Goal: Transaction & Acquisition: Purchase product/service

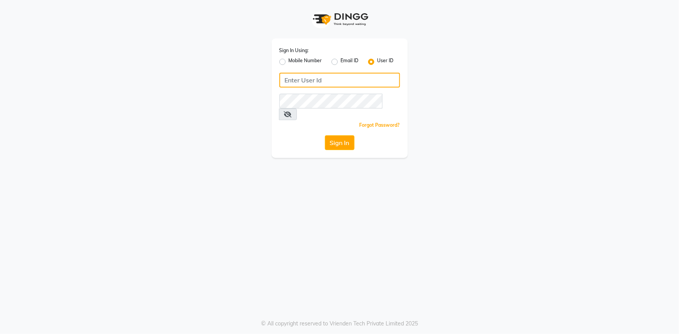
type input "e1802-15"
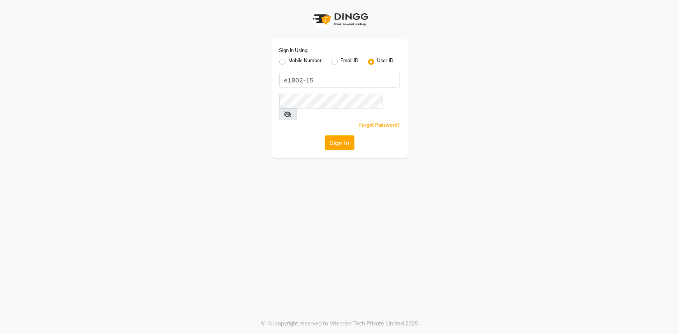
click at [357, 137] on div "Sign In" at bounding box center [340, 143] width 121 height 15
click at [348, 136] on button "Sign In" at bounding box center [340, 143] width 30 height 15
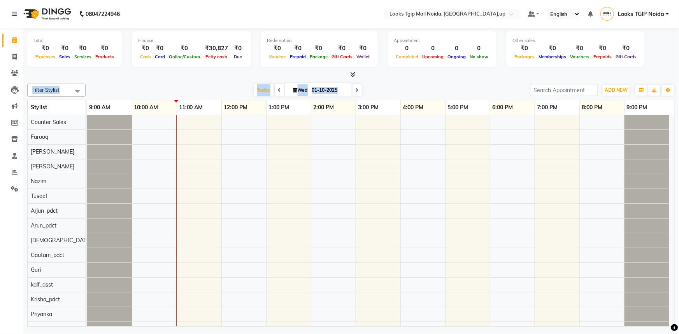
click at [354, 78] on div "Total ₹0 Expenses ₹0 Sales ₹0 Services ₹0 Products Finance ₹0 Cash ₹0 Card ₹0 O…" at bounding box center [351, 178] width 656 height 301
click at [352, 75] on icon at bounding box center [352, 75] width 5 height 6
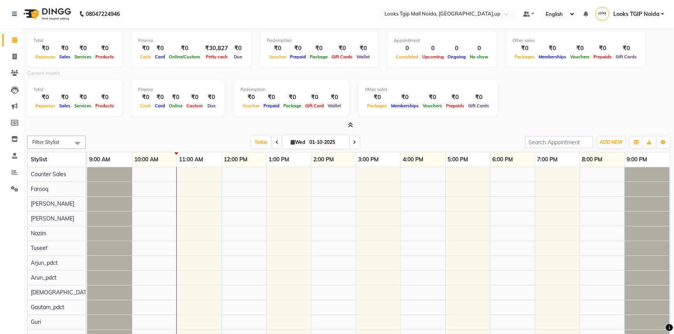
click at [357, 129] on div at bounding box center [348, 125] width 643 height 8
drag, startPoint x: 11, startPoint y: 173, endPoint x: 29, endPoint y: 176, distance: 18.2
click at [12, 173] on icon at bounding box center [15, 172] width 6 height 6
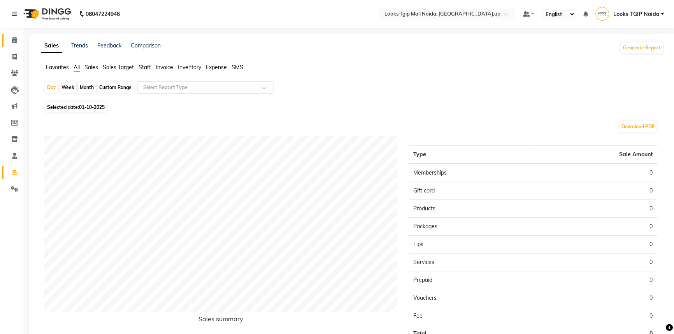
click at [5, 37] on link "Calendar" at bounding box center [11, 40] width 19 height 13
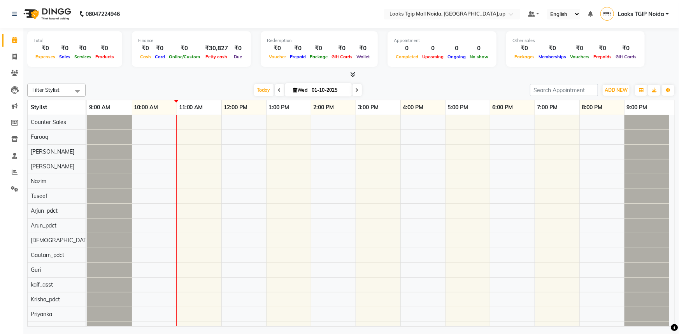
click at [350, 74] on span at bounding box center [351, 75] width 8 height 8
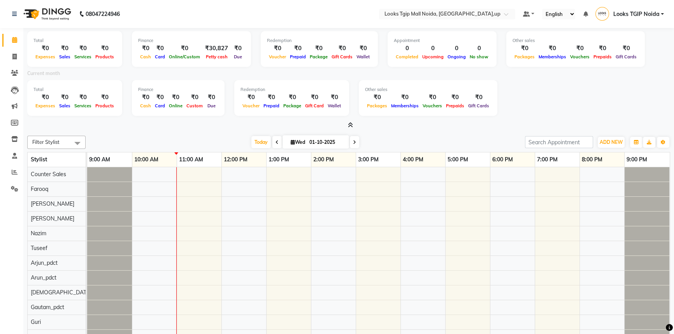
click at [350, 124] on icon at bounding box center [350, 125] width 5 height 6
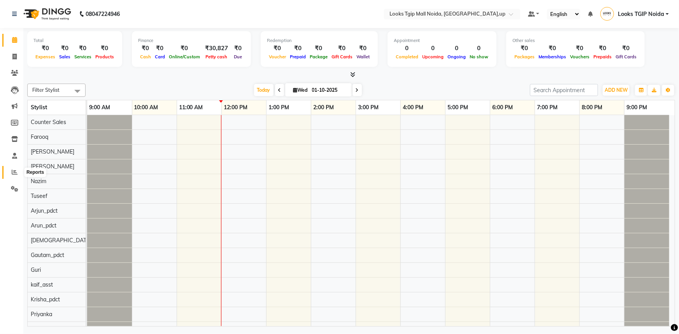
click at [16, 173] on icon at bounding box center [15, 172] width 6 height 6
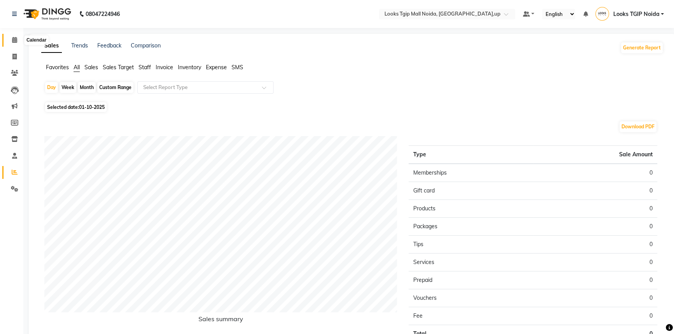
click at [15, 42] on icon at bounding box center [14, 40] width 5 height 6
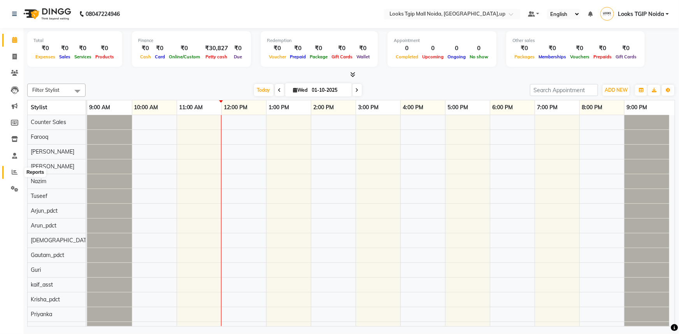
drag, startPoint x: 13, startPoint y: 171, endPoint x: 24, endPoint y: 167, distance: 11.1
click at [13, 171] on icon at bounding box center [15, 172] width 6 height 6
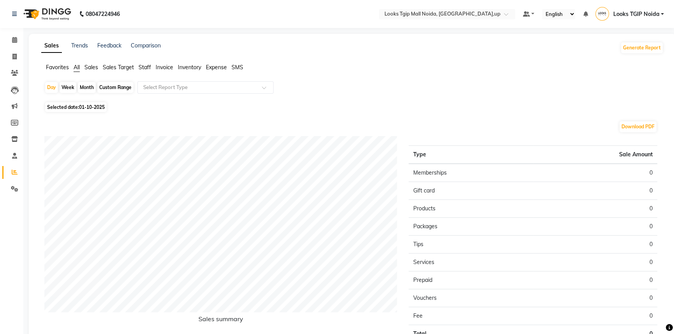
click at [139, 70] on span "Staff" at bounding box center [145, 67] width 12 height 7
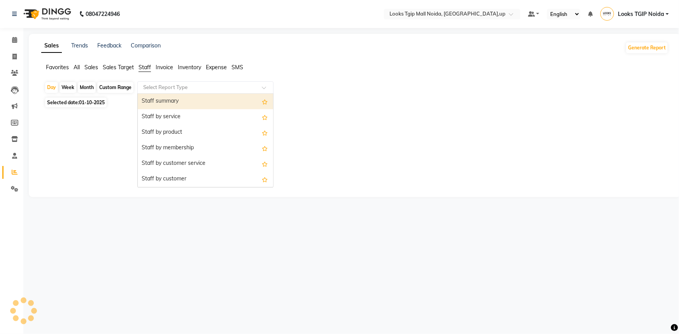
click at [163, 89] on input "text" at bounding box center [198, 88] width 112 height 8
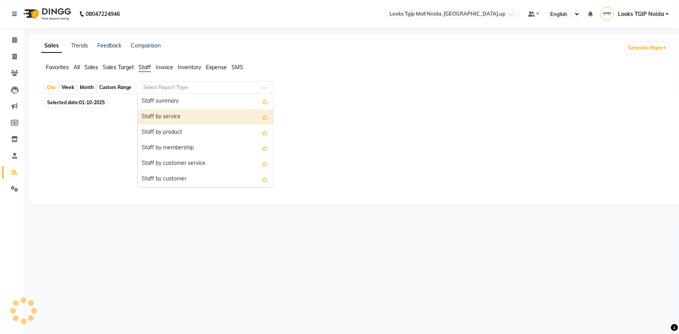
click at [184, 116] on div "Staff by service" at bounding box center [206, 117] width 136 height 16
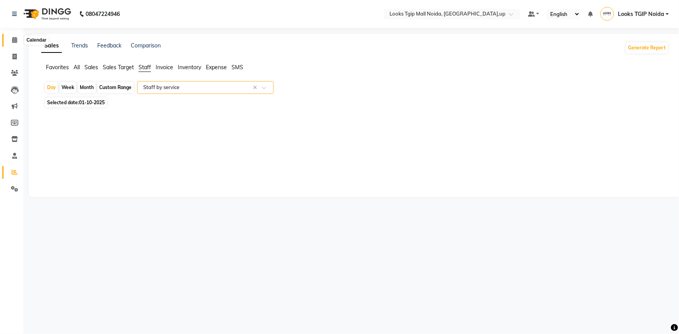
click at [19, 38] on span at bounding box center [15, 40] width 14 height 9
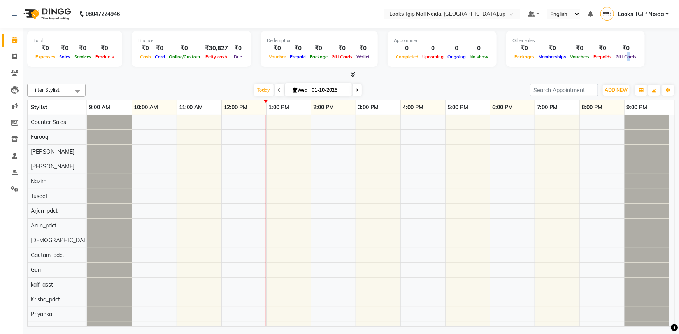
click at [616, 56] on span "Gift Cards" at bounding box center [626, 56] width 25 height 5
click at [600, 188] on div at bounding box center [381, 233] width 588 height 236
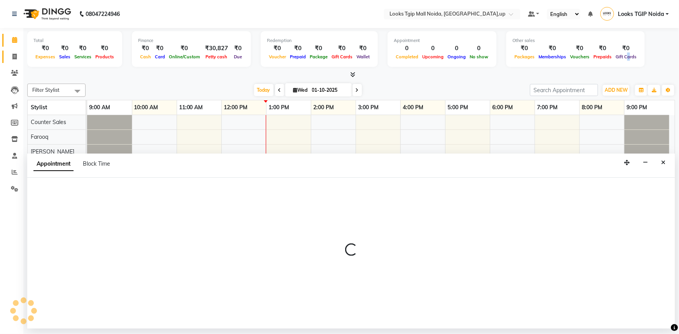
select select "23814"
select select "tentative"
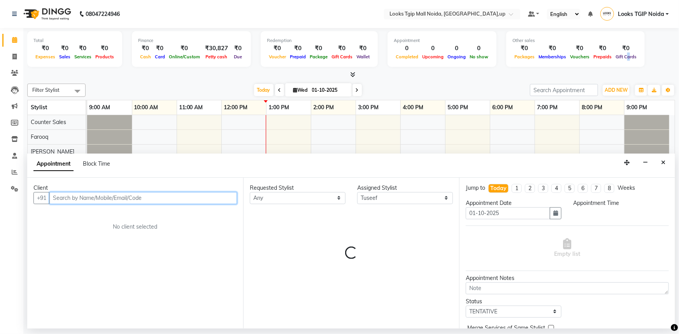
select select "1200"
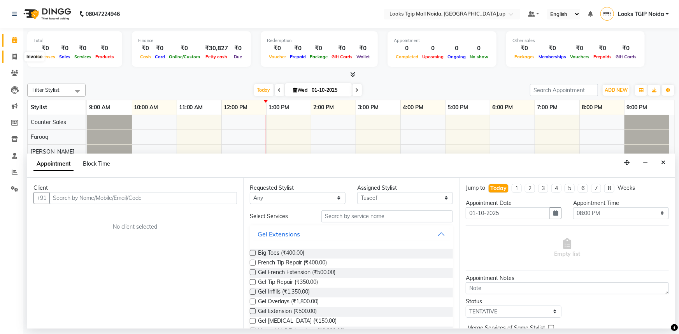
click at [17, 58] on span at bounding box center [15, 57] width 14 height 9
select select "service"
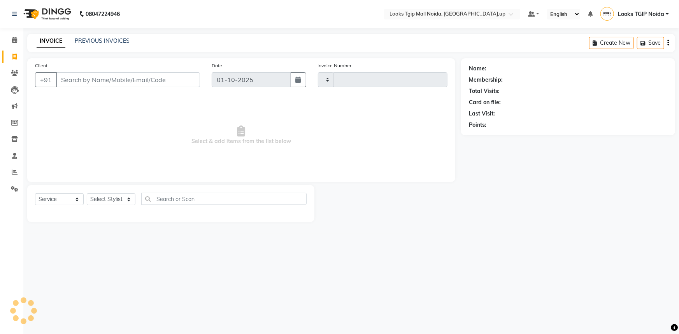
type input "4009"
select select "4358"
click at [151, 82] on input "Client" at bounding box center [128, 79] width 144 height 15
type input "333333333333"
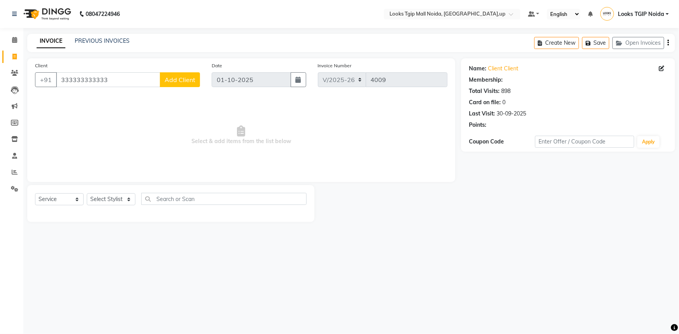
select select "1: Object"
drag, startPoint x: 129, startPoint y: 194, endPoint x: 127, endPoint y: 198, distance: 4.7
click at [129, 194] on select "Select Stylist Amaan Salmani Arjun_pdct Arun_pdct Atique Counter Sales Farooq G…" at bounding box center [111, 200] width 49 height 12
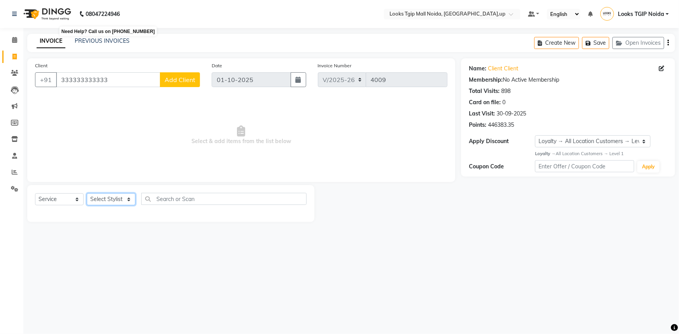
select select "59710"
click at [87, 194] on select "Select Stylist Amaan Salmani Arjun_pdct Arun_pdct Atique Counter Sales Farooq G…" at bounding box center [111, 200] width 49 height 12
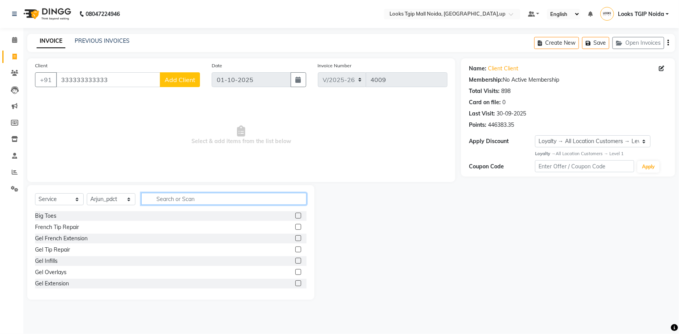
click at [152, 197] on input "text" at bounding box center [223, 199] width 165 height 12
type input "wash"
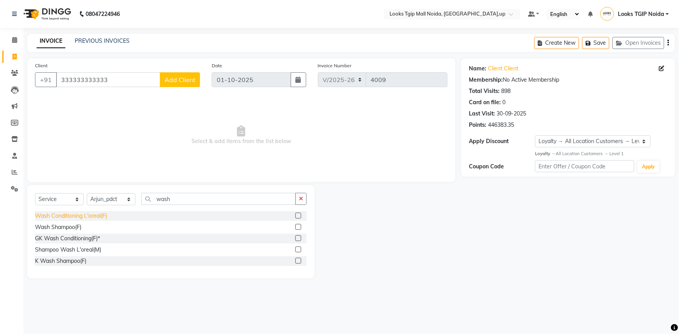
click at [86, 218] on div "Wash Conditioning L'oreal(F)" at bounding box center [71, 216] width 72 height 8
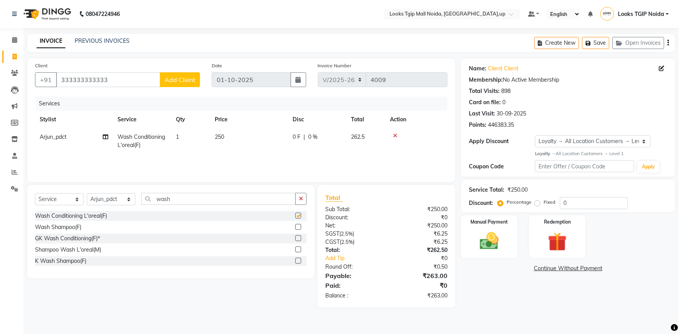
checkbox input "false"
click at [259, 149] on td "250" at bounding box center [249, 141] width 78 height 26
select select "59710"
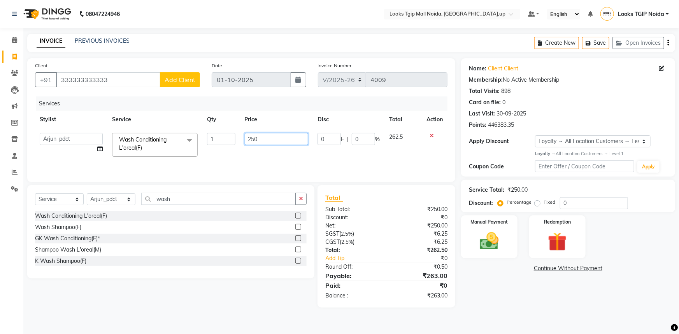
drag, startPoint x: 265, startPoint y: 141, endPoint x: 194, endPoint y: 122, distance: 73.0
click at [194, 122] on table "Stylist Service Qty Price Disc Total Action Amaan Salmani Arjun_pdct Arun_pdct …" at bounding box center [241, 136] width 413 height 51
type input "500"
click at [458, 273] on div "Total Sub Total: ₹250.00 Discount: ₹0 Net: ₹250.00 SGST ( 2.5% ) ₹6.25 CGST ( 2…" at bounding box center [388, 246] width 147 height 123
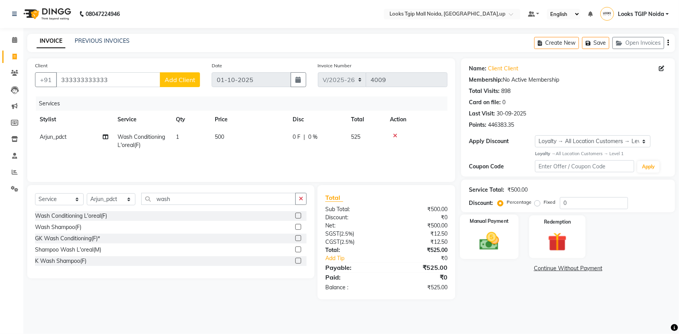
click at [477, 239] on img at bounding box center [490, 241] width 32 height 23
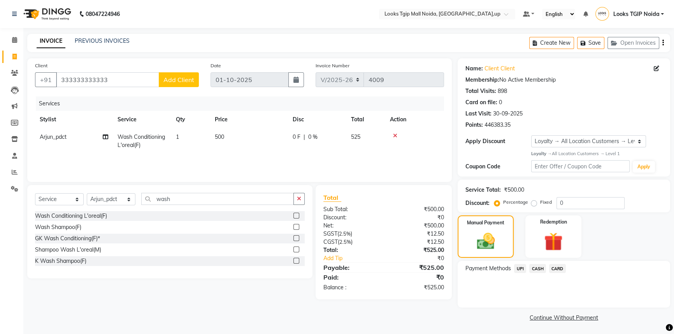
click at [523, 263] on div "Payment Methods UPI CASH CARD" at bounding box center [564, 284] width 213 height 47
click at [521, 264] on span "UPI" at bounding box center [520, 268] width 12 height 9
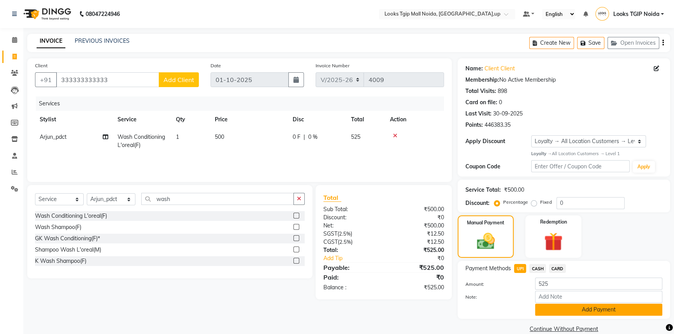
click at [566, 310] on button "Add Payment" at bounding box center [598, 310] width 127 height 12
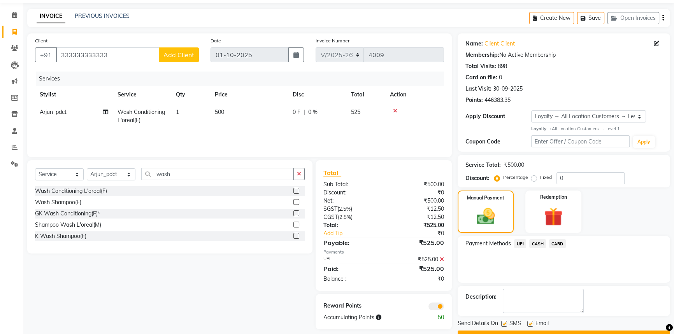
scroll to position [45, 0]
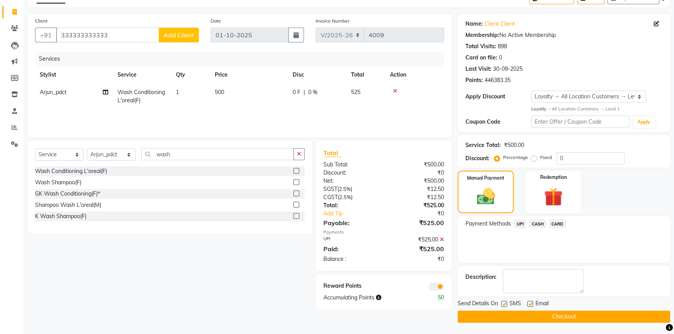
click at [505, 305] on label at bounding box center [505, 304] width 6 height 6
click at [505, 305] on input "checkbox" at bounding box center [504, 304] width 5 height 5
checkbox input "false"
click at [527, 315] on button "Checkout" at bounding box center [564, 317] width 213 height 12
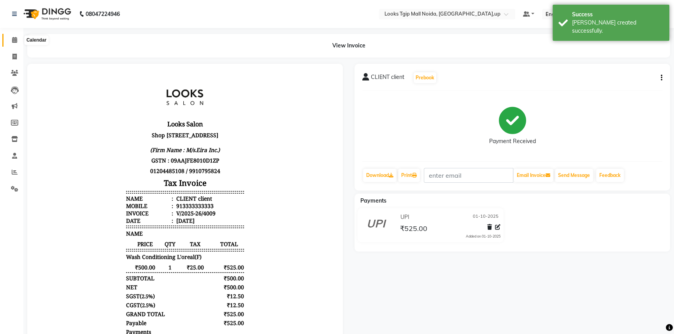
click at [9, 39] on span at bounding box center [15, 40] width 14 height 9
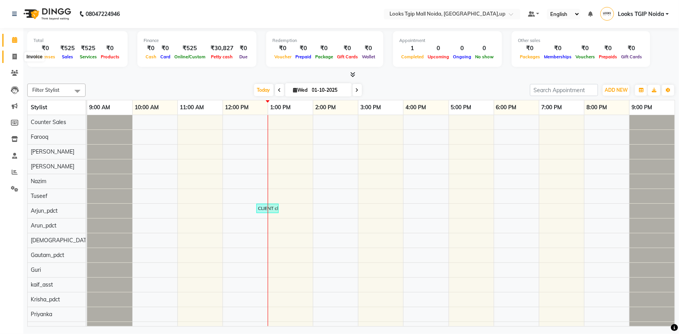
click at [17, 59] on span at bounding box center [15, 57] width 14 height 9
select select "service"
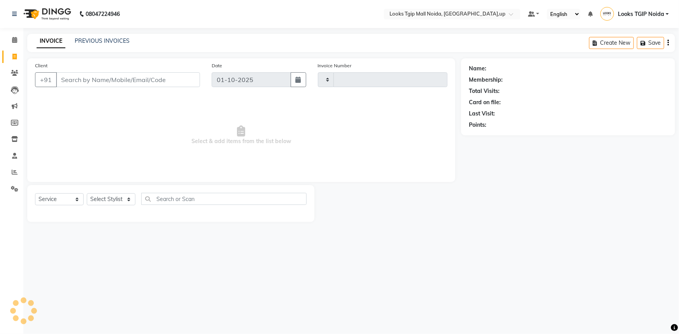
type input "4010"
select select "4358"
click at [164, 77] on input "Client" at bounding box center [128, 79] width 144 height 15
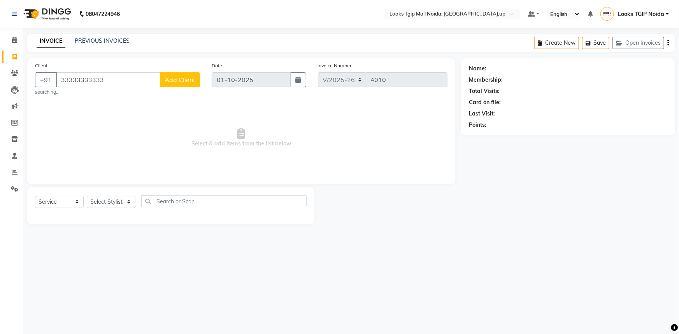
type input "33333333333"
select select "1: Object"
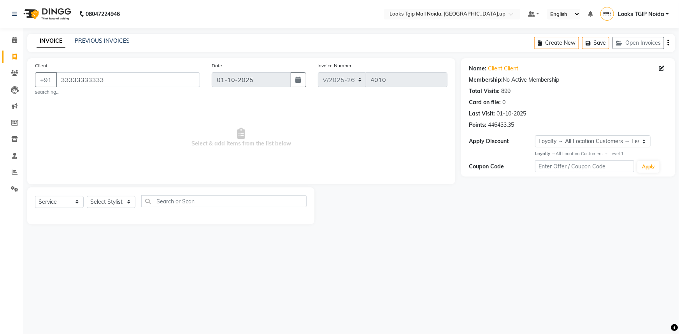
click at [115, 96] on small "searching..." at bounding box center [117, 92] width 165 height 7
drag, startPoint x: 100, startPoint y: 188, endPoint x: 102, endPoint y: 199, distance: 11.0
click at [100, 188] on div "Select Service Product Membership Package Voucher Prepaid Gift Card Select Styl…" at bounding box center [170, 206] width 287 height 37
click at [107, 199] on select "Select Stylist Amaan Salmani Arjun_pdct Arun_pdct Atique Counter Sales Farooq G…" at bounding box center [111, 202] width 49 height 12
select select "84893"
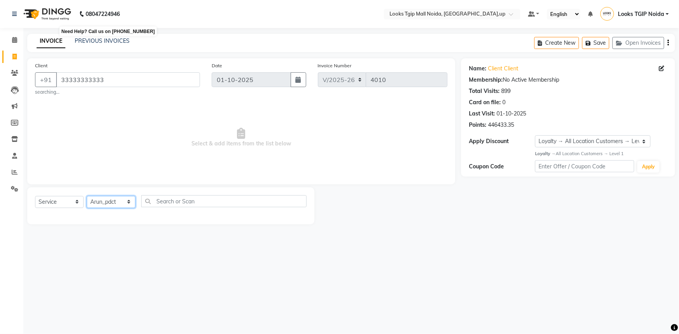
click at [87, 196] on select "Select Stylist Amaan Salmani Arjun_pdct Arun_pdct Atique Counter Sales Farooq G…" at bounding box center [111, 202] width 49 height 12
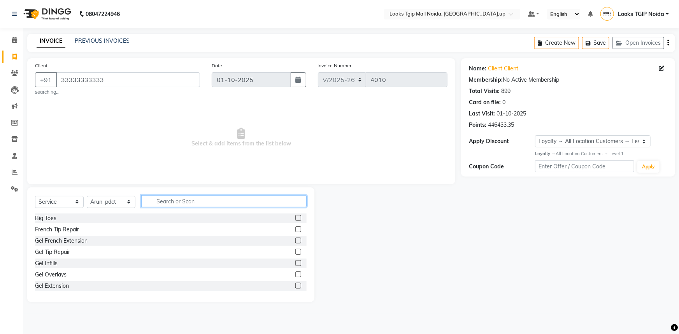
click at [165, 200] on input "text" at bounding box center [223, 201] width 165 height 12
type input "cut"
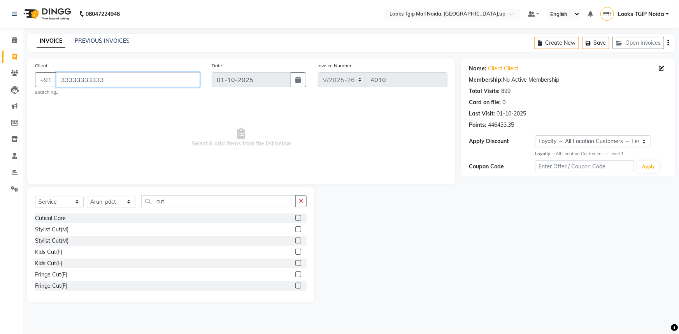
click at [139, 82] on input "33333333333" at bounding box center [128, 79] width 144 height 15
drag, startPoint x: 141, startPoint y: 81, endPoint x: 0, endPoint y: 83, distance: 141.3
click at [0, 83] on app-home "08047224946 Select Location × Looks Tgip Mall Noida, Noida,up Default Panel My …" at bounding box center [339, 157] width 679 height 314
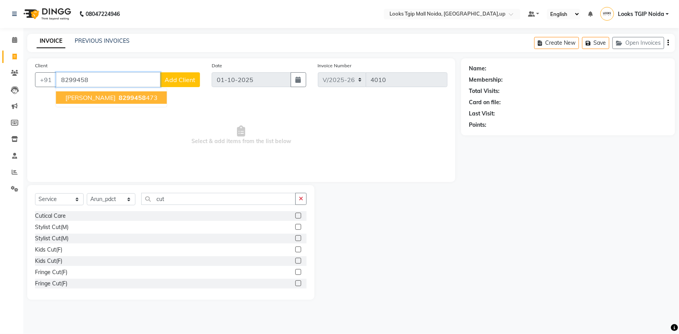
click at [123, 100] on span "8299458" at bounding box center [132, 98] width 27 height 8
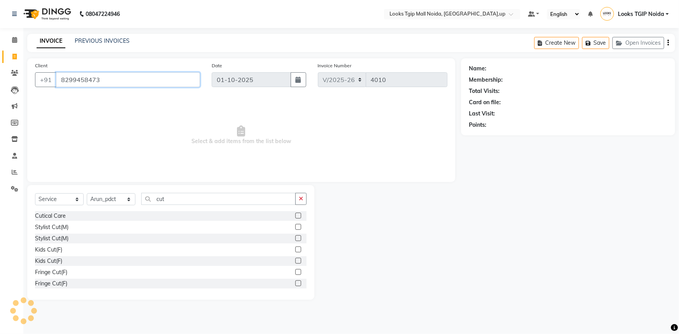
type input "8299458473"
select select "1: Object"
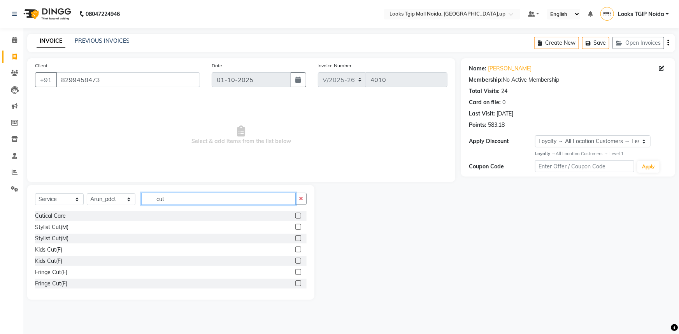
drag, startPoint x: 168, startPoint y: 196, endPoint x: 87, endPoint y: 193, distance: 81.1
click at [105, 194] on div "Select Service Product Membership Package Voucher Prepaid Gift Card Select Styl…" at bounding box center [171, 202] width 272 height 18
type input "wash"
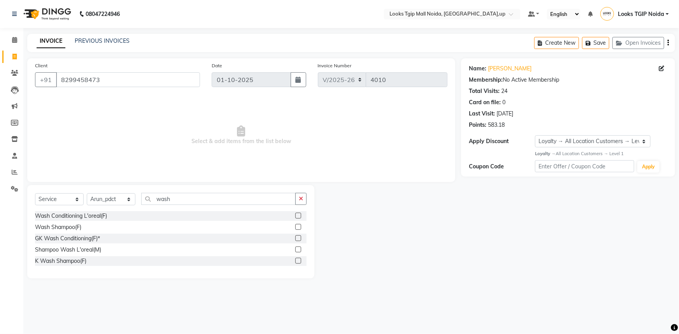
click at [82, 211] on div "Wash Conditioning L'oreal(F)" at bounding box center [171, 216] width 272 height 10
click at [85, 216] on div "Wash Conditioning L'oreal(F)" at bounding box center [71, 216] width 72 height 8
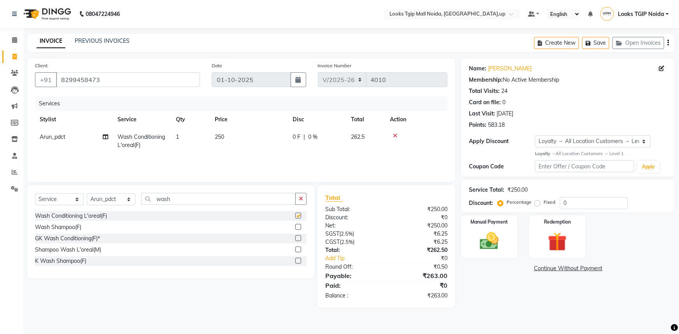
checkbox input "false"
click at [245, 146] on td "250" at bounding box center [249, 141] width 78 height 26
select select "84893"
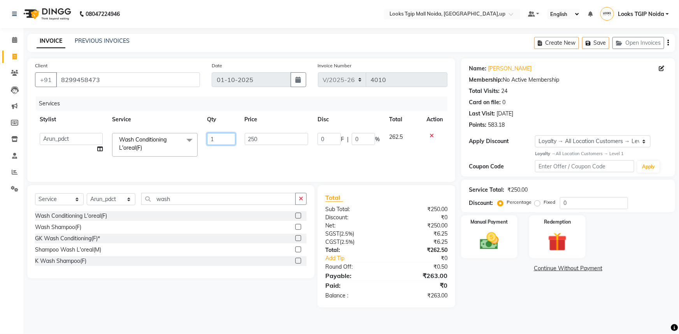
drag, startPoint x: 272, startPoint y: 131, endPoint x: 157, endPoint y: 127, distance: 114.5
click at [190, 125] on table "Stylist Service Qty Price Disc Total Action Amaan Salmani Arjun_pdct Arun_pdct …" at bounding box center [241, 136] width 413 height 51
click at [277, 130] on td "250" at bounding box center [276, 144] width 73 height 33
select select "84893"
drag, startPoint x: 308, startPoint y: 136, endPoint x: 192, endPoint y: 127, distance: 116.7
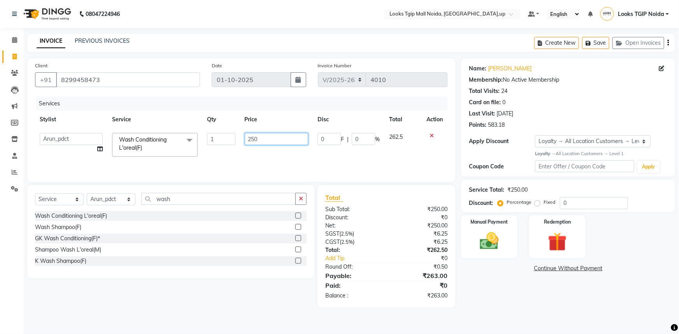
click at [224, 127] on table "Stylist Service Qty Price Disc Total Action Amaan Salmani Arjun_pdct Arun_pdct …" at bounding box center [241, 136] width 413 height 51
type input "400"
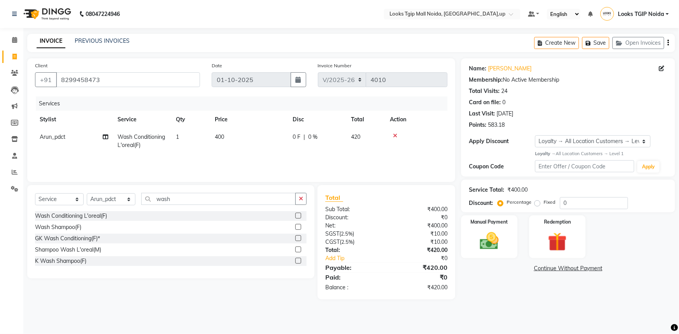
click at [391, 306] on main "INVOICE PREVIOUS INVOICES Create New Save Open Invoices Client +91 8299458473 D…" at bounding box center [351, 173] width 656 height 278
click at [571, 220] on div "Redemption" at bounding box center [557, 237] width 59 height 45
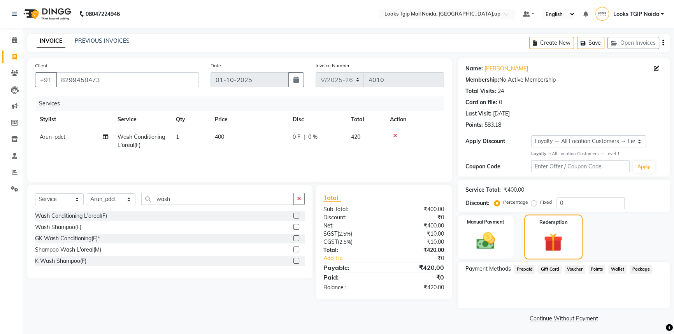
click at [569, 226] on div "Redemption" at bounding box center [553, 237] width 58 height 45
click at [598, 266] on span "Points" at bounding box center [597, 269] width 17 height 9
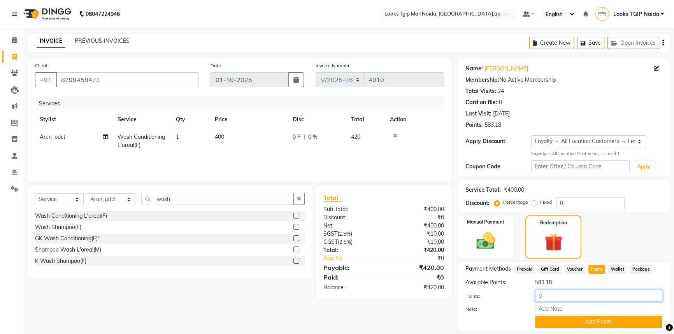
drag, startPoint x: 557, startPoint y: 287, endPoint x: 436, endPoint y: 281, distance: 121.3
click at [490, 281] on div "Available Points: 583.18 Points: 0 Note: Add Points" at bounding box center [564, 303] width 197 height 49
type input "400"
click at [557, 314] on input "Note:" at bounding box center [598, 309] width 127 height 12
click at [555, 320] on button "Add Points" at bounding box center [598, 322] width 127 height 12
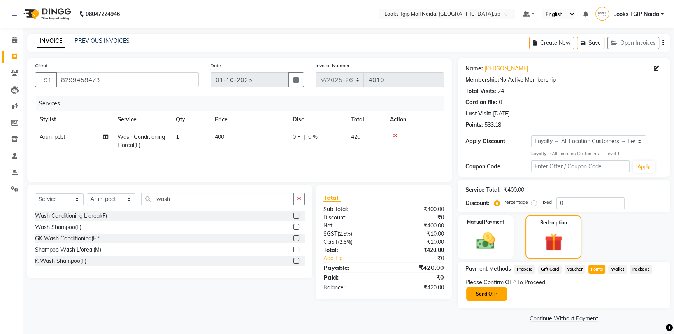
click at [500, 292] on button "Send OTP" at bounding box center [486, 294] width 41 height 13
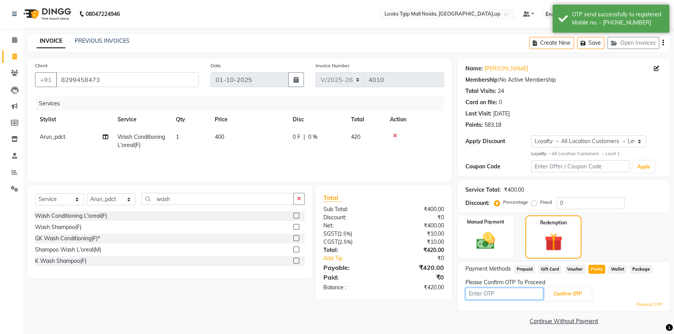
click at [501, 293] on input "text" at bounding box center [505, 294] width 78 height 12
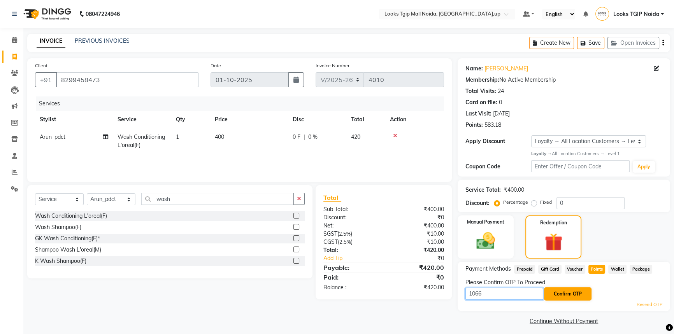
type input "1066"
click at [575, 298] on button "Confirm OTP" at bounding box center [568, 294] width 48 height 13
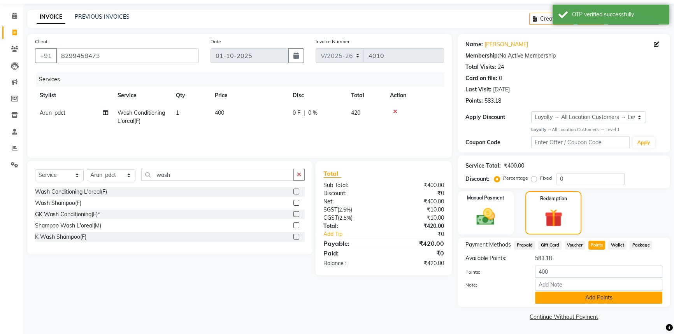
click at [612, 297] on button "Add Points" at bounding box center [598, 298] width 127 height 12
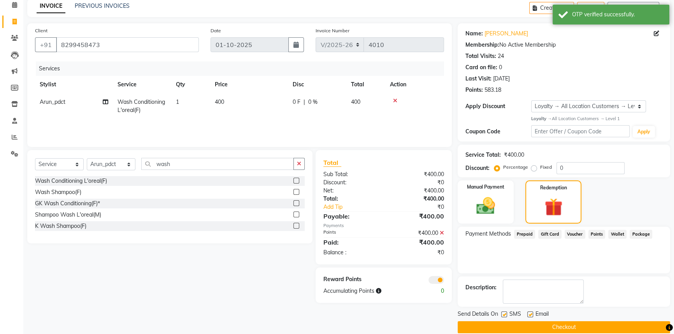
scroll to position [46, 0]
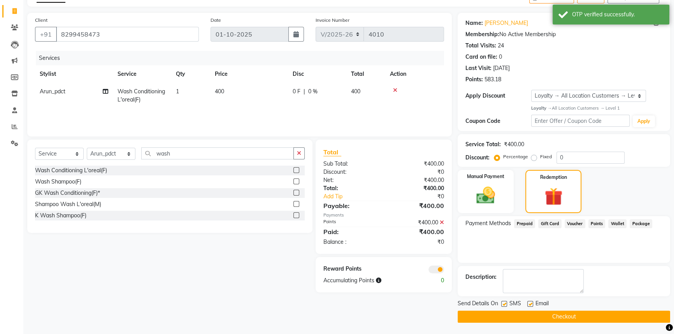
click at [503, 305] on label at bounding box center [505, 304] width 6 height 6
click at [503, 305] on input "checkbox" at bounding box center [504, 304] width 5 height 5
checkbox input "false"
drag, startPoint x: 506, startPoint y: 312, endPoint x: 502, endPoint y: 311, distance: 4.1
click at [506, 312] on button "Checkout" at bounding box center [564, 317] width 213 height 12
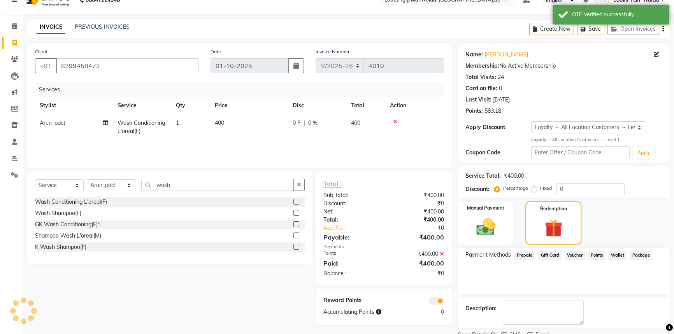
scroll to position [0, 0]
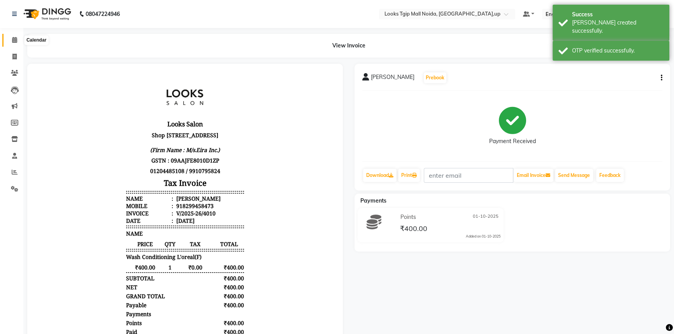
click at [13, 40] on icon at bounding box center [14, 40] width 5 height 6
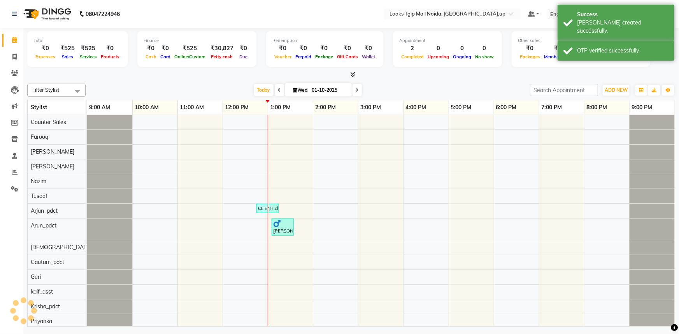
click at [14, 47] on li "Calendar" at bounding box center [11, 40] width 23 height 17
click at [11, 53] on span at bounding box center [15, 57] width 14 height 9
select select "4358"
select select "service"
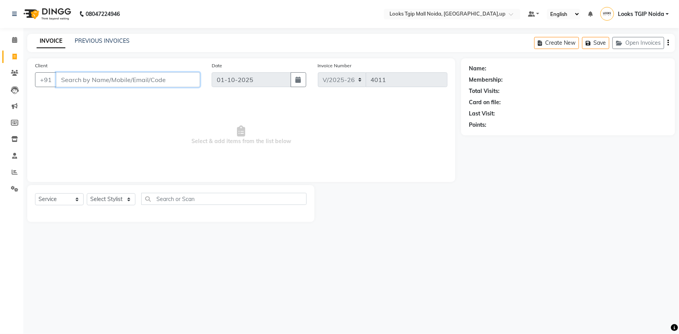
click at [78, 83] on input "Client" at bounding box center [128, 79] width 144 height 15
type input "777777777"
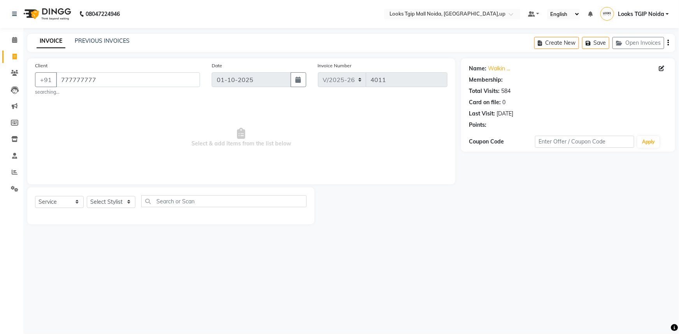
select select "1: Object"
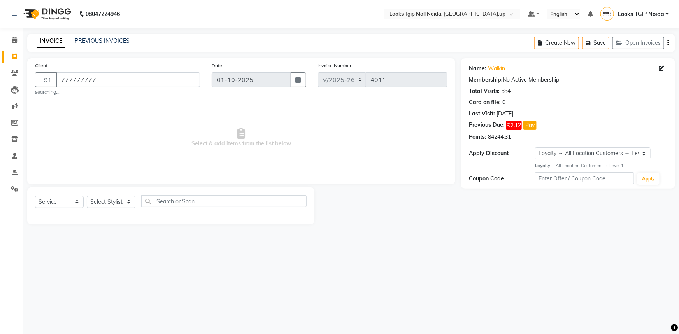
click at [113, 194] on div "Select Service Product Membership Package Voucher Prepaid Gift Card Select Styl…" at bounding box center [170, 206] width 287 height 37
click at [113, 198] on select "Select Stylist Amaan Salmani Arjun_pdct Arun_pdct Atique Counter Sales Farooq G…" at bounding box center [111, 202] width 49 height 12
select select "23823"
click at [87, 196] on select "Select Stylist Amaan Salmani Arjun_pdct Arun_pdct Atique Counter Sales Farooq G…" at bounding box center [111, 202] width 49 height 12
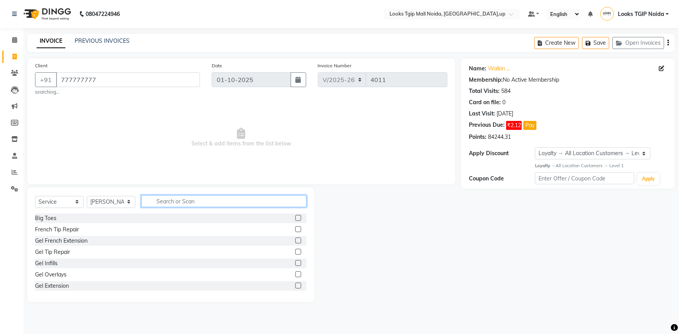
click at [160, 201] on input "text" at bounding box center [223, 201] width 165 height 12
type input "eye"
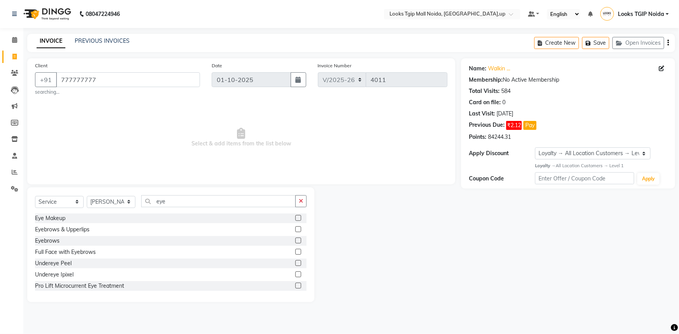
click at [62, 245] on div "Eyebrows" at bounding box center [171, 241] width 272 height 10
click at [60, 242] on div "Eyebrows" at bounding box center [171, 241] width 272 height 10
click at [44, 238] on div "Eyebrows" at bounding box center [47, 241] width 25 height 8
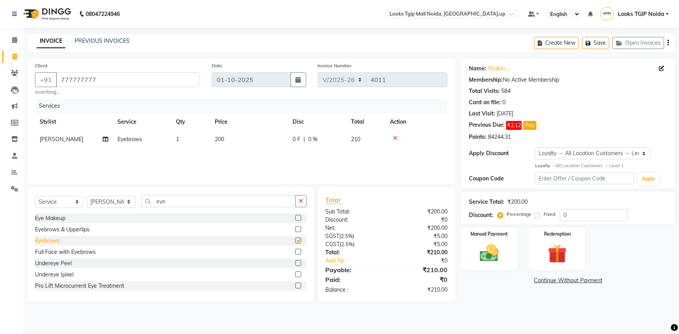
checkbox input "false"
click at [229, 134] on td "200" at bounding box center [249, 140] width 78 height 18
select select "23823"
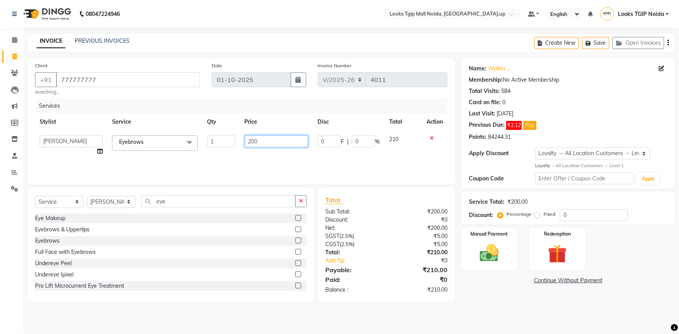
drag, startPoint x: 260, startPoint y: 145, endPoint x: 239, endPoint y: 150, distance: 21.2
click at [239, 150] on tr "Amaan Salmani Arjun_pdct Arun_pdct Atique Counter Sales Farooq Gautam_pdct Guri…" at bounding box center [241, 146] width 413 height 30
type input "100"
click at [264, 157] on div "Services Stylist Service Qty Price Disc Total Action Amaan Salmani Arjun_pdct A…" at bounding box center [241, 138] width 413 height 78
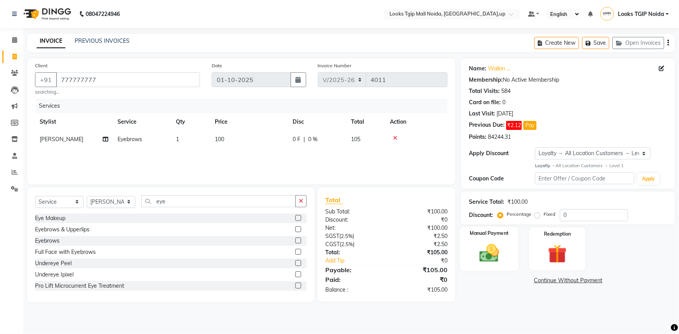
click at [505, 251] on img at bounding box center [490, 253] width 32 height 23
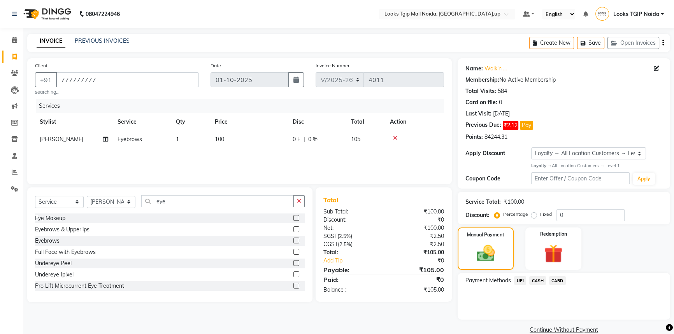
click at [540, 280] on span "CASH" at bounding box center [538, 280] width 17 height 9
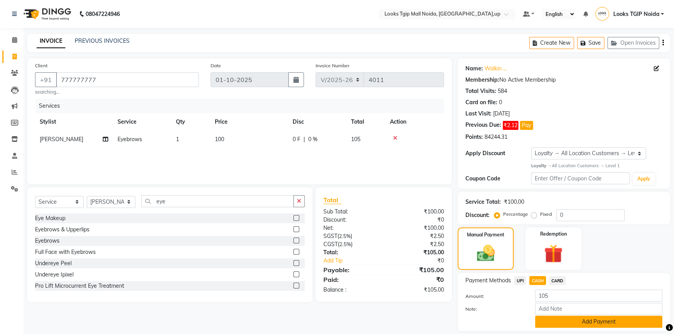
click at [599, 322] on button "Add Payment" at bounding box center [598, 322] width 127 height 12
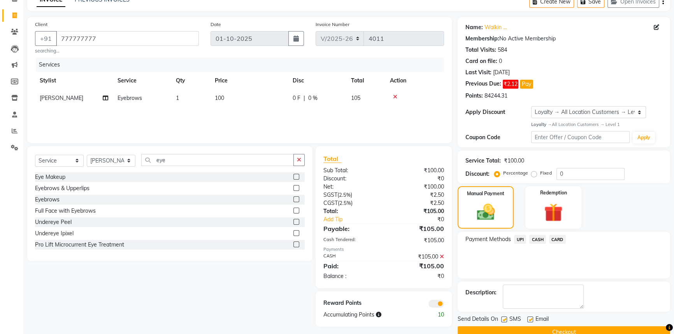
scroll to position [57, 0]
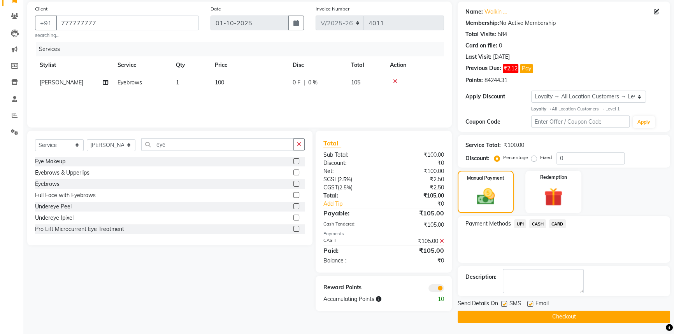
click at [597, 319] on button "Checkout" at bounding box center [564, 317] width 213 height 12
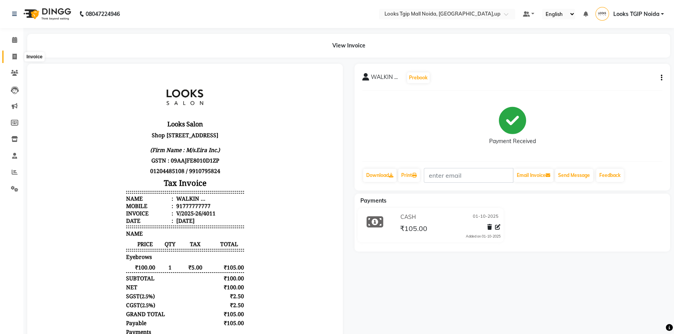
click at [15, 55] on icon at bounding box center [14, 57] width 4 height 6
select select "service"
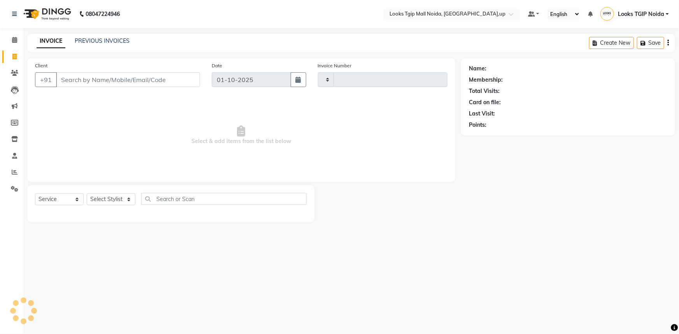
type input "4012"
select select "4358"
click at [98, 76] on input "Client" at bounding box center [128, 79] width 144 height 15
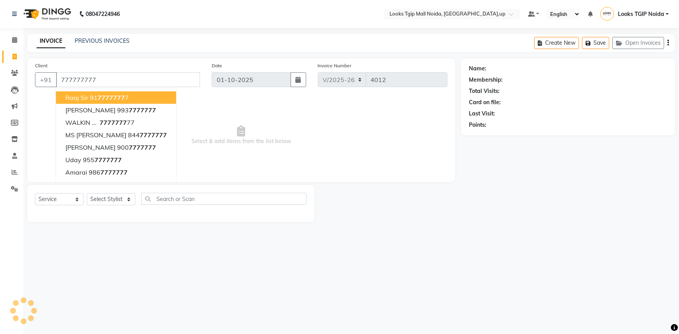
type input "777777777"
select select "1: Object"
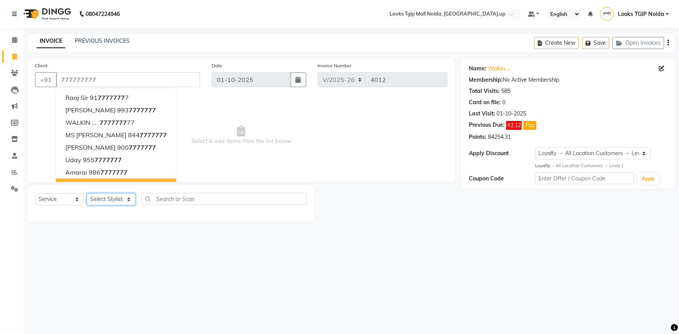
click at [108, 198] on select "Select Stylist Amaan Salmani Arjun_pdct Arun_pdct Atique Counter Sales Farooq G…" at bounding box center [111, 200] width 49 height 12
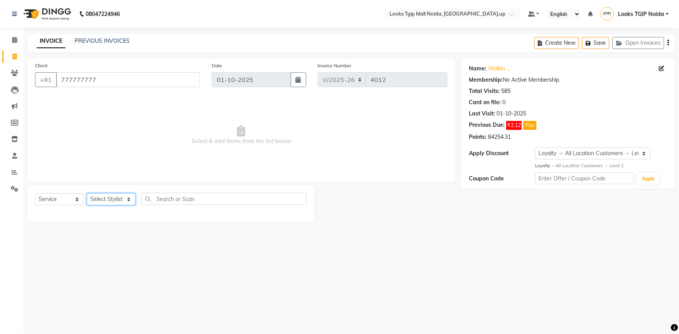
select select "23816"
click at [87, 194] on select "Select Stylist Amaan Salmani Arjun_pdct Arun_pdct Atique Counter Sales Farooq G…" at bounding box center [111, 200] width 49 height 12
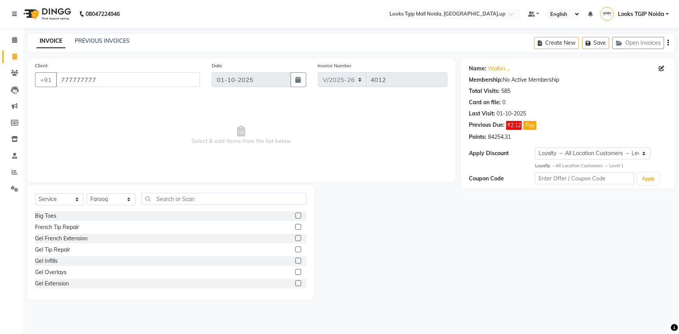
click at [181, 192] on div "Select Service Product Membership Package Voucher Prepaid Gift Card Select Styl…" at bounding box center [170, 242] width 287 height 115
click at [163, 202] on input "text" at bounding box center [223, 199] width 165 height 12
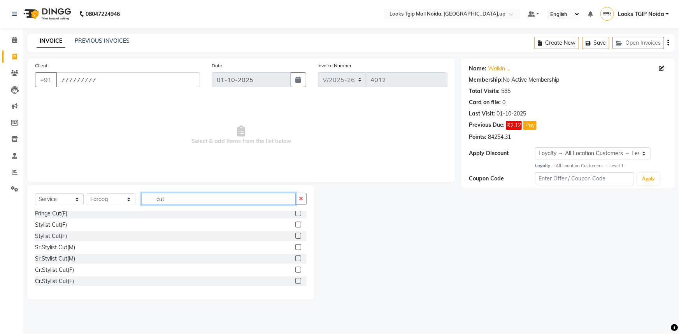
scroll to position [70, 0]
type input "cut"
click at [55, 267] on div "Cr.Stylist Cut(F)" at bounding box center [54, 270] width 39 height 8
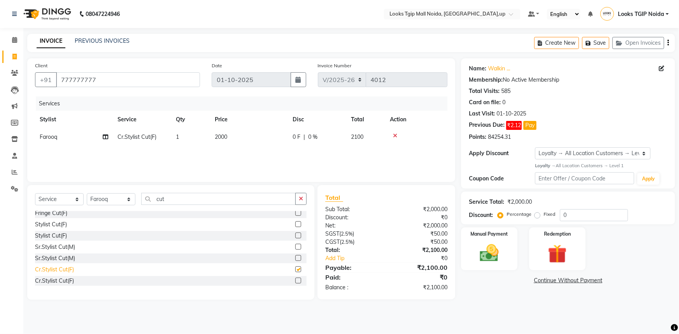
checkbox input "false"
drag, startPoint x: 184, startPoint y: 203, endPoint x: 128, endPoint y: 198, distance: 55.5
click at [128, 198] on div "Select Service Product Membership Package Voucher Prepaid Gift Card Select Styl…" at bounding box center [171, 202] width 272 height 18
click at [125, 198] on select "Select Stylist Amaan Salmani Arjun_pdct Arun_pdct Atique Counter Sales Farooq G…" at bounding box center [111, 200] width 49 height 12
select select "31009"
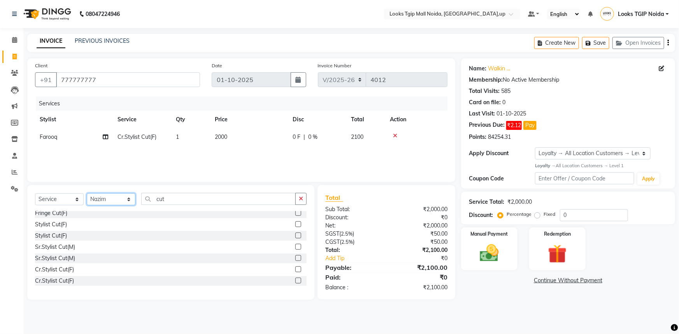
click at [87, 194] on select "Select Stylist Amaan Salmani Arjun_pdct Arun_pdct Atique Counter Sales Farooq G…" at bounding box center [111, 200] width 49 height 12
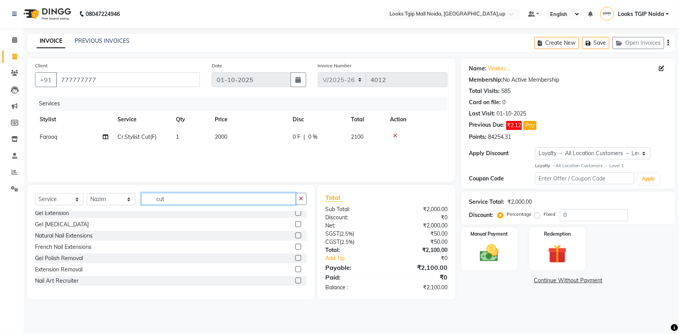
click at [183, 201] on input "cut" at bounding box center [218, 199] width 155 height 12
click at [208, 204] on input "cut" at bounding box center [218, 199] width 155 height 12
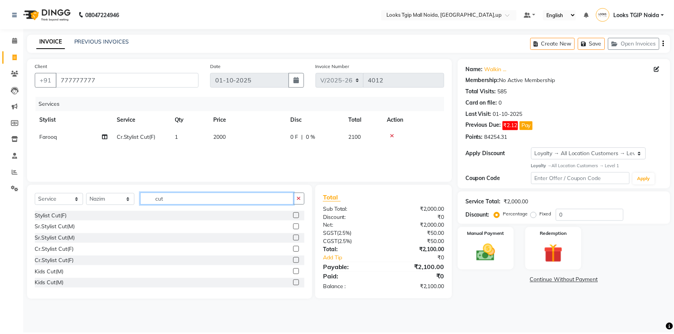
scroll to position [106, 0]
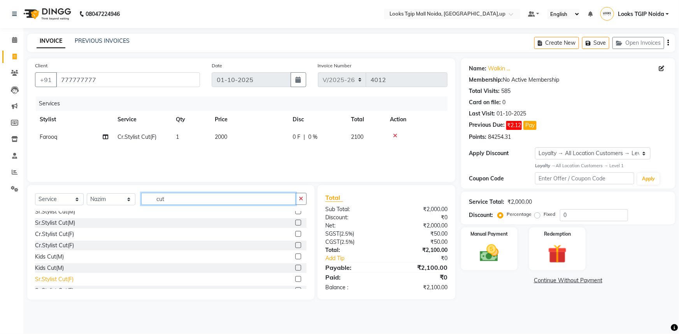
type input "cut"
click at [66, 280] on div "Sr.Stylist Cut(F)" at bounding box center [54, 280] width 39 height 8
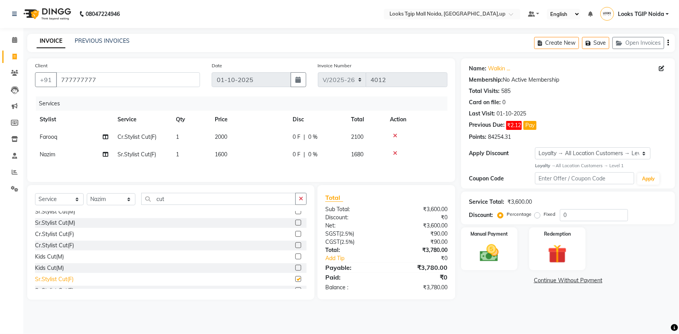
checkbox input "false"
click at [240, 154] on td "1600" at bounding box center [249, 155] width 78 height 18
select select "31009"
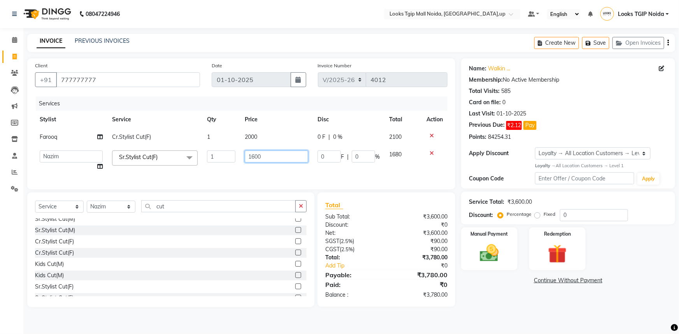
drag, startPoint x: 269, startPoint y: 157, endPoint x: 235, endPoint y: 164, distance: 34.4
click at [235, 164] on tr "Amaan Salmani Arjun_pdct Arun_pdct Atique Counter Sales Farooq Gautam_pdct Guri…" at bounding box center [241, 161] width 413 height 30
type input "1000"
click at [260, 133] on td "2000" at bounding box center [276, 137] width 73 height 18
select select "23816"
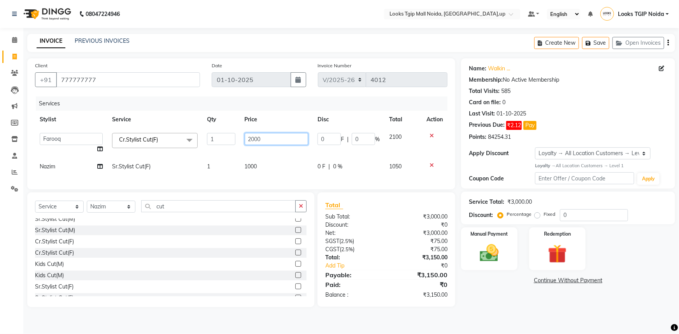
drag, startPoint x: 268, startPoint y: 134, endPoint x: 206, endPoint y: 154, distance: 65.5
click at [206, 154] on tr "Amaan Salmani Arjun_pdct Arun_pdct Atique Counter Sales Farooq Gautam_pdct Guri…" at bounding box center [241, 143] width 413 height 30
type input "1000"
click at [227, 155] on tbody "Amaan Salmani Arjun_pdct Arun_pdct Atique Counter Sales Farooq Gautam_pdct Guri…" at bounding box center [241, 151] width 413 height 47
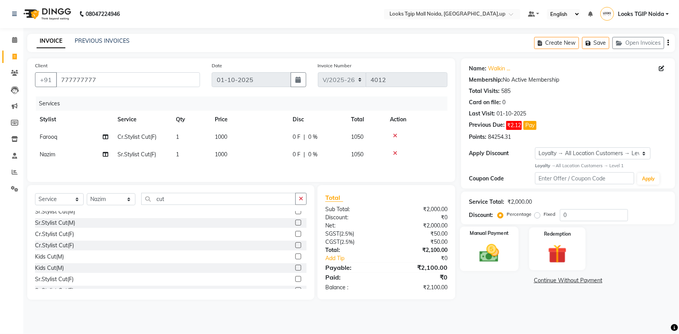
click at [509, 245] on div "Manual Payment" at bounding box center [489, 249] width 59 height 45
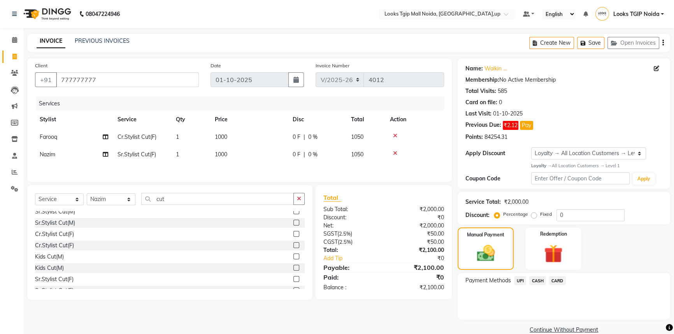
click at [521, 283] on span "UPI" at bounding box center [520, 280] width 12 height 9
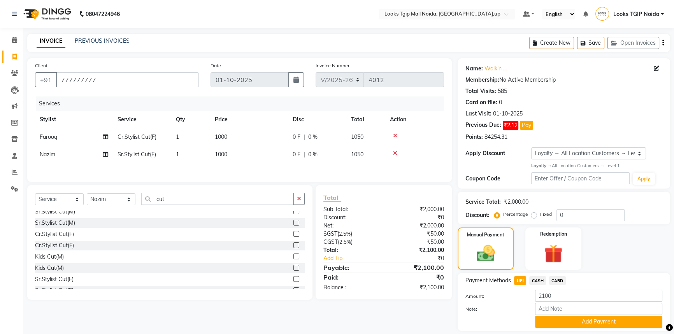
click at [521, 280] on span "UPI" at bounding box center [520, 280] width 12 height 9
click at [581, 324] on button "Add Payment" at bounding box center [598, 322] width 127 height 12
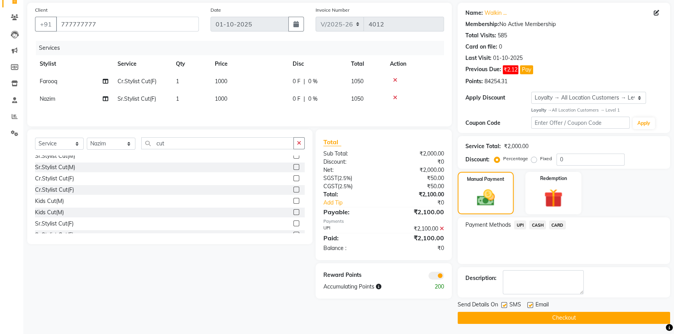
scroll to position [57, 0]
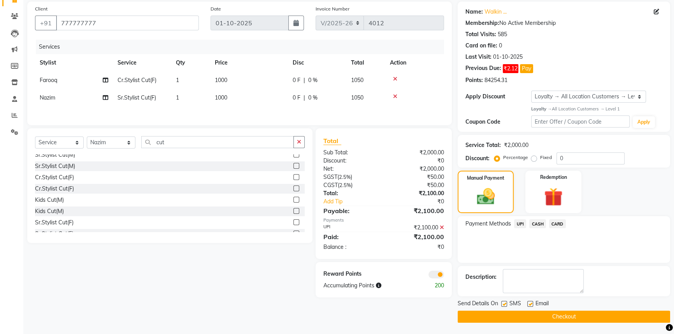
click at [580, 317] on button "Checkout" at bounding box center [564, 317] width 213 height 12
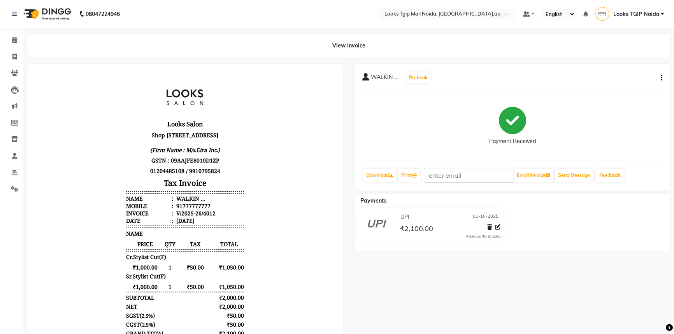
drag, startPoint x: 234, startPoint y: 161, endPoint x: 175, endPoint y: 105, distance: 81.0
click at [15, 58] on icon at bounding box center [14, 57] width 4 height 6
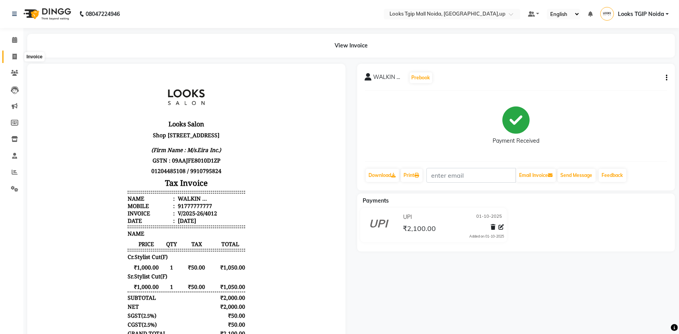
select select "4358"
select select "service"
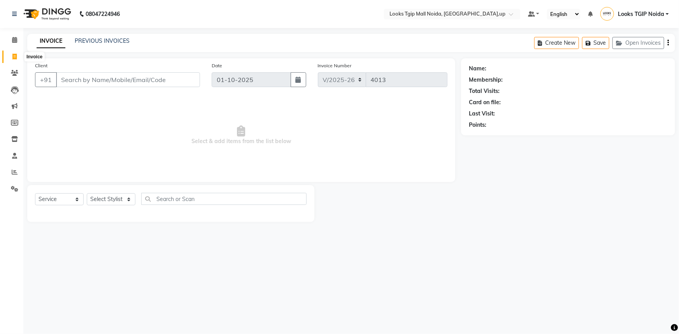
click at [18, 55] on span at bounding box center [15, 57] width 14 height 9
select select "4358"
select select "service"
click at [7, 37] on link "Calendar" at bounding box center [11, 40] width 19 height 13
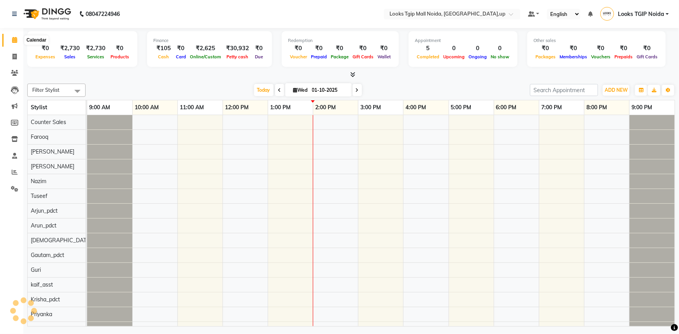
scroll to position [0, 5]
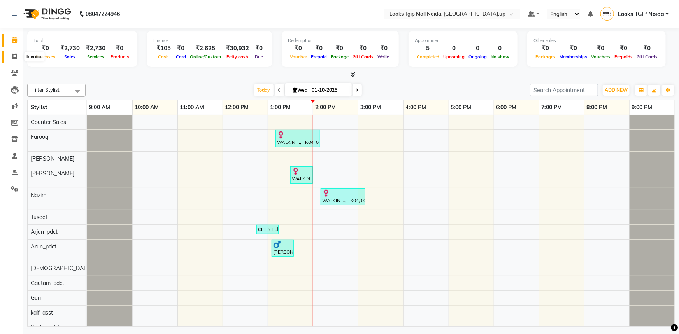
click at [12, 59] on icon at bounding box center [14, 57] width 4 height 6
select select "service"
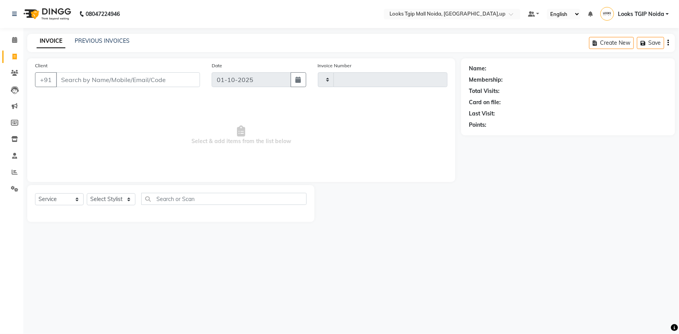
type input "4013"
select select "4358"
click at [11, 44] on span at bounding box center [15, 40] width 14 height 9
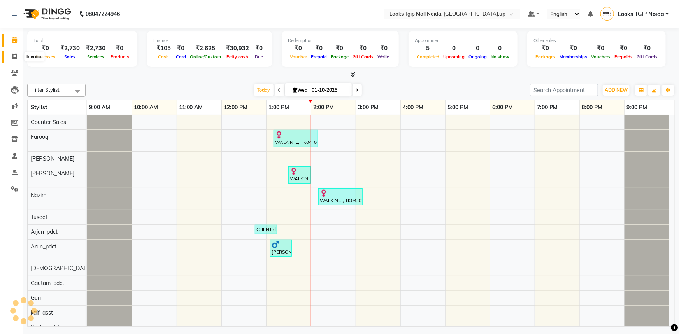
click at [12, 56] on icon at bounding box center [14, 57] width 4 height 6
select select "4358"
select select "service"
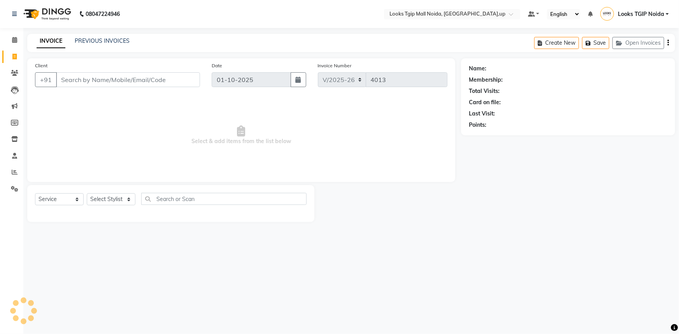
click at [107, 76] on input "Client" at bounding box center [128, 79] width 144 height 15
click at [106, 76] on input "Client" at bounding box center [128, 79] width 144 height 15
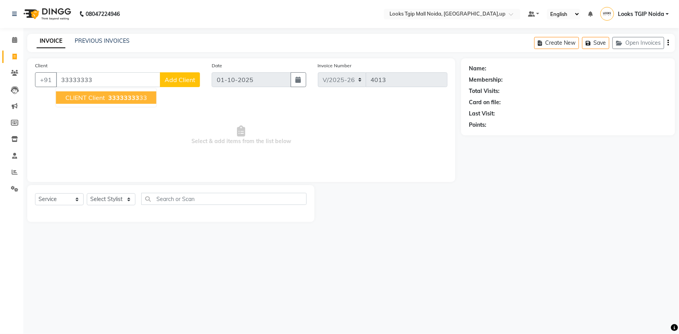
click at [150, 101] on button "CLIENT client 33333333 33" at bounding box center [106, 98] width 100 height 12
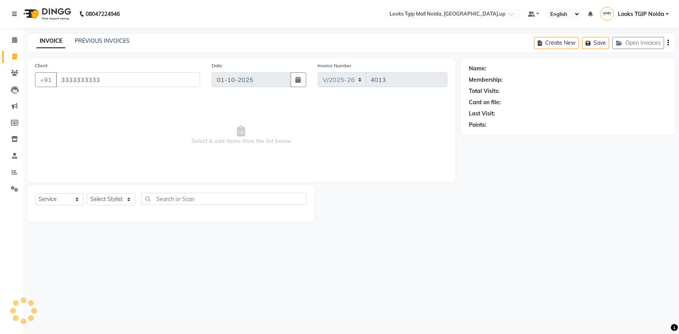
type input "3333333333"
select select "1: Object"
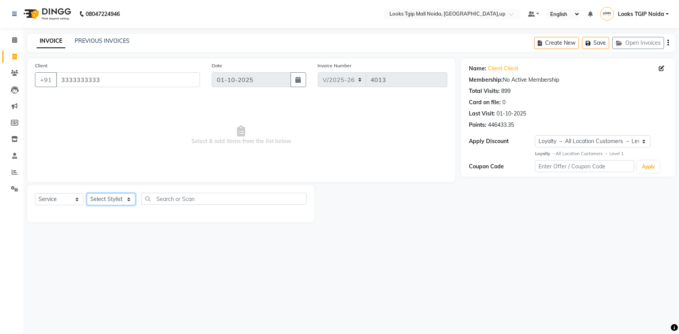
drag, startPoint x: 130, startPoint y: 202, endPoint x: 136, endPoint y: 192, distance: 11.5
click at [130, 202] on select "Select Stylist Amaan Salmani Arjun_pdct Arun_pdct Atique Counter Sales Farooq G…" at bounding box center [111, 200] width 49 height 12
select select "23823"
click at [87, 194] on select "Select Stylist Amaan Salmani Arjun_pdct Arun_pdct Atique Counter Sales Farooq G…" at bounding box center [111, 200] width 49 height 12
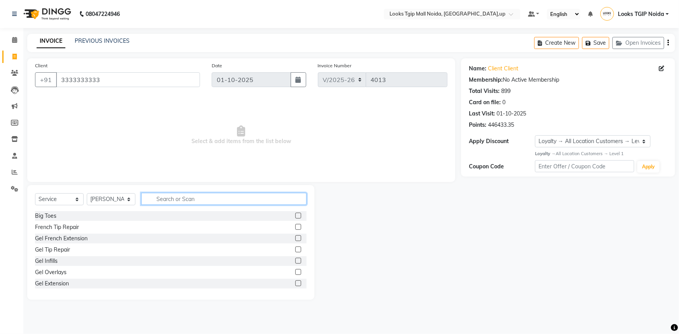
click at [175, 202] on input "text" at bounding box center [223, 199] width 165 height 12
type input "eye"
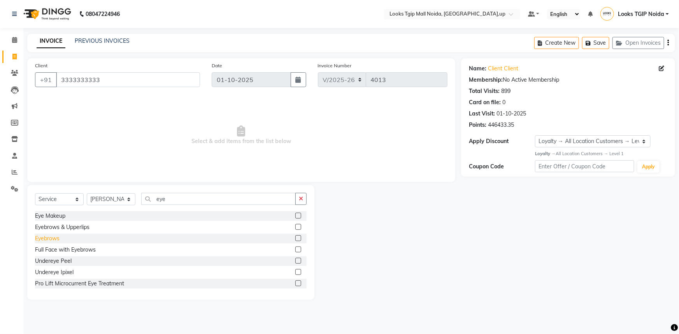
drag, startPoint x: 54, startPoint y: 238, endPoint x: 310, endPoint y: 164, distance: 266.6
click at [53, 238] on div "Eyebrows" at bounding box center [47, 239] width 25 height 8
checkbox input "false"
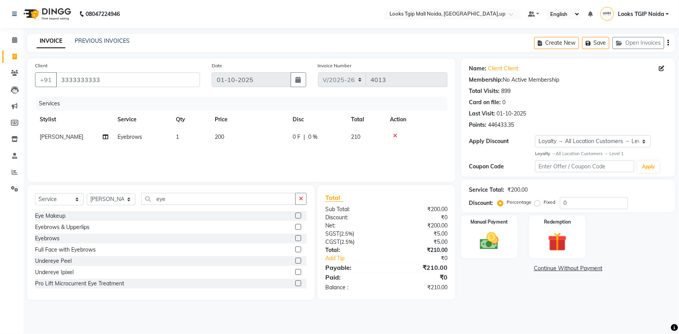
click at [254, 132] on td "200" at bounding box center [249, 137] width 78 height 18
select select "23823"
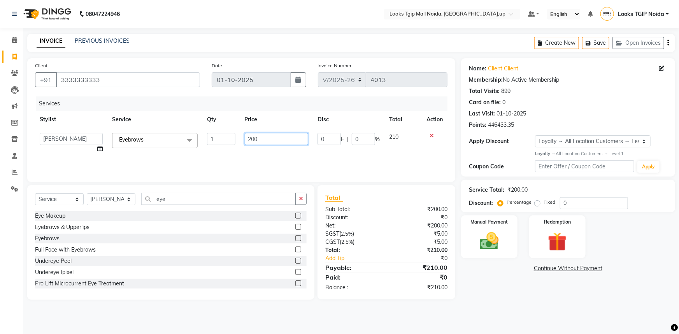
drag, startPoint x: 287, startPoint y: 140, endPoint x: 79, endPoint y: 135, distance: 208.4
click at [126, 139] on tr "Amaan Salmani Arjun_pdct Arun_pdct Atique Counter Sales Farooq Gautam_pdct Guri…" at bounding box center [241, 143] width 413 height 30
type input "100"
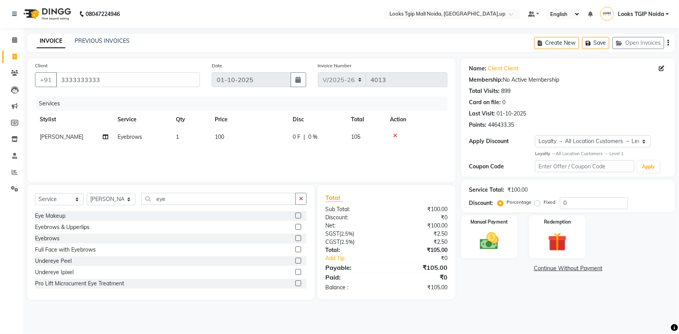
click at [390, 219] on div "₹0" at bounding box center [420, 218] width 67 height 8
click at [483, 238] on img at bounding box center [490, 241] width 32 height 23
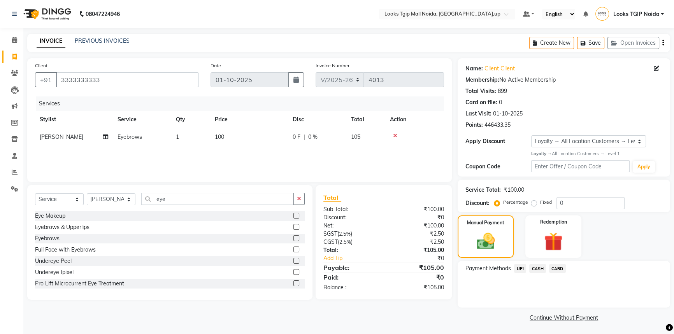
click at [542, 270] on span "CASH" at bounding box center [538, 268] width 17 height 9
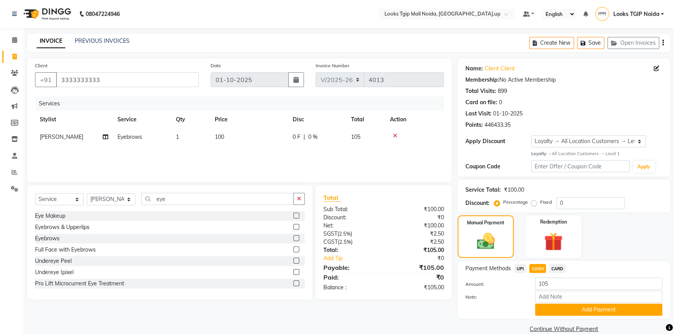
drag, startPoint x: 555, startPoint y: 307, endPoint x: 551, endPoint y: 305, distance: 4.5
click at [555, 307] on button "Add Payment" at bounding box center [598, 310] width 127 height 12
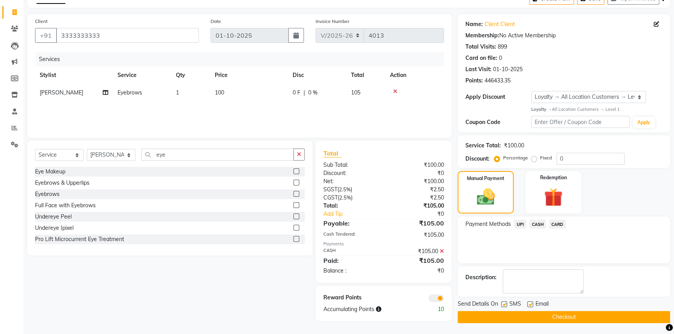
scroll to position [45, 0]
click at [505, 303] on label at bounding box center [505, 304] width 6 height 6
click at [505, 303] on input "checkbox" at bounding box center [504, 304] width 5 height 5
checkbox input "false"
click at [510, 317] on button "Checkout" at bounding box center [564, 317] width 213 height 12
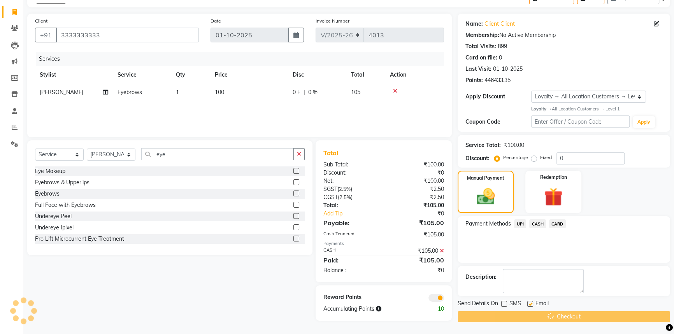
scroll to position [22, 0]
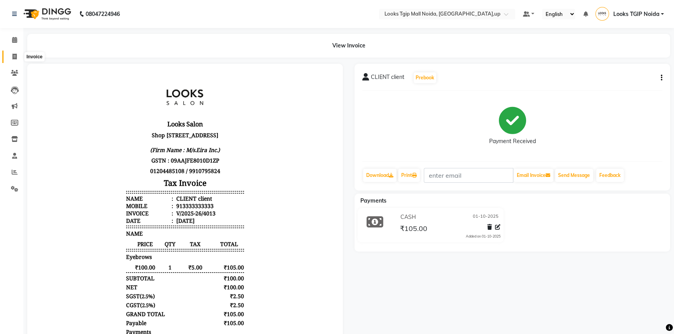
click at [11, 56] on span at bounding box center [15, 57] width 14 height 9
select select "service"
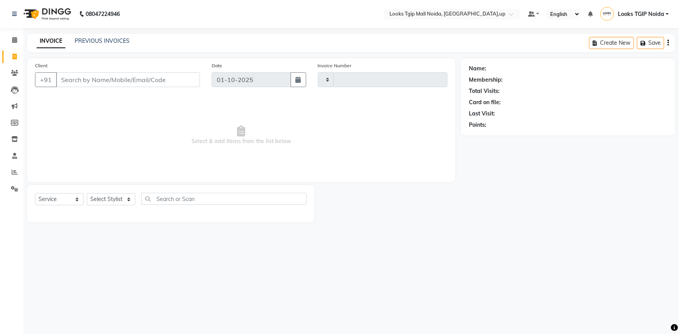
type input "4014"
select select "4358"
click at [105, 81] on input "Client" at bounding box center [128, 79] width 144 height 15
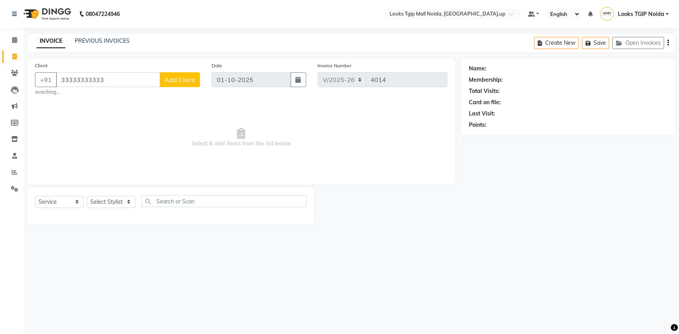
type input "33333333333"
click at [128, 179] on div "Client +91 33333333333 Add Client searching... Date 01-10-2025 Invoice Number V…" at bounding box center [241, 121] width 428 height 126
drag, startPoint x: 124, startPoint y: 204, endPoint x: 134, endPoint y: 114, distance: 89.8
click at [124, 204] on select "Select Stylist" at bounding box center [111, 202] width 49 height 12
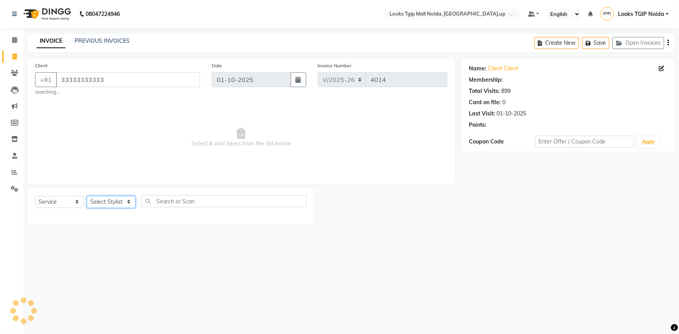
select select "1: Object"
click at [116, 198] on select "Select Stylist Amaan Salmani Arjun_pdct Arun_pdct Atique Counter Sales Farooq G…" at bounding box center [111, 202] width 49 height 12
click at [116, 196] on select "Select Stylist Amaan Salmani Arjun_pdct Arun_pdct Atique Counter Sales Farooq G…" at bounding box center [111, 202] width 49 height 12
select select "23823"
click at [87, 196] on select "Select Stylist Amaan Salmani Arjun_pdct Arun_pdct Atique Counter Sales Farooq G…" at bounding box center [111, 202] width 49 height 12
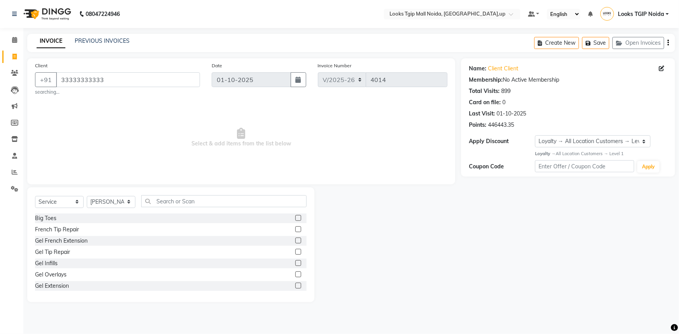
click at [159, 194] on div "Select Service Product Membership Package Voucher Prepaid Gift Card Select Styl…" at bounding box center [170, 245] width 287 height 115
click at [157, 204] on input "text" at bounding box center [223, 201] width 165 height 12
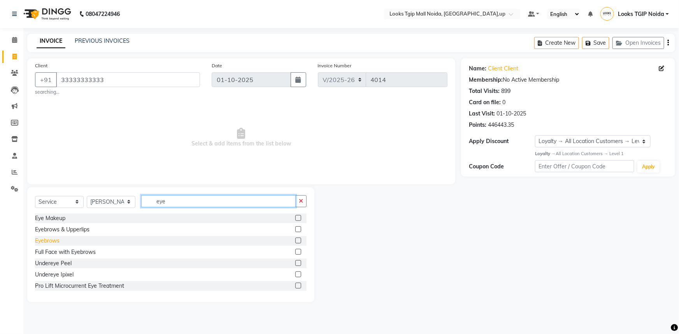
type input "eye"
click at [51, 239] on div "Eyebrows" at bounding box center [47, 241] width 25 height 8
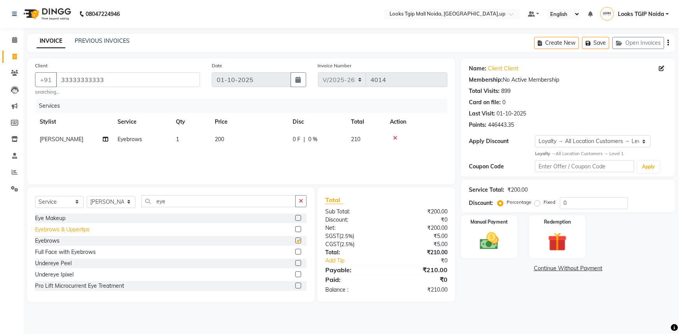
checkbox input "false"
click at [244, 147] on td "200" at bounding box center [249, 140] width 78 height 18
select select "23823"
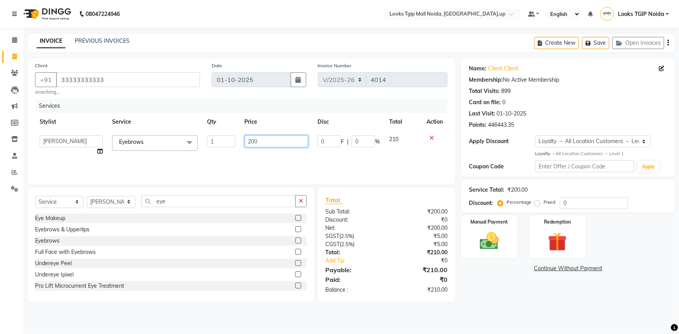
drag, startPoint x: 244, startPoint y: 141, endPoint x: 66, endPoint y: 128, distance: 178.0
click at [55, 133] on tr "Amaan Salmani Arjun_pdct Arun_pdct Atique Counter Sales Farooq Gautam_pdct Guri…" at bounding box center [241, 146] width 413 height 30
type input "100"
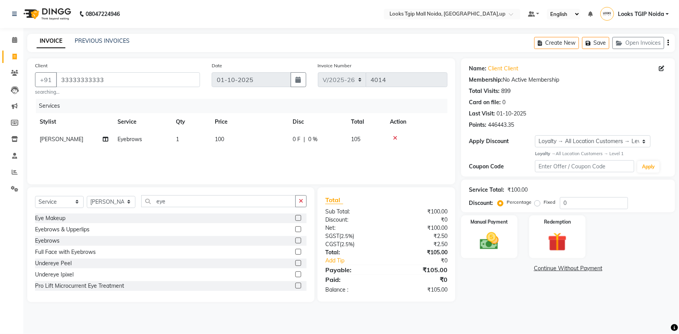
drag, startPoint x: 382, startPoint y: 252, endPoint x: 396, endPoint y: 254, distance: 14.5
click at [382, 253] on div "Total:" at bounding box center [353, 253] width 67 height 8
click at [458, 238] on div "Manual Payment Redemption" at bounding box center [569, 237] width 226 height 43
click at [487, 256] on div "Manual Payment" at bounding box center [489, 237] width 59 height 45
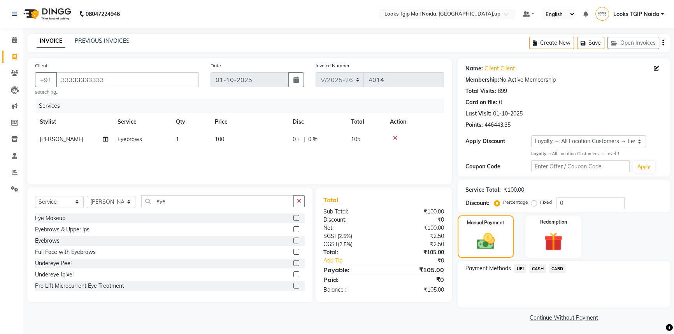
click at [519, 270] on span "UPI" at bounding box center [520, 268] width 12 height 9
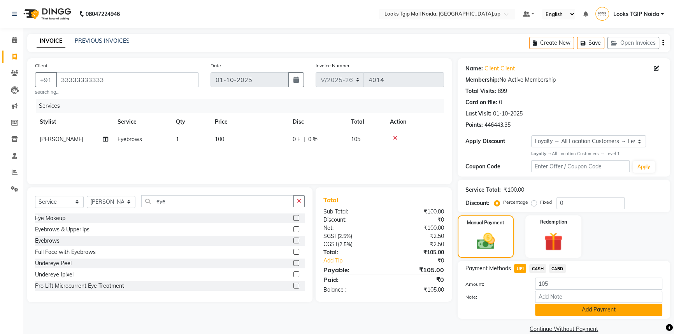
click at [546, 306] on button "Add Payment" at bounding box center [598, 310] width 127 height 12
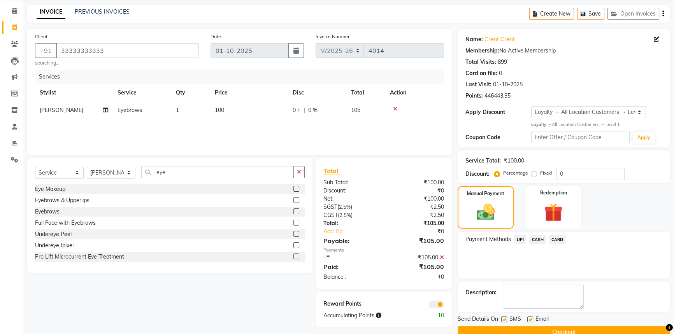
scroll to position [45, 0]
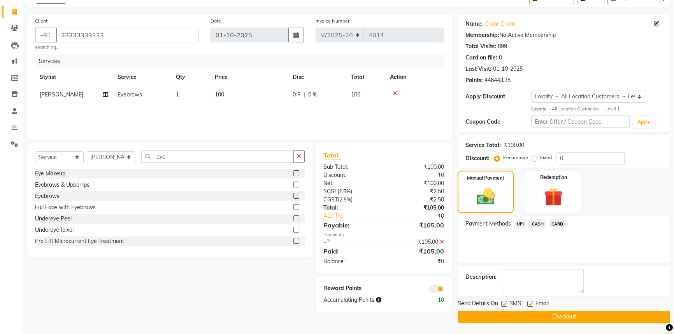
click at [505, 304] on label at bounding box center [505, 304] width 6 height 6
click at [505, 304] on input "checkbox" at bounding box center [504, 304] width 5 height 5
checkbox input "false"
click at [507, 311] on button "Checkout" at bounding box center [564, 317] width 213 height 12
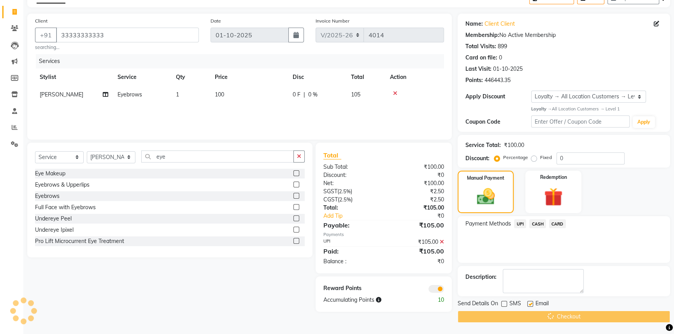
scroll to position [19, 0]
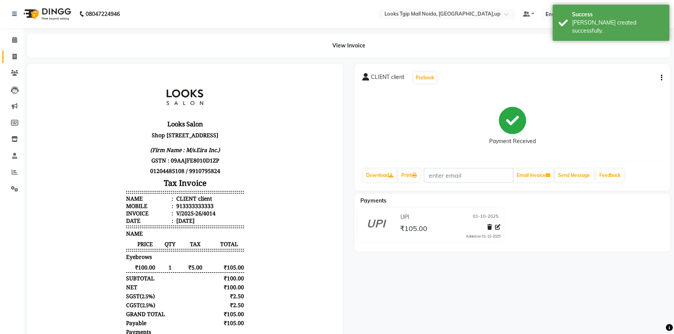
click at [16, 56] on icon at bounding box center [14, 57] width 4 height 6
select select "service"
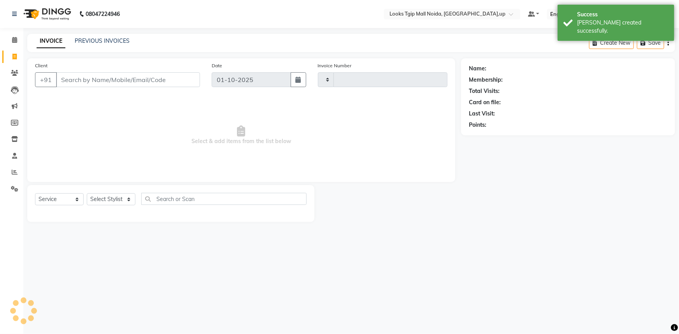
type input "4015"
select select "4358"
click at [100, 77] on input "Client" at bounding box center [128, 79] width 144 height 15
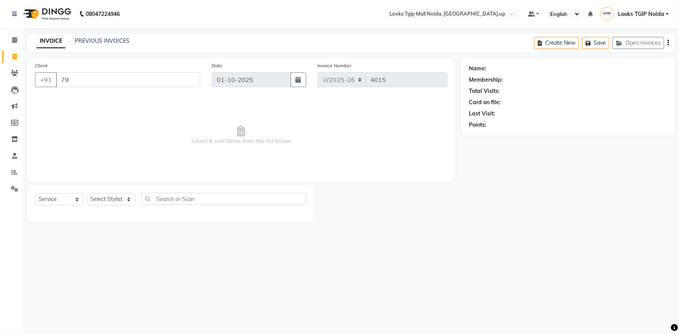
type input "7"
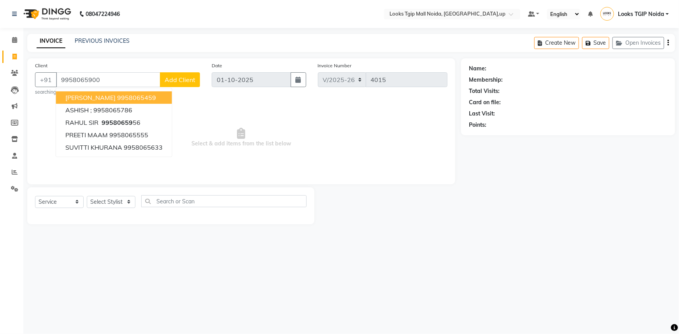
type input "9958065900"
click at [192, 78] on span "Add Client" at bounding box center [180, 80] width 31 height 8
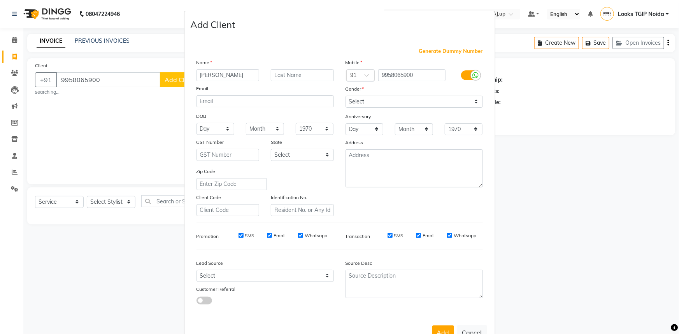
type input "[PERSON_NAME]"
type input "n"
type input "mam"
click at [451, 94] on div "Gender" at bounding box center [414, 90] width 149 height 11
click at [448, 100] on select "Select Male Female Other Prefer Not To Say" at bounding box center [414, 102] width 137 height 12
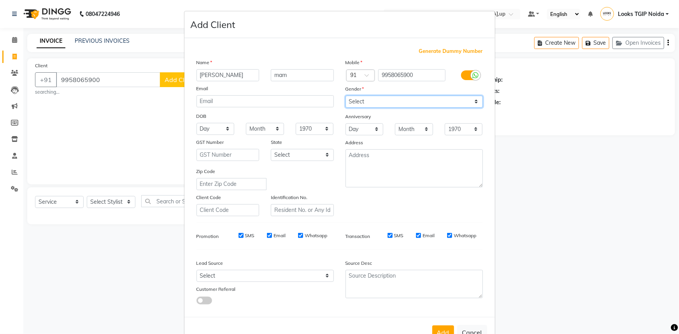
select select "female"
click at [346, 96] on select "Select Male Female Other Prefer Not To Say" at bounding box center [414, 102] width 137 height 12
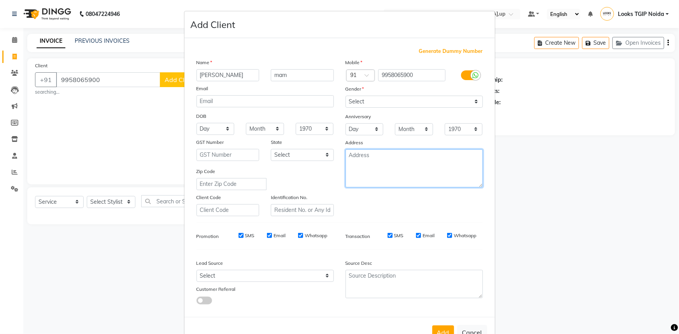
click at [417, 165] on textarea at bounding box center [414, 169] width 137 height 38
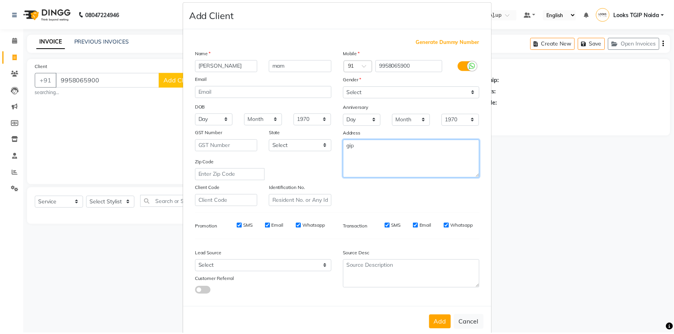
scroll to position [27, 0]
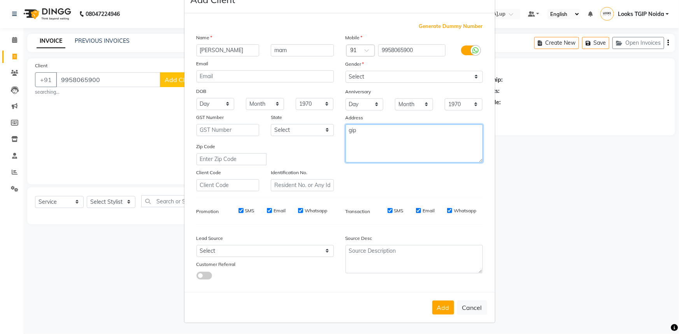
type textarea "gip"
click at [437, 309] on button "Add" at bounding box center [444, 308] width 22 height 14
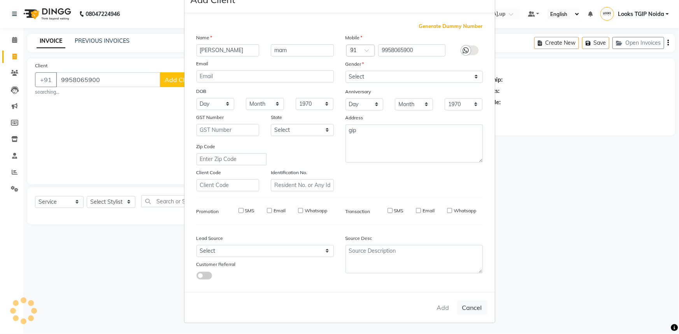
select select
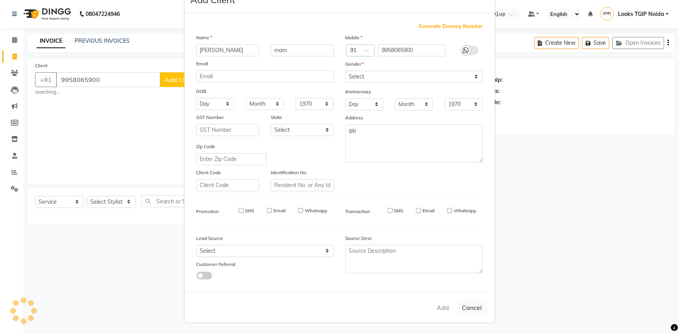
select select
checkbox input "false"
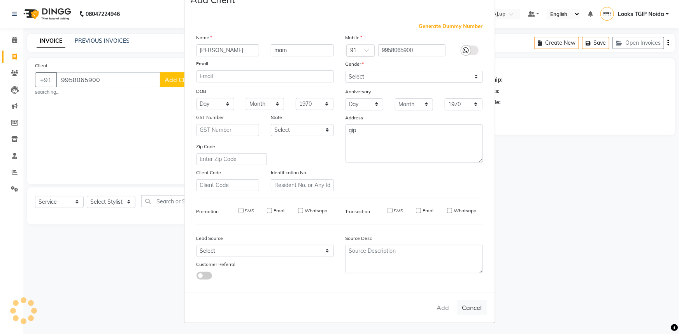
checkbox input "false"
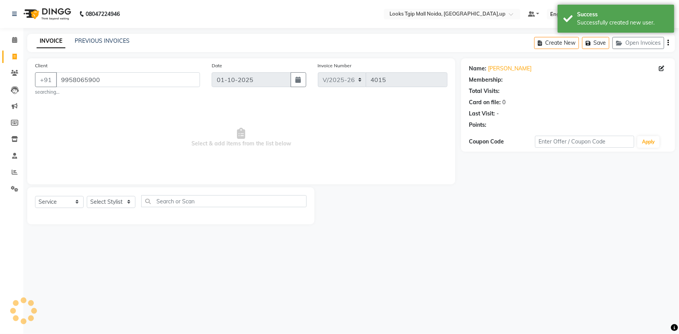
select select "1: Object"
click at [113, 201] on select "Select Stylist Amaan Salmani Arjun_pdct Arun_pdct Atique Counter Sales Farooq G…" at bounding box center [111, 202] width 49 height 12
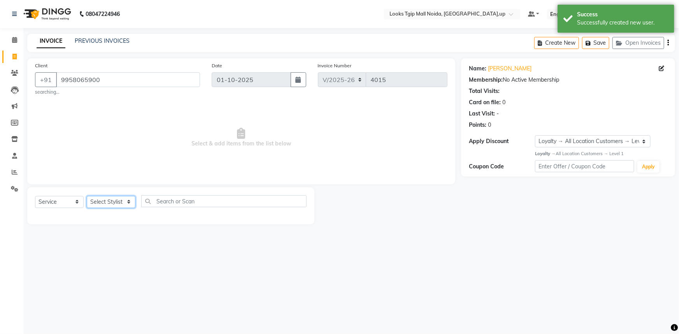
select select "59710"
click at [87, 196] on select "Select Stylist Amaan Salmani Arjun_pdct Arun_pdct Atique Counter Sales Farooq G…" at bounding box center [111, 202] width 49 height 12
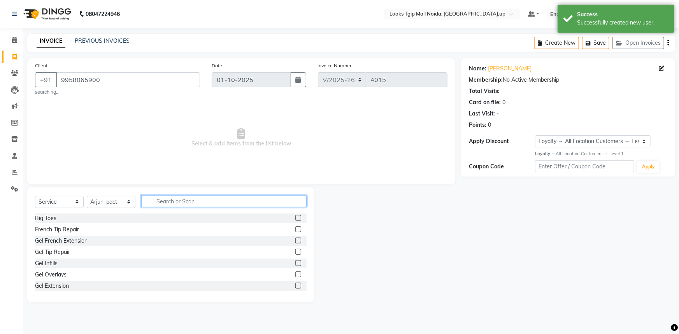
click at [168, 203] on input "text" at bounding box center [223, 201] width 165 height 12
type input "wash"
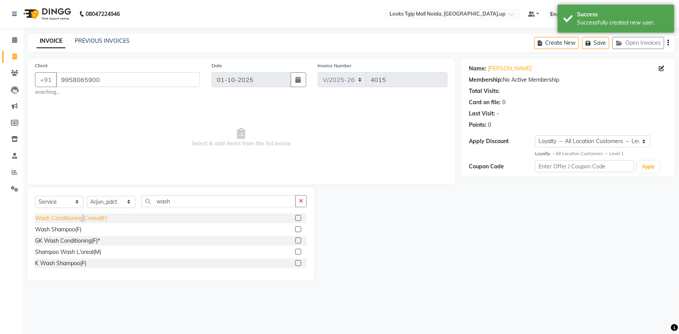
click at [84, 219] on div "Wash Conditioning L'oreal(F)" at bounding box center [71, 219] width 72 height 8
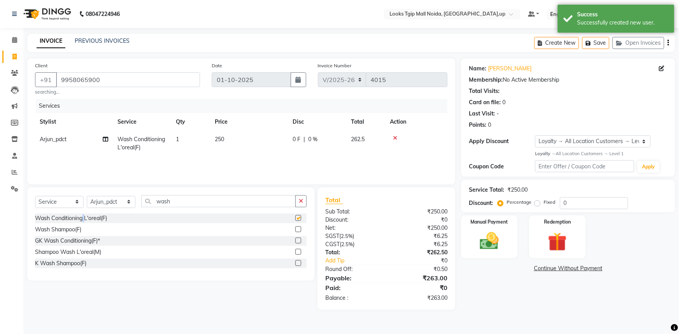
checkbox input "false"
click at [276, 139] on td "250" at bounding box center [249, 144] width 78 height 26
select select "59710"
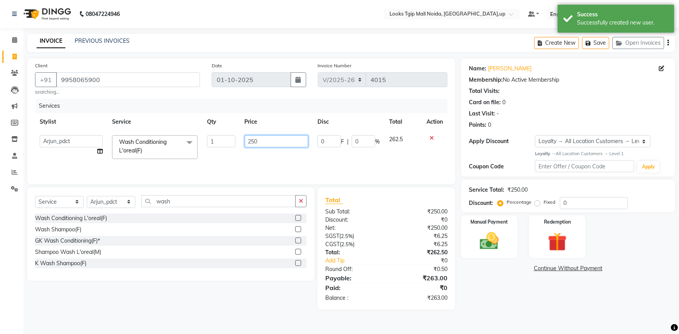
drag, startPoint x: 134, startPoint y: 144, endPoint x: 94, endPoint y: 146, distance: 40.5
click at [96, 146] on tr "Amaan Salmani Arjun_pdct Arun_pdct Atique Counter Sales Farooq Gautam_pdct Guri…" at bounding box center [241, 147] width 413 height 33
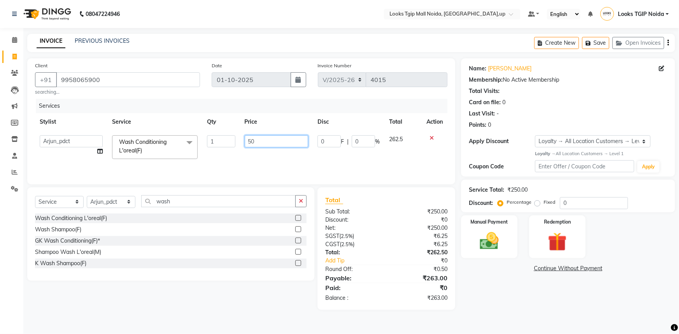
type input "500"
click at [449, 323] on div "08047224946 Select Location × Looks Tgip Mall Noida, Noida,up Default Panel My …" at bounding box center [339, 167] width 679 height 334
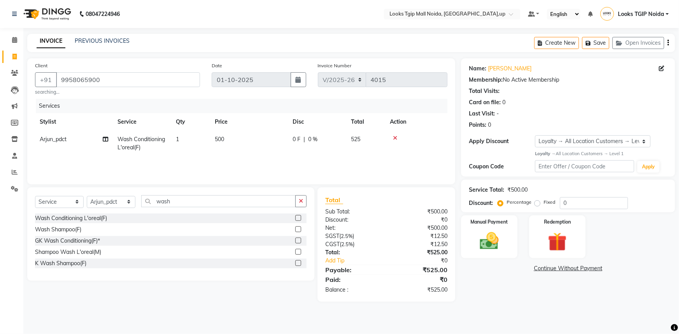
click at [241, 212] on div "Select Service Product Membership Package Voucher Prepaid Gift Card Select Styl…" at bounding box center [171, 204] width 272 height 18
click at [238, 199] on input "wash" at bounding box center [218, 201] width 155 height 12
drag, startPoint x: 220, startPoint y: 203, endPoint x: 16, endPoint y: 209, distance: 204.9
click at [20, 205] on app-home "08047224946 Select Location × Looks Tgip Mall Noida, Noida,up Default Panel My …" at bounding box center [339, 157] width 679 height 314
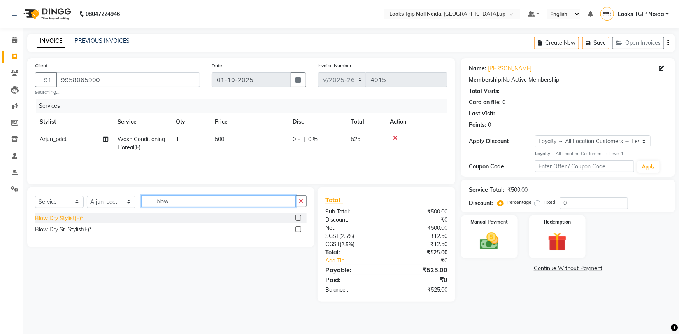
type input "blow"
click at [72, 219] on div "Blow Dry Stylist(F)*" at bounding box center [59, 219] width 48 height 8
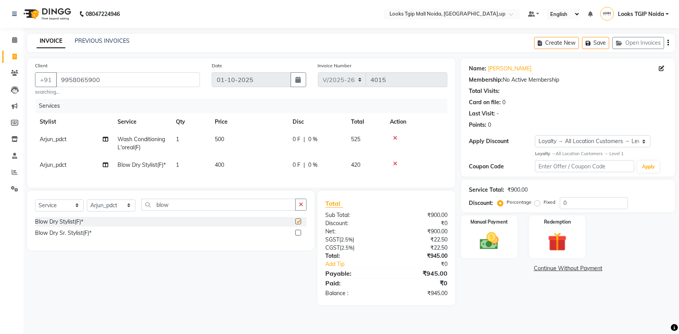
checkbox input "false"
click at [253, 165] on td "400" at bounding box center [249, 166] width 78 height 18
select select "59710"
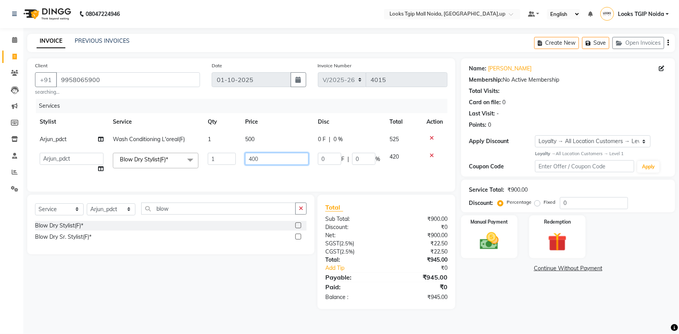
drag, startPoint x: 272, startPoint y: 165, endPoint x: 65, endPoint y: 162, distance: 207.2
click at [86, 165] on tr "Amaan Salmani Arjun_pdct Arun_pdct Atique Counter Sales Farooq Gautam_pdct Guri…" at bounding box center [241, 163] width 413 height 30
type input "500"
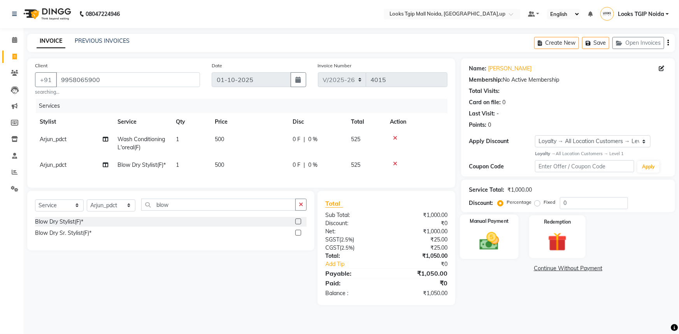
click at [503, 239] on img at bounding box center [490, 241] width 32 height 23
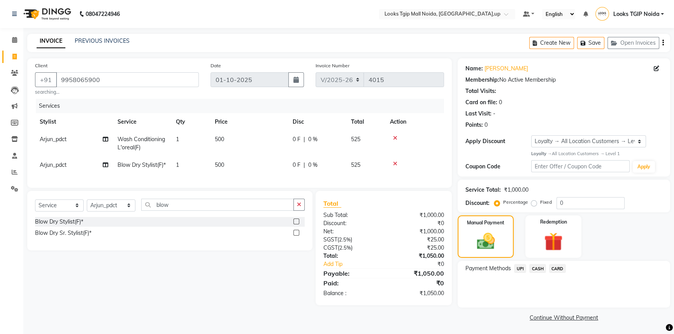
click at [516, 268] on span "UPI" at bounding box center [520, 268] width 12 height 9
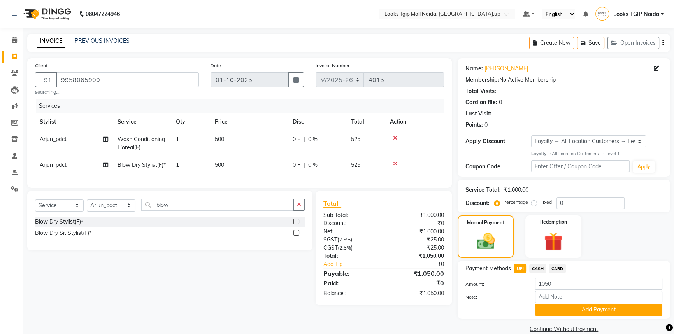
drag, startPoint x: 551, startPoint y: 313, endPoint x: 544, endPoint y: 306, distance: 9.1
click at [548, 310] on button "Add Payment" at bounding box center [598, 310] width 127 height 12
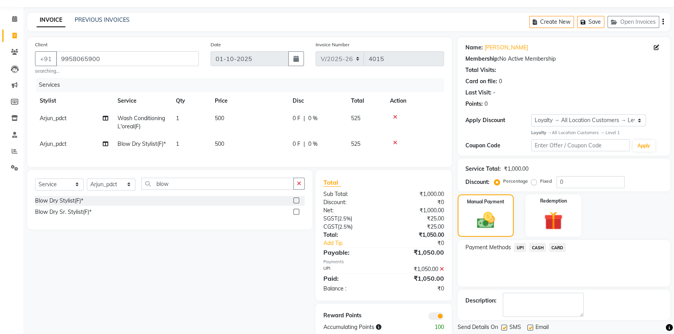
scroll to position [52, 0]
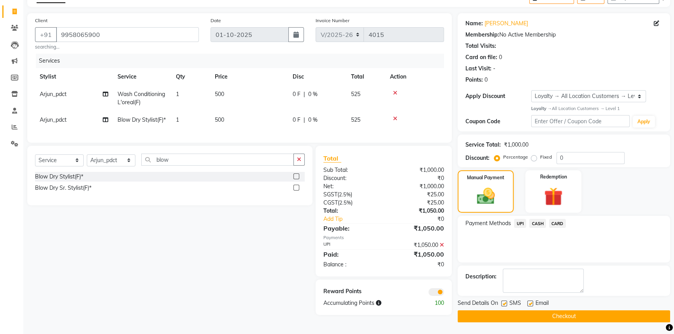
click at [506, 301] on label at bounding box center [505, 304] width 6 height 6
click at [506, 302] on input "checkbox" at bounding box center [504, 304] width 5 height 5
checkbox input "false"
click at [506, 311] on button "Checkout" at bounding box center [564, 317] width 213 height 12
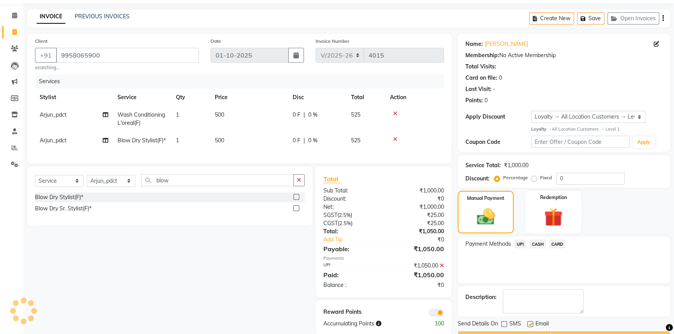
scroll to position [0, 0]
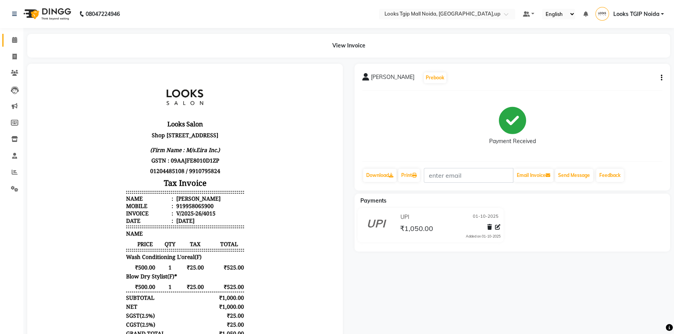
click at [8, 44] on link "Calendar" at bounding box center [11, 40] width 19 height 13
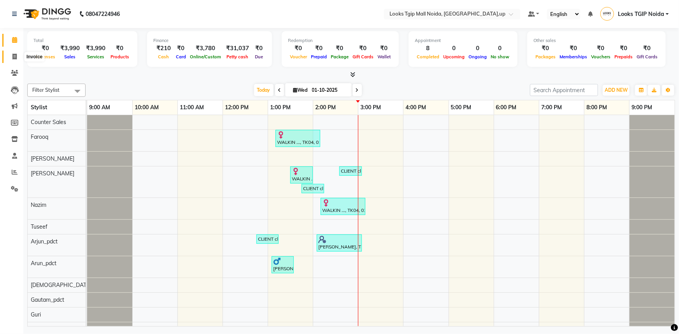
click at [11, 55] on span at bounding box center [15, 57] width 14 height 9
select select "service"
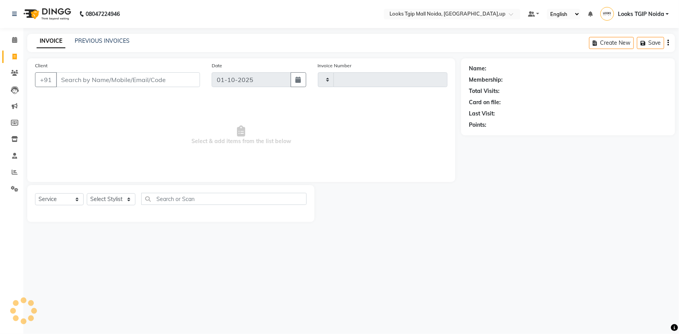
type input "4016"
select select "4358"
click at [93, 81] on input "Client" at bounding box center [128, 79] width 144 height 15
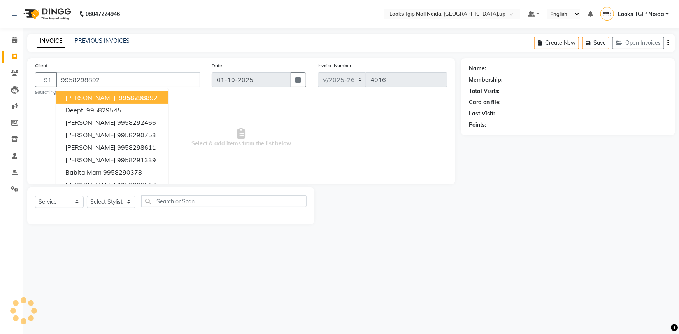
type input "9958298892"
select select "1: Object"
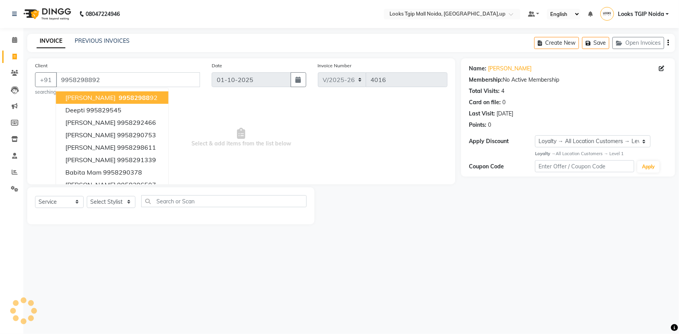
click at [224, 151] on span "Select & add items from the list below" at bounding box center [241, 138] width 413 height 78
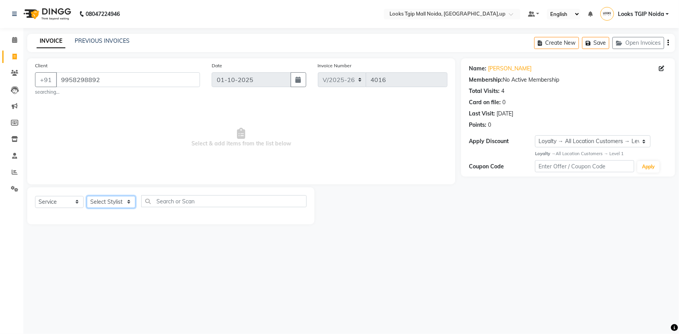
click at [116, 204] on select "Select Stylist Amaan Salmani Arjun_pdct Arun_pdct Atique Counter Sales Farooq G…" at bounding box center [111, 202] width 49 height 12
select select "23818"
click at [87, 196] on select "Select Stylist Amaan Salmani Arjun_pdct Arun_pdct Atique Counter Sales Farooq G…" at bounding box center [111, 202] width 49 height 12
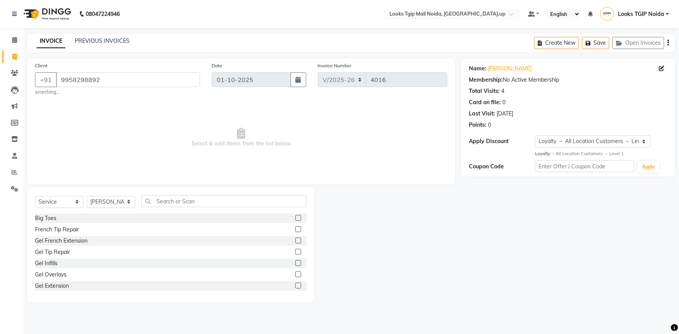
click at [174, 210] on div "Select Service Product Membership Package Voucher Prepaid Gift Card Select Styl…" at bounding box center [171, 204] width 272 height 18
click at [170, 200] on input "text" at bounding box center [223, 201] width 165 height 12
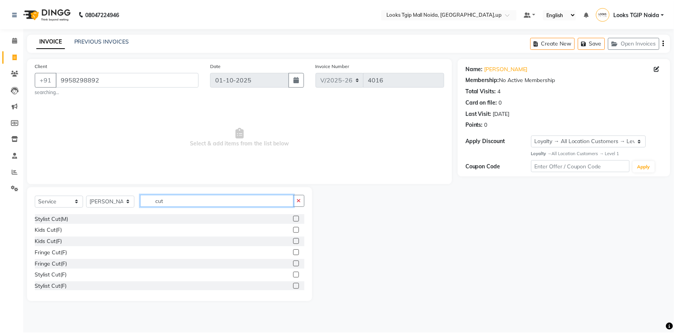
scroll to position [70, 0]
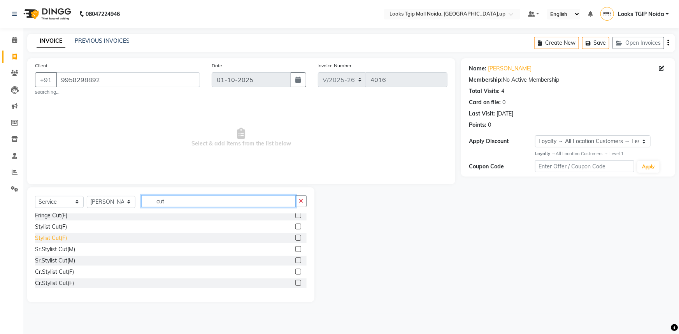
type input "cut"
drag, startPoint x: 62, startPoint y: 238, endPoint x: 93, endPoint y: 226, distance: 32.5
click at [63, 237] on div "Stylist Cut(F)" at bounding box center [51, 238] width 32 height 8
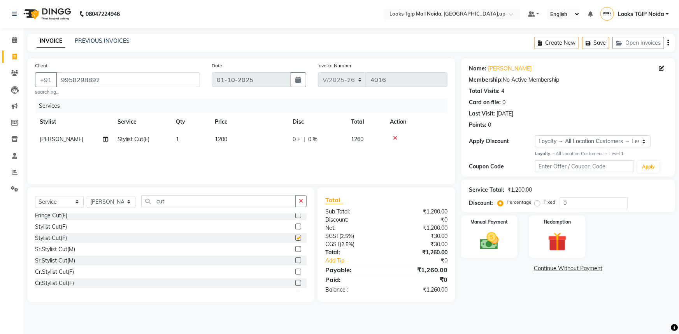
checkbox input "false"
click at [250, 137] on td "1200" at bounding box center [249, 140] width 78 height 18
select select "23818"
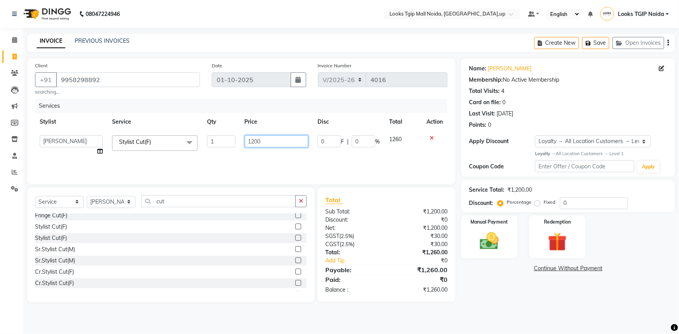
drag, startPoint x: 225, startPoint y: 148, endPoint x: 146, endPoint y: 170, distance: 82.1
click at [155, 167] on div "Services Stylist Service Qty Price Disc Total Action Amaan Salmani Arjun_pdct A…" at bounding box center [241, 138] width 413 height 78
type input "1000"
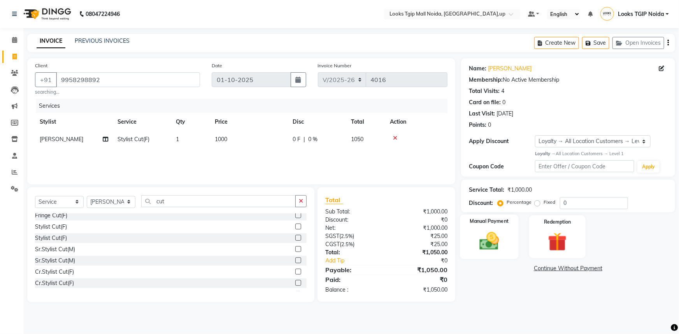
click at [474, 227] on div "Manual Payment" at bounding box center [489, 237] width 59 height 45
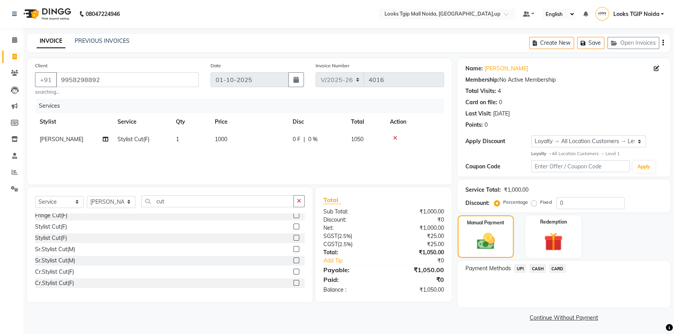
click at [514, 268] on div "UPI" at bounding box center [518, 269] width 15 height 11
click at [519, 272] on span "UPI" at bounding box center [520, 268] width 12 height 9
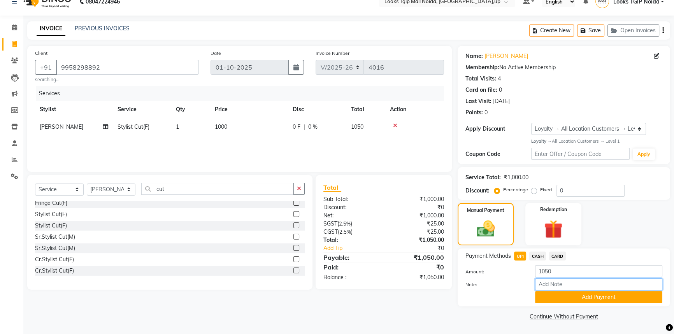
click at [545, 290] on input "Note:" at bounding box center [598, 285] width 127 height 12
click at [544, 296] on button "Add Payment" at bounding box center [598, 298] width 127 height 12
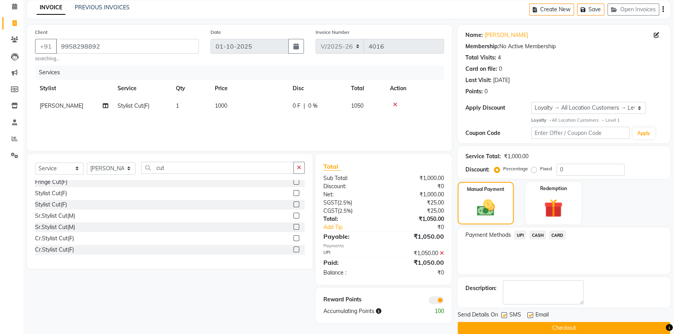
scroll to position [45, 0]
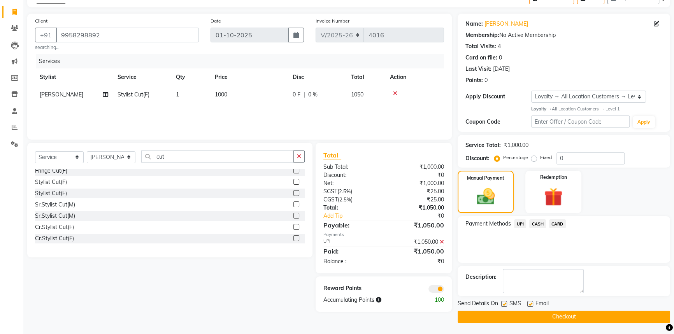
click at [505, 304] on label at bounding box center [505, 304] width 6 height 6
click at [505, 304] on input "checkbox" at bounding box center [504, 304] width 5 height 5
checkbox input "false"
click at [509, 315] on button "Checkout" at bounding box center [564, 317] width 213 height 12
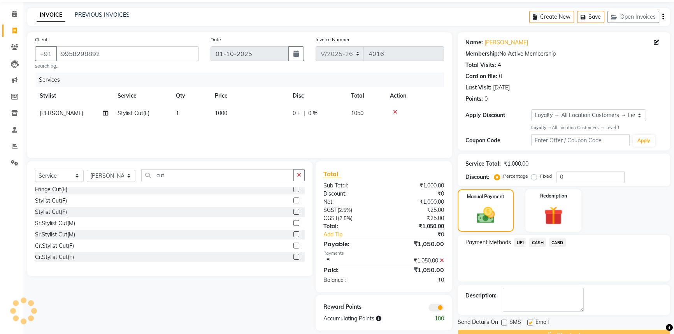
scroll to position [0, 0]
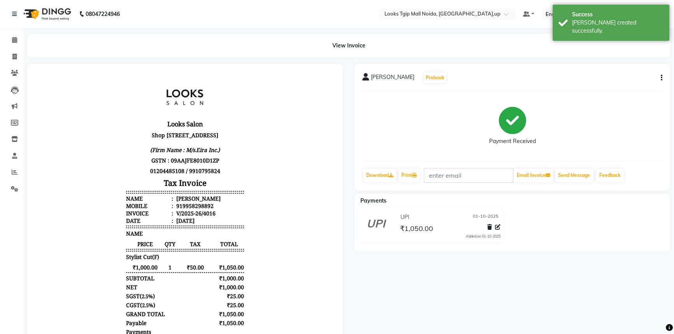
click at [1, 39] on li "Calendar" at bounding box center [11, 40] width 23 height 17
click at [3, 39] on link "Calendar" at bounding box center [11, 40] width 19 height 13
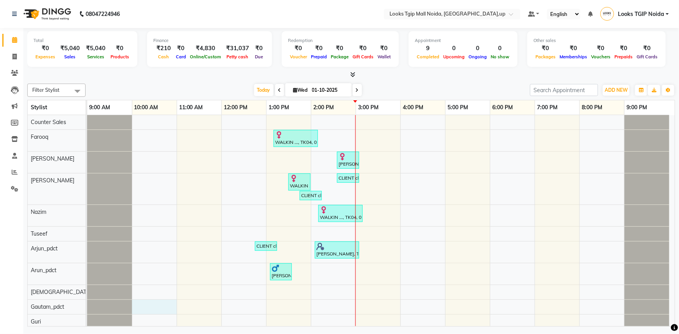
click at [177, 301] on td at bounding box center [199, 259] width 45 height 288
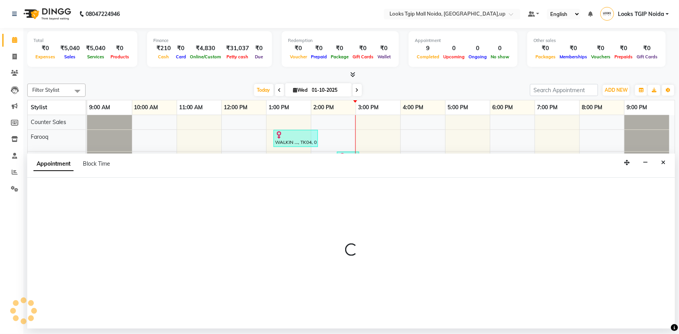
click at [625, 67] on div "Total ₹0 Expenses ₹5,040 Sales ₹5,040 Services ₹0 Products Finance ₹210 Cash ₹0…" at bounding box center [351, 53] width 648 height 51
select select "84892"
select select "600"
select select "tentative"
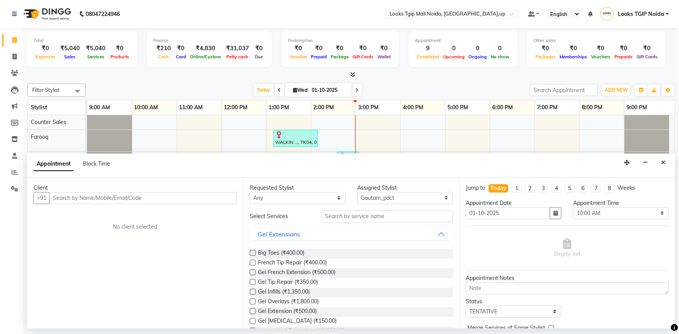
click at [665, 164] on icon "Close" at bounding box center [664, 162] width 4 height 5
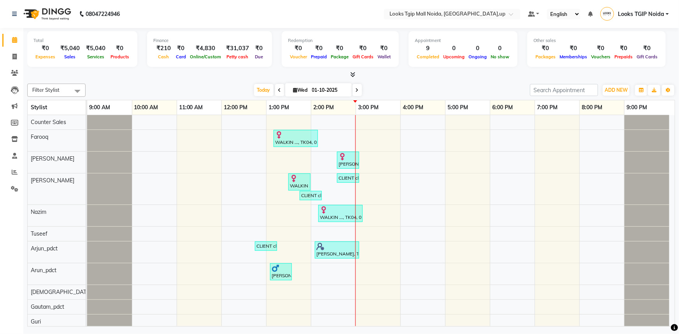
click at [351, 75] on icon at bounding box center [352, 75] width 5 height 6
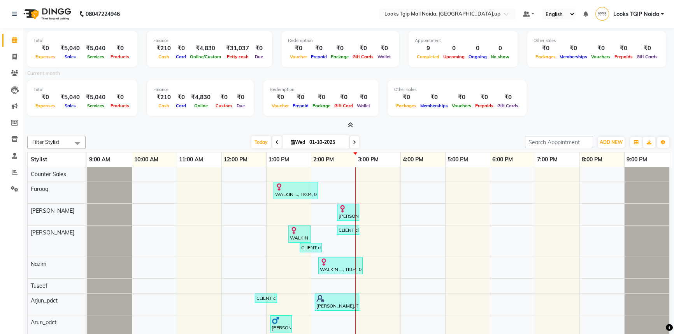
click at [352, 123] on icon at bounding box center [350, 125] width 5 height 6
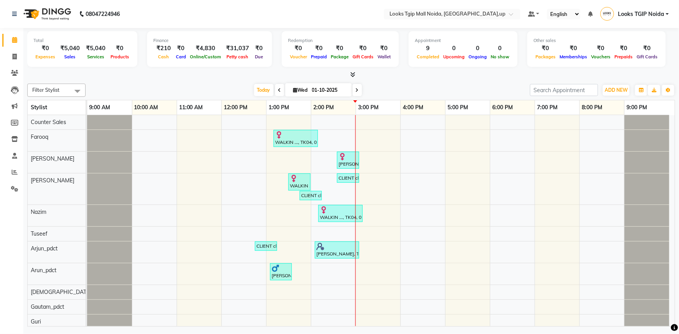
click at [354, 132] on div "WALKIN ..., TK04, 01:10 PM-02:10 PM, Cr.Stylist Cut(F) Vineeta Mam, TK08, 02:35…" at bounding box center [381, 259] width 588 height 288
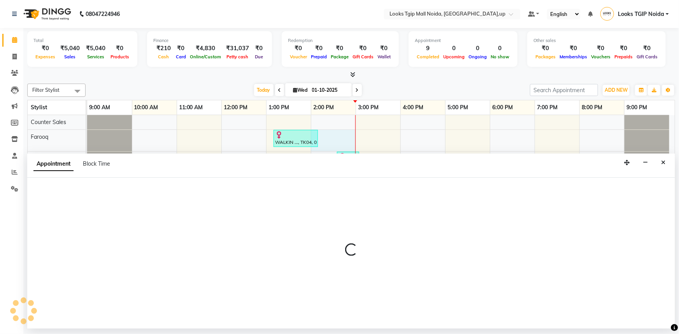
select select "23816"
select select "840"
select select "tentative"
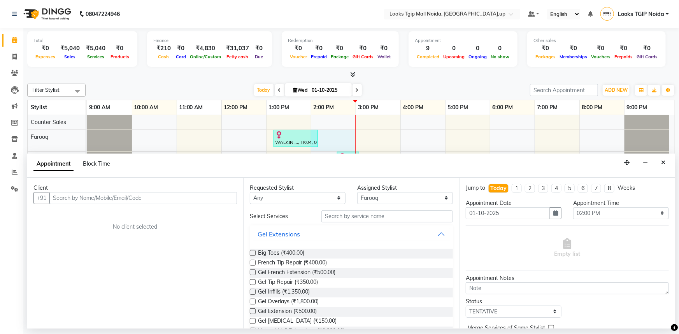
click at [677, 161] on div "Total ₹0 Expenses ₹5,040 Sales ₹5,040 Services ₹0 Products Finance ₹210 Cash ₹0…" at bounding box center [351, 178] width 656 height 301
click at [666, 162] on button "Close" at bounding box center [663, 163] width 11 height 12
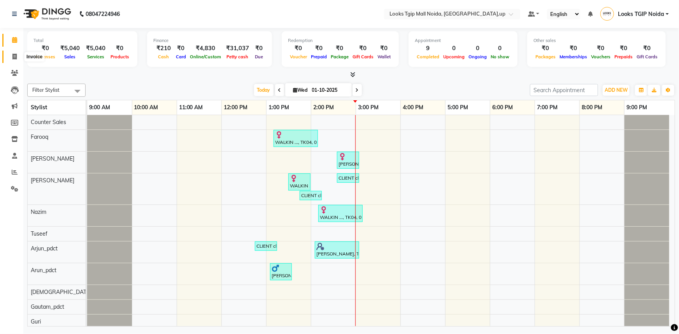
click at [9, 56] on span at bounding box center [15, 57] width 14 height 9
select select "service"
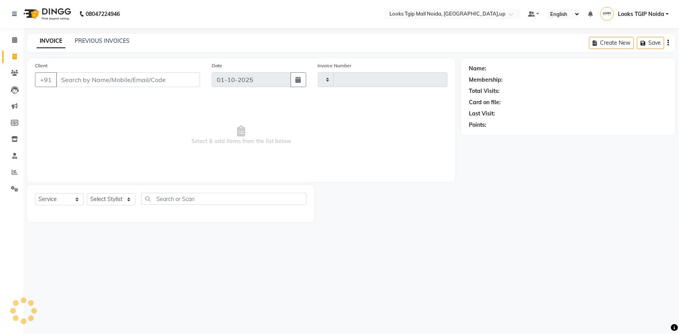
type input "4017"
select select "4358"
click at [105, 74] on input "Client" at bounding box center [128, 79] width 144 height 15
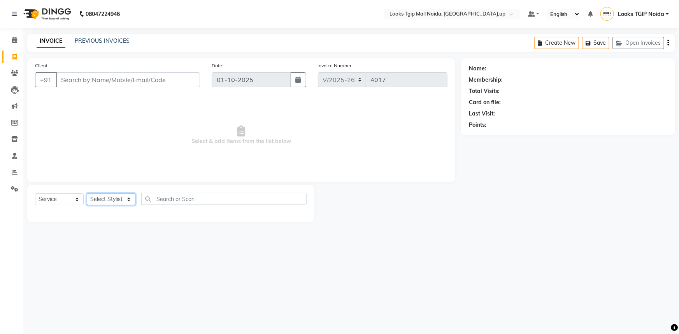
click at [113, 198] on select "Select Stylist" at bounding box center [111, 200] width 49 height 12
select select "31009"
click at [87, 194] on select "Select Stylist Amaan Salmani Arjun_pdct Arun_pdct Atique Counter Sales Farooq G…" at bounding box center [111, 200] width 49 height 12
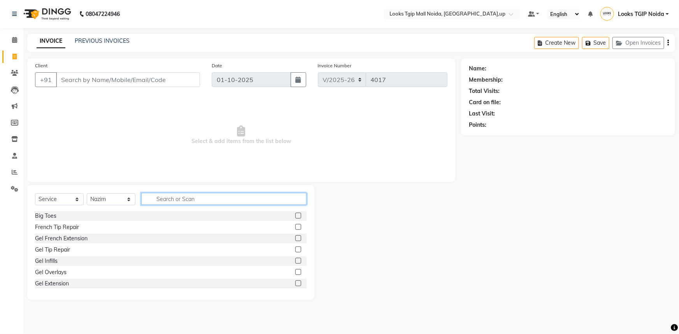
click at [179, 203] on input "text" at bounding box center [223, 199] width 165 height 12
type input "cut"
click at [56, 229] on div "Stylist Cut(M)" at bounding box center [51, 227] width 33 height 8
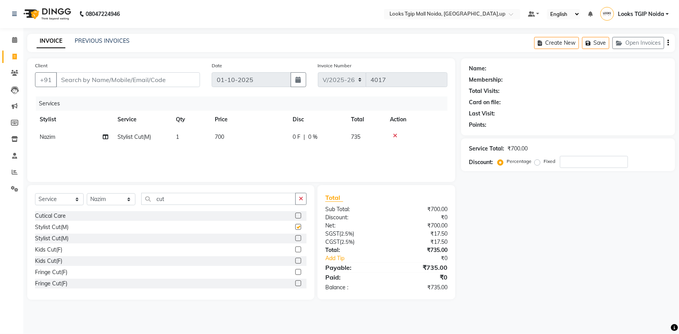
checkbox input "false"
drag, startPoint x: 118, startPoint y: 194, endPoint x: 117, endPoint y: 198, distance: 4.9
click at [118, 194] on select "Select Stylist Amaan Salmani Arjun_pdct Arun_pdct Atique Counter Sales Farooq G…" at bounding box center [111, 200] width 49 height 12
click at [87, 194] on select "Select Stylist Amaan Salmani Arjun_pdct Arun_pdct Atique Counter Sales Farooq G…" at bounding box center [111, 200] width 49 height 12
click at [125, 194] on select "Select Stylist Amaan Salmani Arjun_pdct Arun_pdct Atique Counter Sales Farooq G…" at bounding box center [111, 200] width 49 height 12
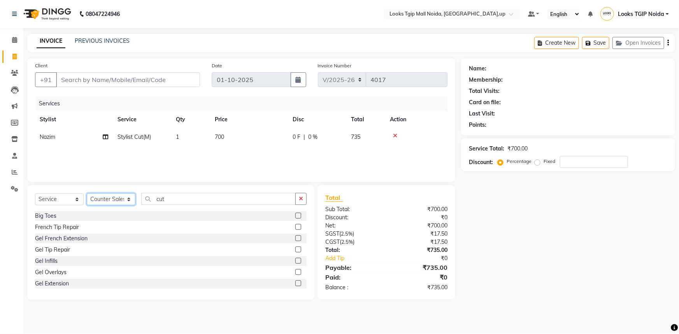
select select "43888"
click at [87, 194] on select "Select Stylist Amaan Salmani Arjun_pdct Arun_pdct Atique Counter Sales Farooq G…" at bounding box center [111, 200] width 49 height 12
click at [181, 194] on input "cut" at bounding box center [218, 199] width 155 height 12
drag, startPoint x: 179, startPoint y: 194, endPoint x: 47, endPoint y: 179, distance: 132.4
click at [73, 187] on div "Select Service Product Membership Package Voucher Prepaid Gift Card Select Styl…" at bounding box center [170, 242] width 287 height 115
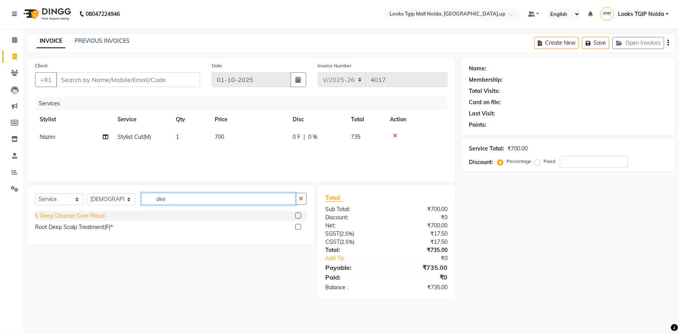
type input "dee"
click at [66, 217] on div "K Deep Cleanse Care Ritual" at bounding box center [70, 216] width 70 height 8
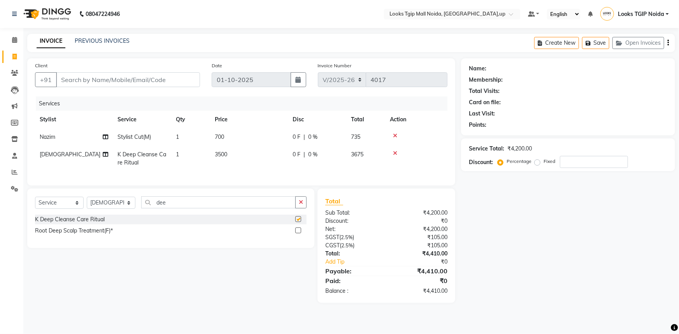
checkbox input "false"
click at [265, 152] on td "3500" at bounding box center [249, 159] width 78 height 26
select select "43888"
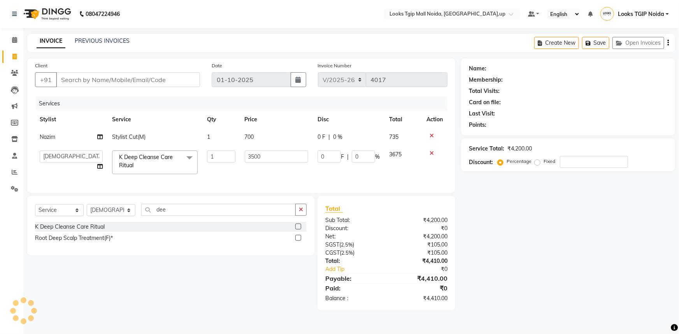
click at [150, 145] on tbody "Nazim Stylist Cut(M) 1 700 0 F | 0 % 735 Amaan Salmani Arjun_pdct Arun_pdct Ati…" at bounding box center [241, 153] width 413 height 51
type input "1850"
click at [287, 272] on div "Select Service Product Membership Package Voucher Prepaid Gift Card Select Styl…" at bounding box center [167, 253] width 293 height 114
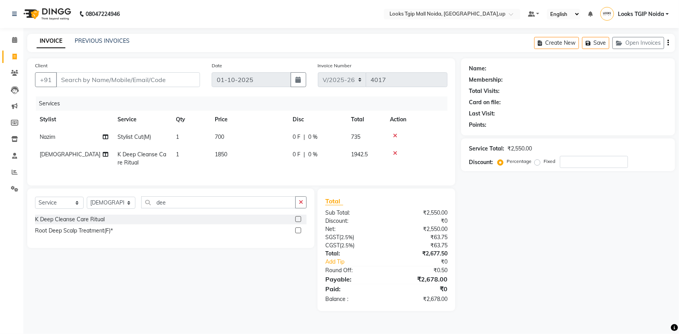
click at [293, 137] on span "0 F" at bounding box center [297, 137] width 8 height 8
select select "31009"
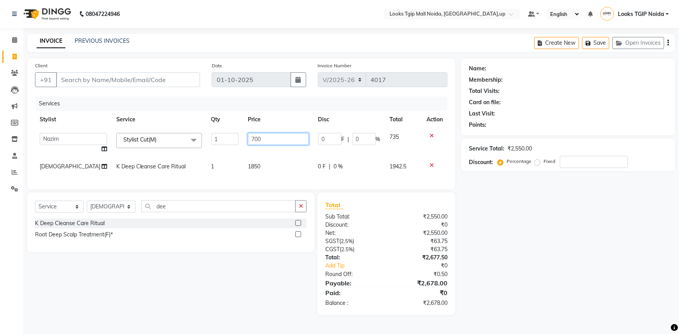
drag, startPoint x: 290, startPoint y: 157, endPoint x: 252, endPoint y: 179, distance: 43.8
click at [253, 178] on div "Services Stylist Service Qty Price Disc Total Action Amaan Salmani Arjun_pdct A…" at bounding box center [241, 139] width 413 height 85
click at [280, 172] on div "Services Stylist Service Qty Price Disc Total Action Amaan Salmani Arjun_pdct A…" at bounding box center [241, 139] width 413 height 85
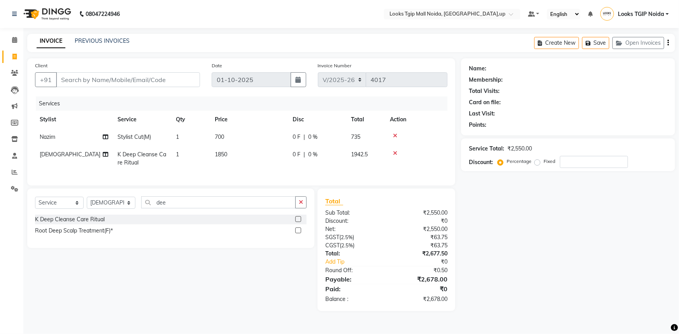
click at [288, 161] on td "0 F | 0 %" at bounding box center [317, 159] width 58 height 26
select select "43888"
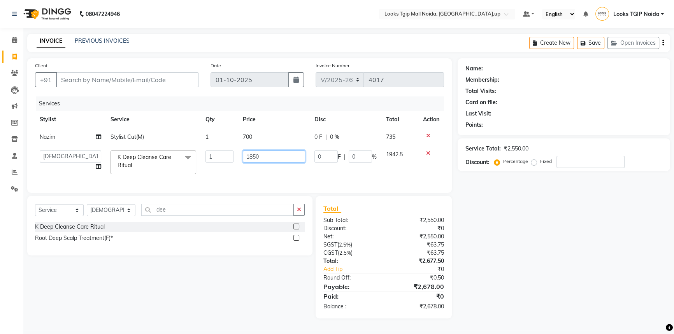
drag, startPoint x: 292, startPoint y: 156, endPoint x: 125, endPoint y: 135, distance: 168.3
click at [183, 153] on tr "Amaan Salmani Arjun_pdct Arun_pdct Atique Counter Sales Farooq Gautam_pdct Guri…" at bounding box center [239, 162] width 409 height 33
type input "1500"
click at [456, 257] on div "Total Sub Total: ₹2,550.00 Discount: ₹0 Net: ₹2,550.00 SGST ( 2.5% ) ₹63.75 CGS…" at bounding box center [386, 257] width 146 height 123
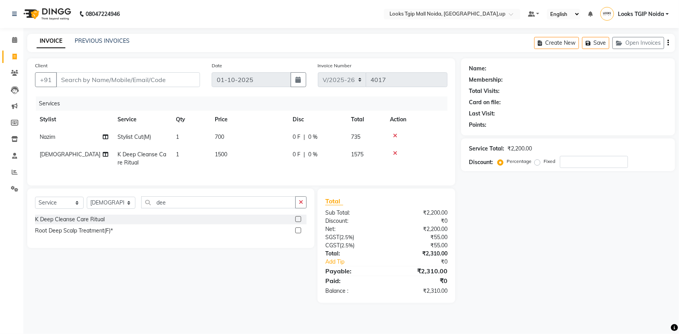
click at [179, 202] on div "Select Service Product Membership Package Voucher Prepaid Gift Card Select Styl…" at bounding box center [170, 219] width 287 height 60
drag, startPoint x: 124, startPoint y: 202, endPoint x: 62, endPoint y: 192, distance: 63.1
click at [92, 199] on div "Select Service Product Membership Package Voucher Prepaid Gift Card Select Styl…" at bounding box center [170, 219] width 287 height 60
click at [175, 215] on div "Select Service Product Membership Package Voucher Prepaid Gift Card Select Styl…" at bounding box center [171, 206] width 272 height 18
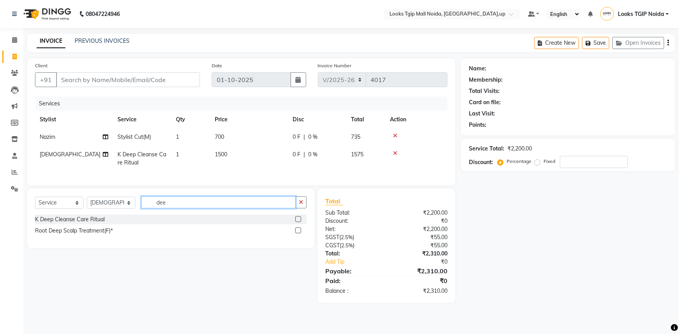
click at [178, 209] on input "dee" at bounding box center [218, 203] width 155 height 12
drag, startPoint x: 145, startPoint y: 204, endPoint x: 129, endPoint y: 201, distance: 16.3
click at [129, 201] on div "Select Service Product Membership Package Voucher Prepaid Gift Card Select Styl…" at bounding box center [170, 219] width 287 height 60
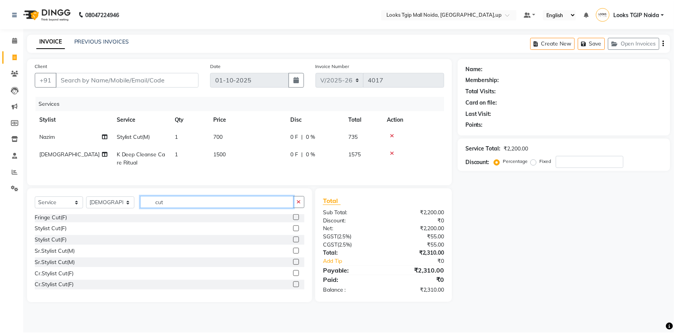
scroll to position [70, 0]
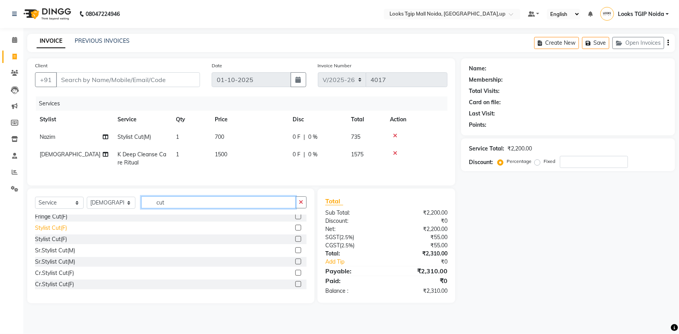
type input "cut"
click at [58, 232] on div "Stylist Cut(F)" at bounding box center [51, 228] width 32 height 8
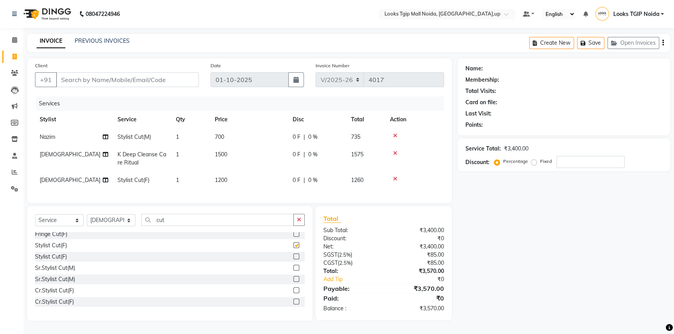
checkbox input "false"
click at [263, 176] on td "1200" at bounding box center [249, 181] width 78 height 18
select select "43888"
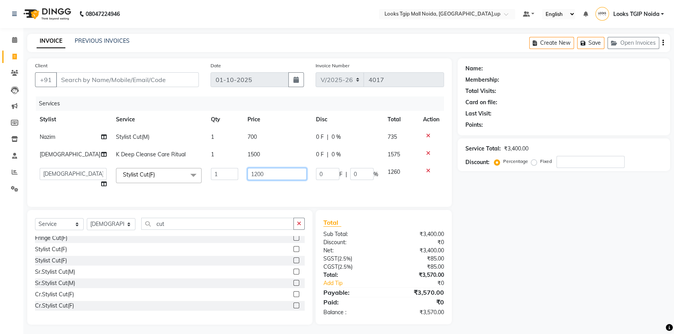
click at [182, 167] on tr "Amaan Salmani Arjun_pdct Arun_pdct Atique Counter Sales Farooq Gautam_pdct Guri…" at bounding box center [239, 179] width 409 height 30
type input "1000"
click at [352, 297] on div "Payable:" at bounding box center [351, 292] width 66 height 9
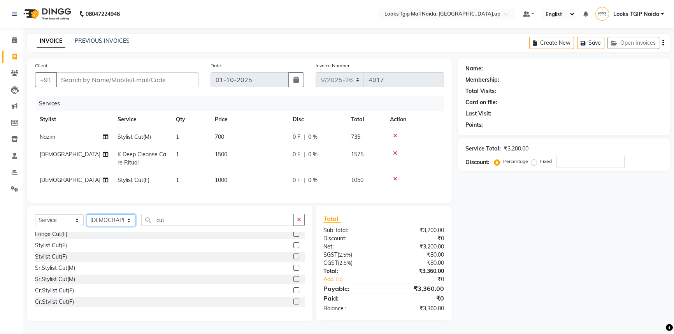
click at [113, 223] on select "Select Stylist Amaan Salmani Arjun_pdct Arun_pdct Atique Counter Sales Farooq G…" at bounding box center [111, 221] width 49 height 12
select select "23982"
click at [87, 220] on select "Select Stylist Amaan Salmani Arjun_pdct Arun_pdct Atique Counter Sales Farooq G…" at bounding box center [111, 221] width 49 height 12
click at [207, 211] on div "Client +91 Date 01-10-2025 Invoice Number V/2025 V/2025-26 4017 Services Stylis…" at bounding box center [239, 189] width 436 height 263
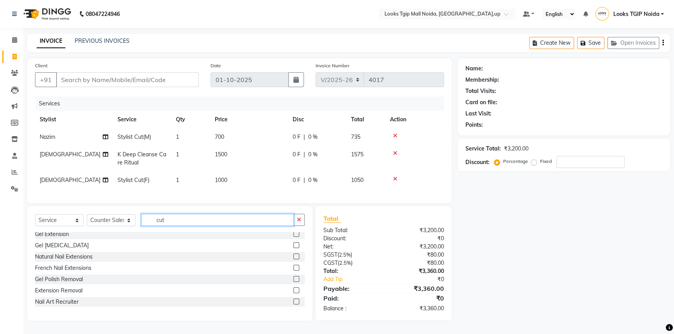
click at [206, 221] on input "cut" at bounding box center [217, 220] width 153 height 12
drag, startPoint x: 206, startPoint y: 221, endPoint x: 142, endPoint y: 222, distance: 64.2
click at [149, 219] on input "cut" at bounding box center [217, 220] width 153 height 12
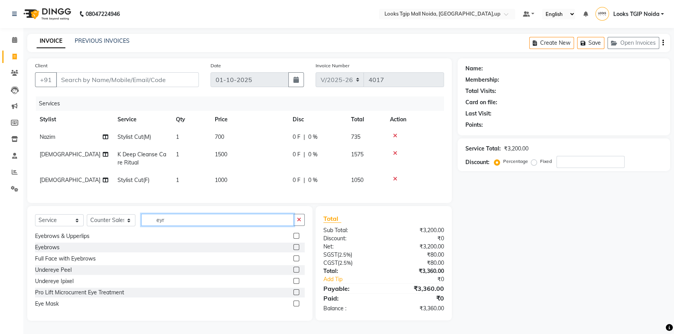
scroll to position [0, 0]
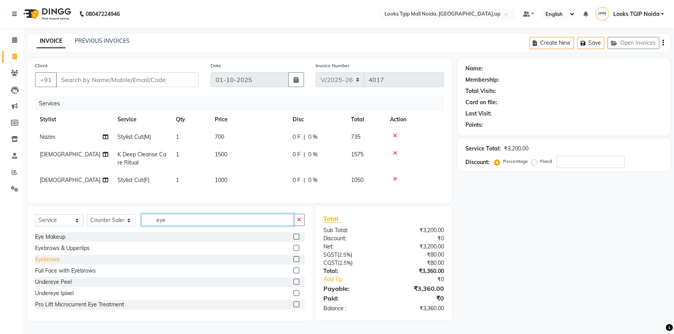
type input "eye"
click at [51, 264] on div "Eyebrows" at bounding box center [47, 260] width 25 height 8
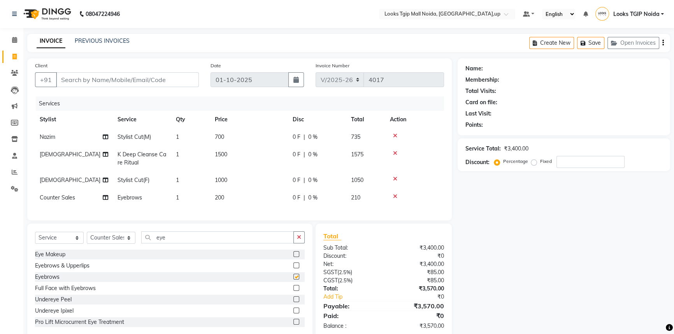
checkbox input "false"
click at [238, 193] on td "200" at bounding box center [249, 198] width 78 height 18
select select "23982"
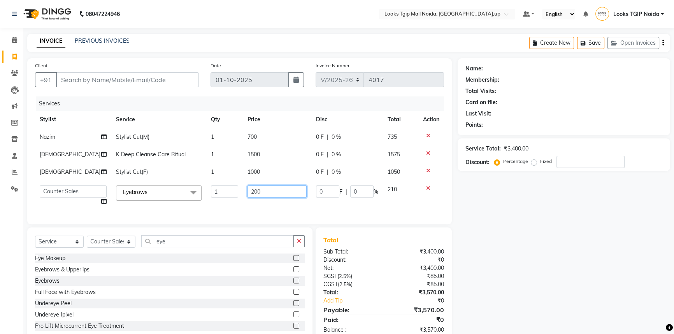
drag, startPoint x: 285, startPoint y: 194, endPoint x: 143, endPoint y: 175, distance: 143.8
click at [153, 176] on tbody "Nazim Stylist Cut(M) 1 700 0 F | 0 % 735 Atique K Deep Cleanse Care Ritual 1 15…" at bounding box center [239, 169] width 409 height 82
type input "100"
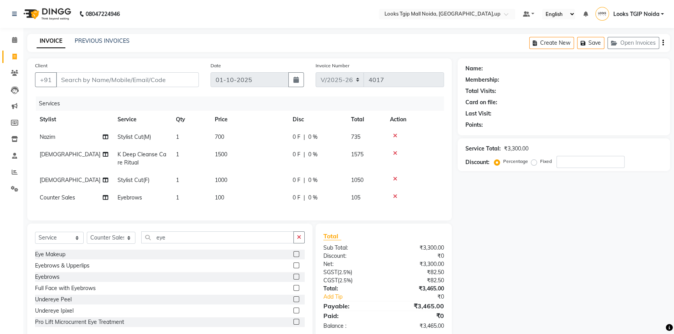
click at [396, 293] on div "₹3,465.00" at bounding box center [417, 289] width 66 height 8
click at [271, 202] on td "100" at bounding box center [249, 198] width 78 height 18
select select "23982"
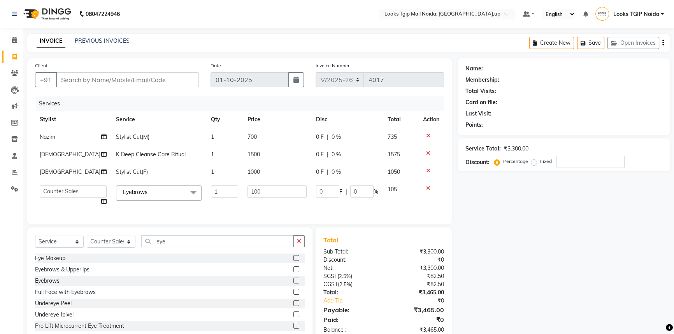
click at [209, 177] on tbody "Nazim Stylist Cut(M) 1 700 0 F | 0 % 735 Atique K Deep Cleanse Care Ritual 1 15…" at bounding box center [239, 169] width 409 height 82
type input "200"
click at [338, 296] on div "Total:" at bounding box center [351, 293] width 66 height 8
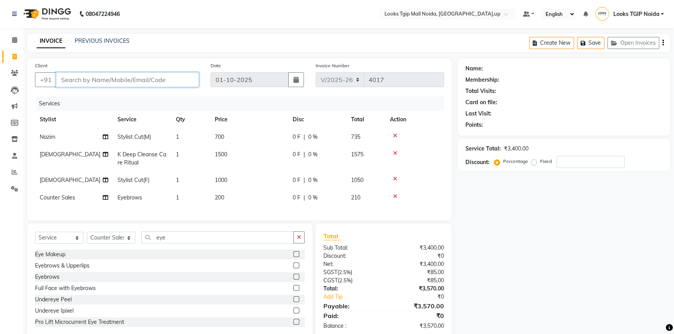
click at [105, 81] on input "Client" at bounding box center [127, 79] width 143 height 15
type input "9"
type input "0"
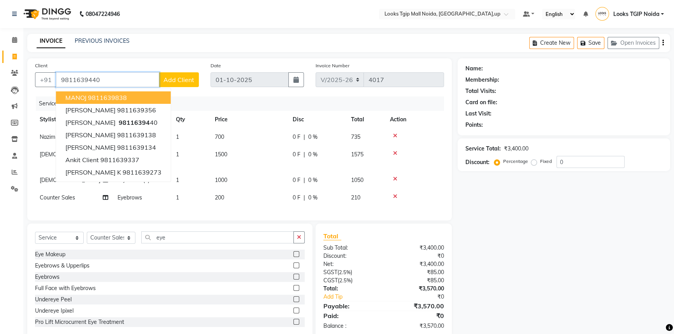
type input "9811639440"
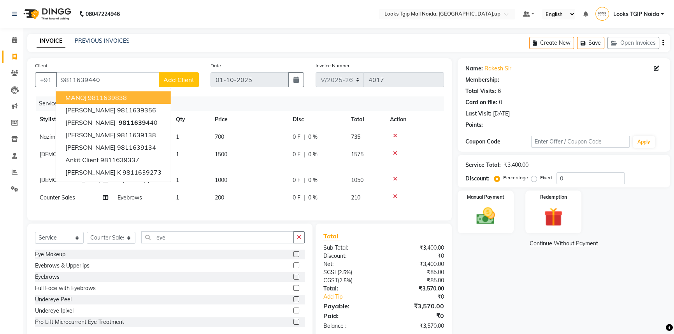
select select "1: Object"
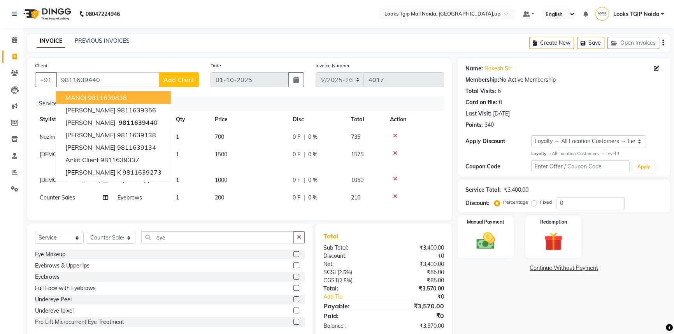
scroll to position [21, 0]
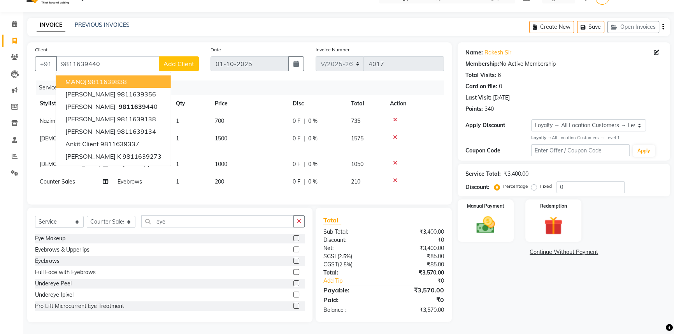
click at [341, 261] on div "CGST ( 2.5% )" at bounding box center [351, 265] width 66 height 8
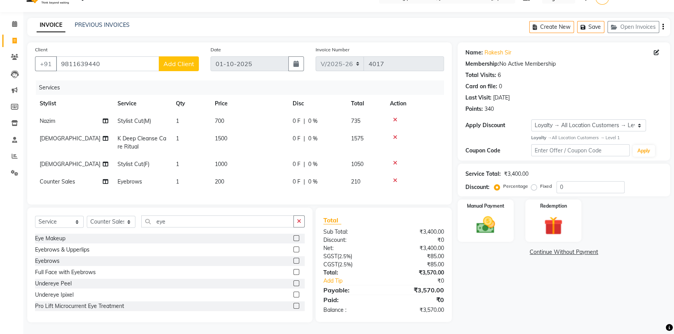
click at [276, 158] on td "1000" at bounding box center [249, 165] width 78 height 18
select select "43888"
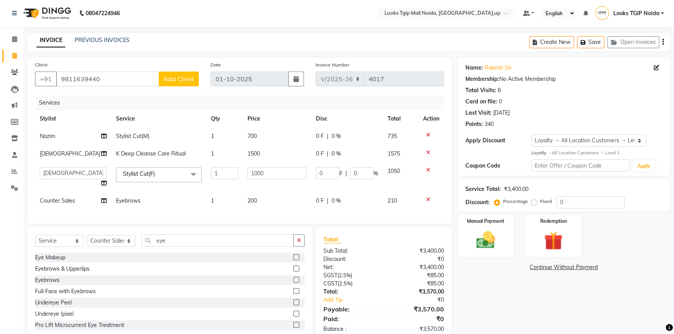
scroll to position [0, 0]
click at [296, 156] on td "1500" at bounding box center [277, 155] width 69 height 18
select select "43888"
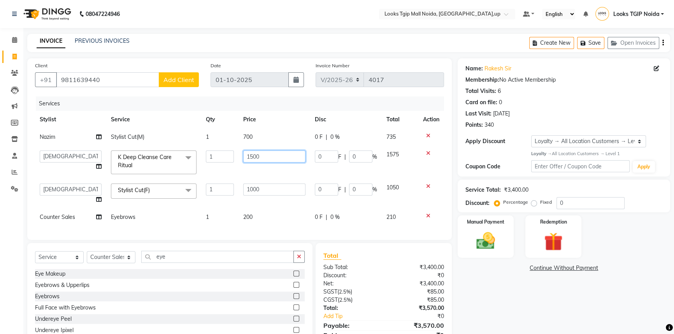
click at [296, 156] on input "1500" at bounding box center [274, 157] width 62 height 12
click at [411, 158] on td "1575" at bounding box center [400, 162] width 37 height 33
select select "43888"
drag, startPoint x: 428, startPoint y: 153, endPoint x: 423, endPoint y: 162, distance: 9.6
click at [427, 157] on td at bounding box center [432, 162] width 26 height 33
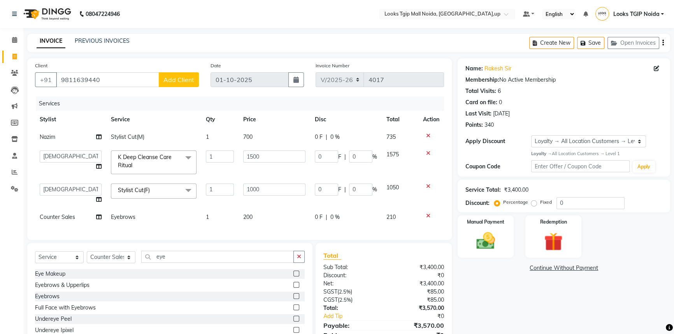
click at [426, 155] on icon at bounding box center [428, 153] width 4 height 5
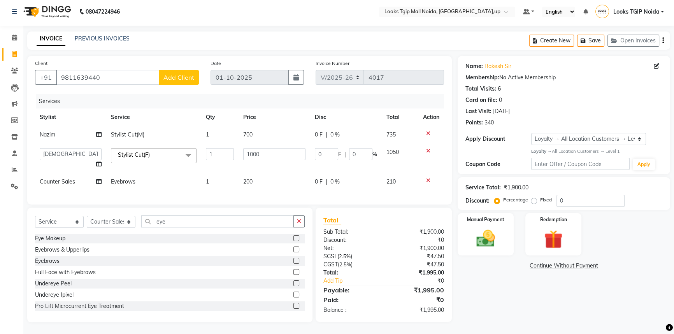
scroll to position [8, 0]
click at [260, 176] on td "200" at bounding box center [275, 182] width 72 height 18
select select "23982"
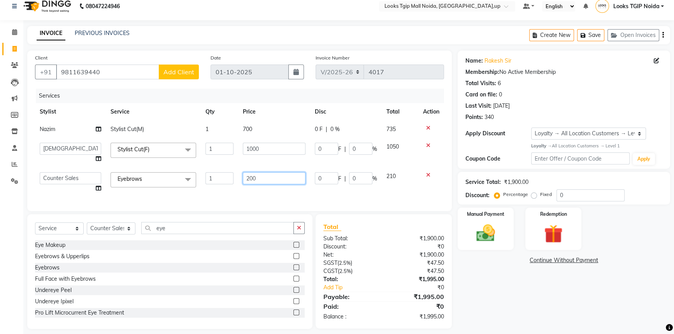
click at [266, 180] on input "200" at bounding box center [274, 178] width 63 height 12
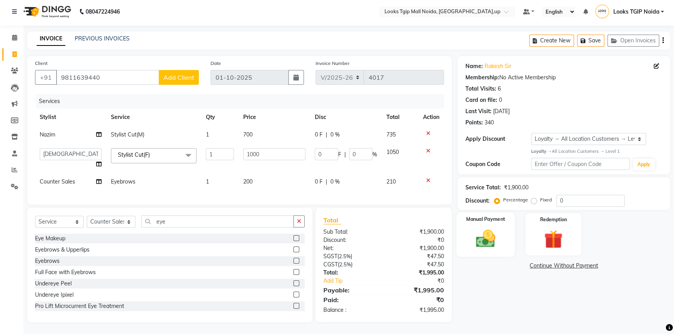
click at [486, 245] on div "Manual Payment" at bounding box center [486, 235] width 58 height 44
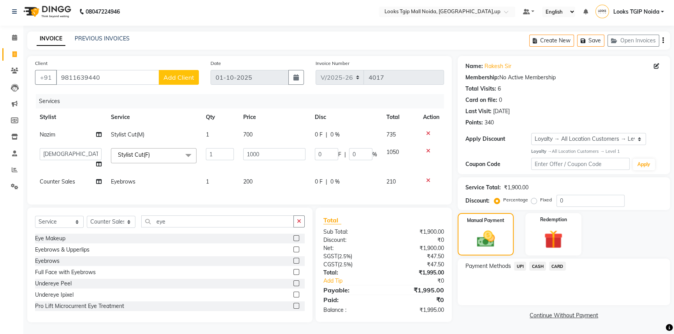
click at [518, 262] on span "UPI" at bounding box center [520, 266] width 12 height 9
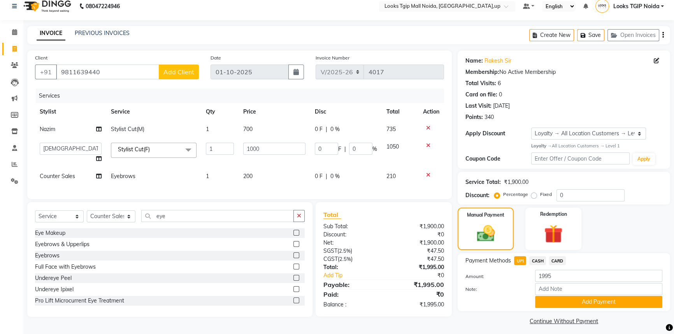
scroll to position [12, 0]
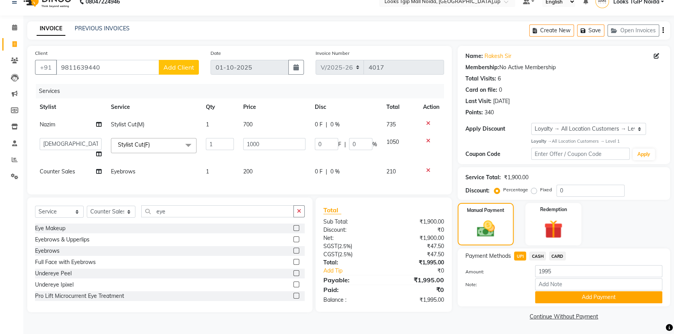
click at [526, 259] on span "UPI" at bounding box center [520, 256] width 12 height 9
click at [525, 259] on span "UPI" at bounding box center [520, 256] width 12 height 9
click at [553, 293] on button "Add Payment" at bounding box center [598, 298] width 127 height 12
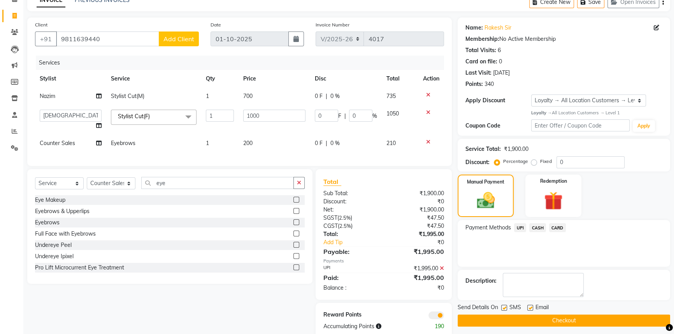
scroll to position [62, 0]
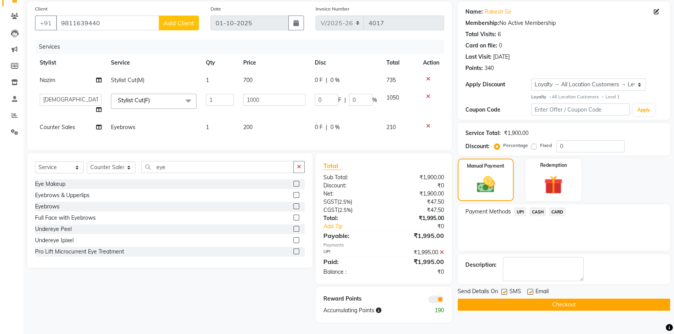
click at [522, 299] on button "Checkout" at bounding box center [564, 305] width 213 height 12
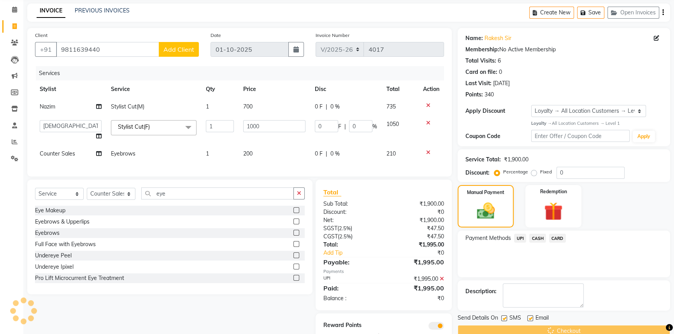
scroll to position [0, 0]
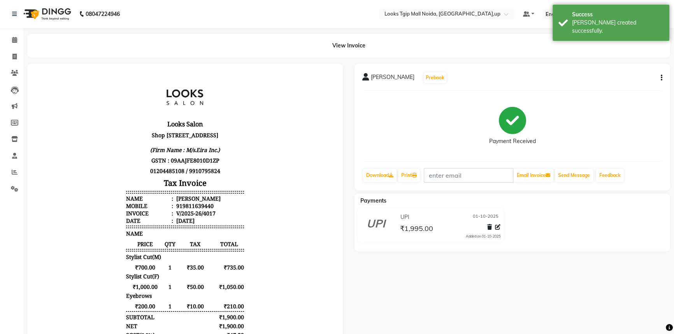
click at [16, 33] on li "Calendar" at bounding box center [11, 40] width 23 height 17
click at [18, 30] on div "Calendar Invoice Clients Leads Marketing Members Inventory Staff Reports Settin…" at bounding box center [52, 237] width 105 height 430
click at [19, 35] on link "Calendar" at bounding box center [11, 40] width 19 height 13
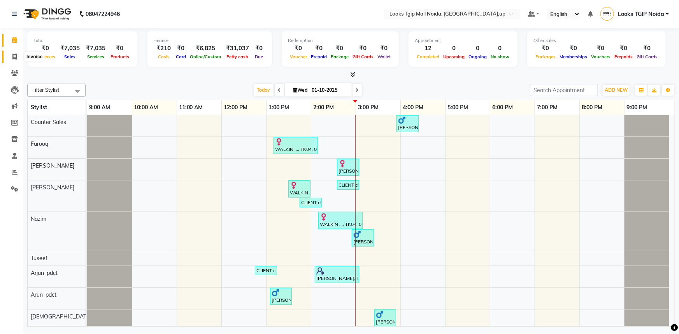
click at [14, 54] on icon at bounding box center [14, 57] width 4 height 6
select select "service"
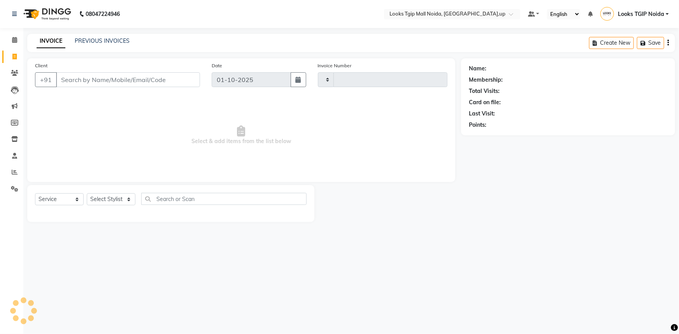
type input "4018"
select select "4358"
click at [134, 64] on div "Client +91" at bounding box center [117, 78] width 177 height 32
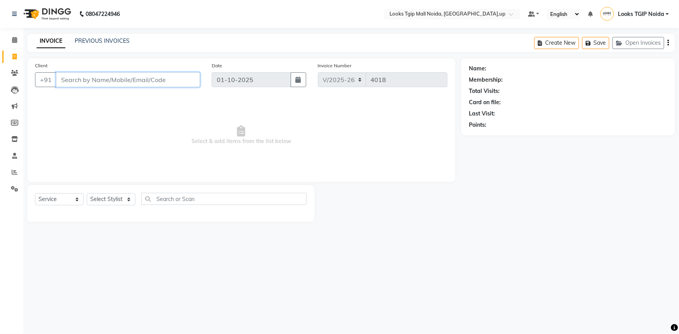
click at [132, 82] on input "Client" at bounding box center [128, 79] width 144 height 15
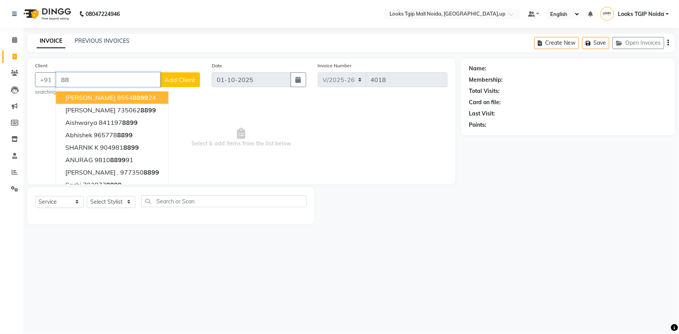
type input "8"
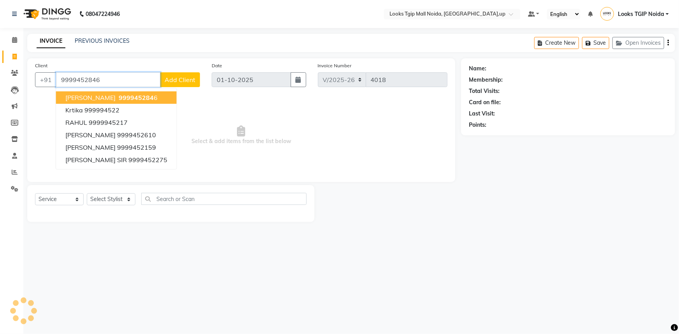
type input "9999452846"
select select "1: Object"
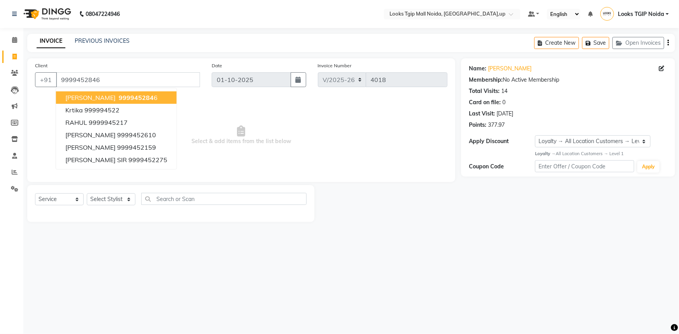
click at [440, 179] on div "Client +91 9999452846 anurag tiwari 999945284 6 krtika 999994522 RAHUL 99999452…" at bounding box center [241, 120] width 428 height 124
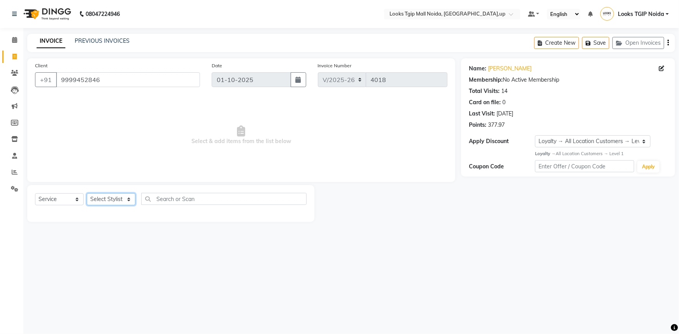
click at [111, 201] on select "Select Stylist Amaan Salmani Arjun_pdct Arun_pdct Atique Counter Sales Farooq G…" at bounding box center [111, 200] width 49 height 12
select select "23814"
click at [87, 194] on select "Select Stylist Amaan Salmani Arjun_pdct Arun_pdct Atique Counter Sales Farooq G…" at bounding box center [111, 200] width 49 height 12
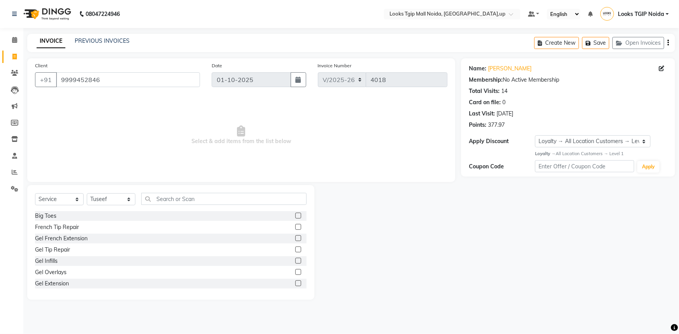
drag, startPoint x: 194, startPoint y: 211, endPoint x: 206, endPoint y: 211, distance: 12.5
click at [206, 211] on div "Big Toes" at bounding box center [171, 216] width 272 height 10
click at [191, 198] on input "text" at bounding box center [223, 199] width 165 height 12
click at [167, 205] on input "text" at bounding box center [223, 199] width 165 height 12
type input "cut"
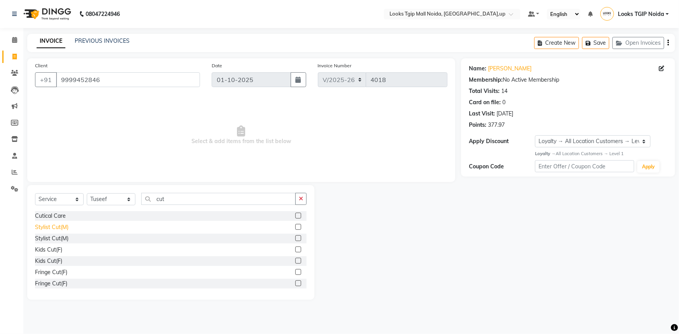
click at [58, 225] on div "Stylist Cut(M)" at bounding box center [51, 227] width 33 height 8
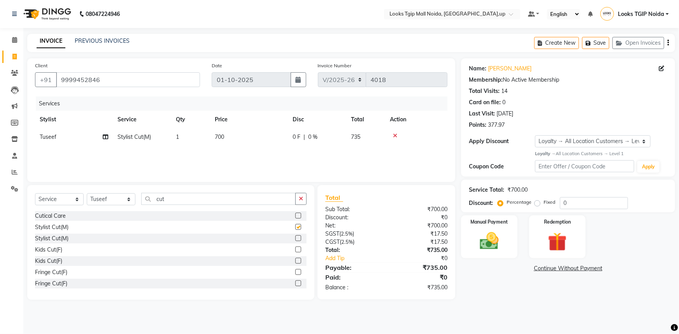
checkbox input "false"
drag, startPoint x: 281, startPoint y: 128, endPoint x: 279, endPoint y: 143, distance: 15.7
click at [277, 133] on table "Stylist Service Qty Price Disc Total Action Tuseef Stylist Cut(M) 1 700 0 F | 0…" at bounding box center [241, 128] width 413 height 35
click at [239, 145] on td "700" at bounding box center [249, 137] width 78 height 18
select select "23814"
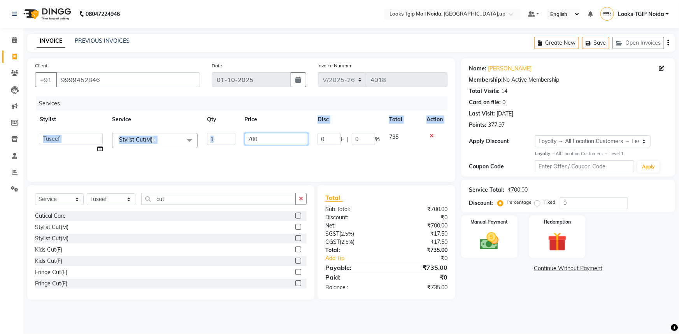
click at [249, 139] on input "700" at bounding box center [277, 139] width 64 height 12
drag, startPoint x: 259, startPoint y: 139, endPoint x: 173, endPoint y: 144, distance: 85.4
click at [183, 144] on tr "Amaan Salmani Arjun_pdct Arun_pdct Atique Counter Sales Farooq Gautam_pdct Guri…" at bounding box center [241, 143] width 413 height 30
type input "900"
click at [357, 249] on div "Total:" at bounding box center [353, 250] width 67 height 8
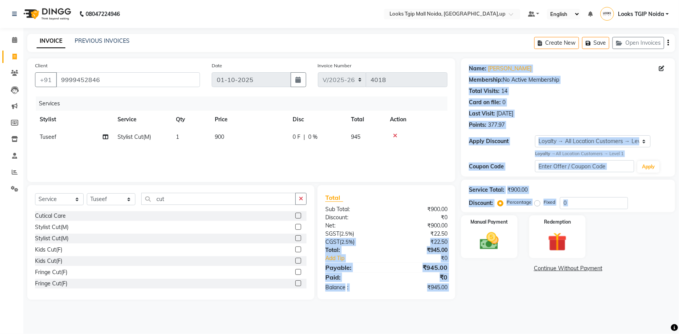
click at [456, 234] on div "Client +91 9999452846 Date 01-10-2025 Invoice Number V/2025 V/2025-26 4018 Serv…" at bounding box center [351, 179] width 660 height 242
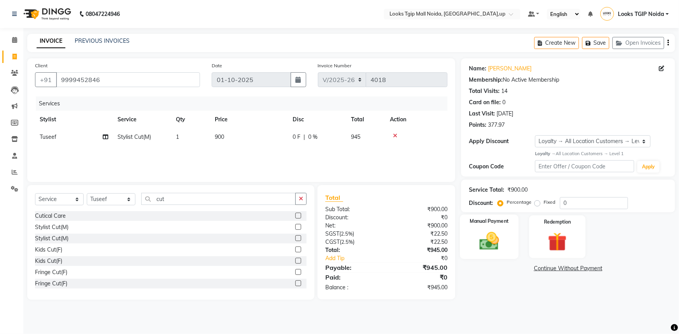
click at [499, 257] on div "Manual Payment" at bounding box center [489, 237] width 59 height 45
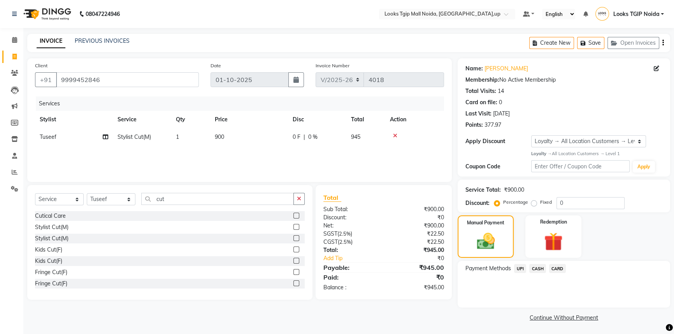
click at [518, 266] on span "UPI" at bounding box center [520, 268] width 12 height 9
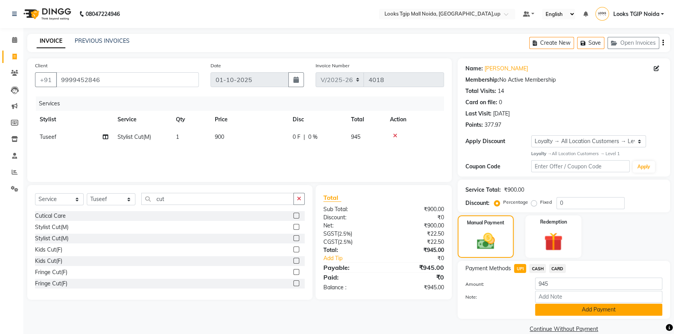
click at [558, 304] on button "Add Payment" at bounding box center [598, 310] width 127 height 12
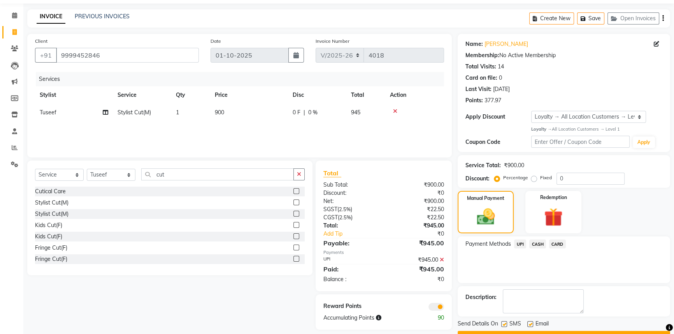
scroll to position [45, 0]
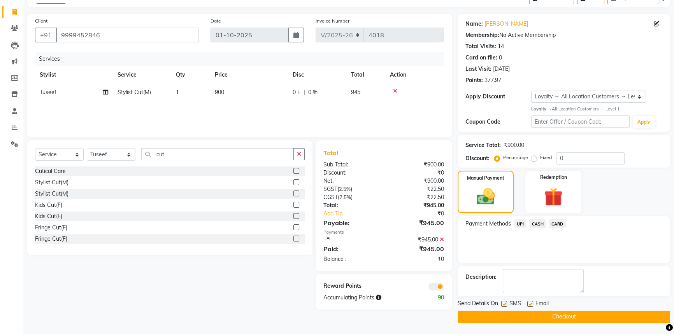
click at [506, 304] on label at bounding box center [505, 304] width 6 height 6
click at [506, 304] on input "checkbox" at bounding box center [504, 304] width 5 height 5
checkbox input "false"
click at [514, 315] on button "Checkout" at bounding box center [564, 317] width 213 height 12
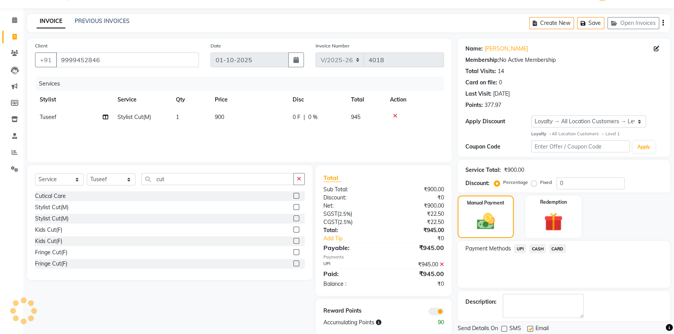
scroll to position [0, 0]
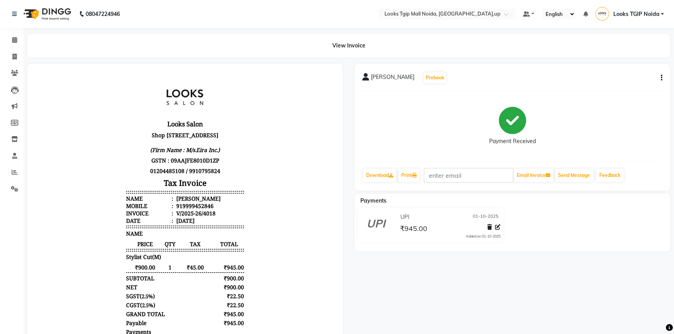
drag, startPoint x: 398, startPoint y: 159, endPoint x: 347, endPoint y: 158, distance: 50.6
click at [392, 166] on div "anurag tiwari Prebook Payment Received Download Print Email Invoice Send Messag…" at bounding box center [513, 127] width 316 height 127
click at [11, 54] on span at bounding box center [15, 57] width 14 height 9
select select "service"
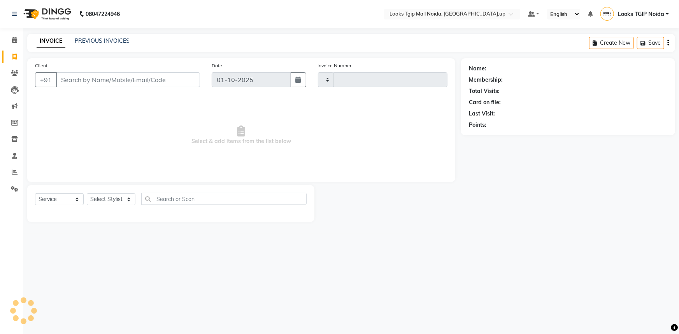
type input "4019"
select select "4358"
click at [127, 84] on input "Client" at bounding box center [128, 79] width 144 height 15
type input "3333333333333"
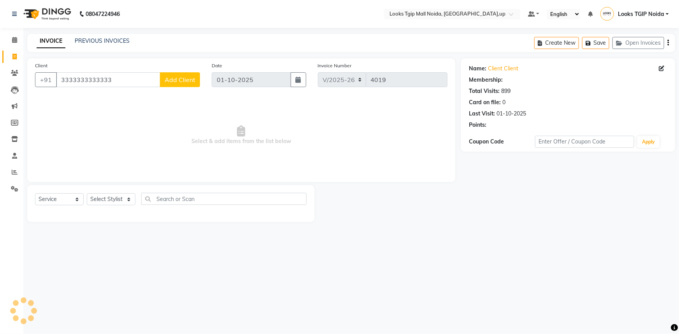
select select "1: Object"
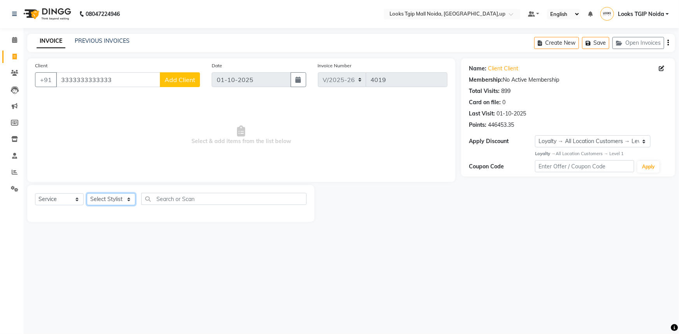
drag, startPoint x: 110, startPoint y: 199, endPoint x: 110, endPoint y: 194, distance: 5.1
click at [110, 199] on select "Select Stylist Amaan Salmani Arjun_pdct Arun_pdct Atique Counter Sales Farooq G…" at bounding box center [111, 200] width 49 height 12
select select "23814"
click at [87, 194] on select "Select Stylist Amaan Salmani Arjun_pdct Arun_pdct Atique Counter Sales Farooq G…" at bounding box center [111, 200] width 49 height 12
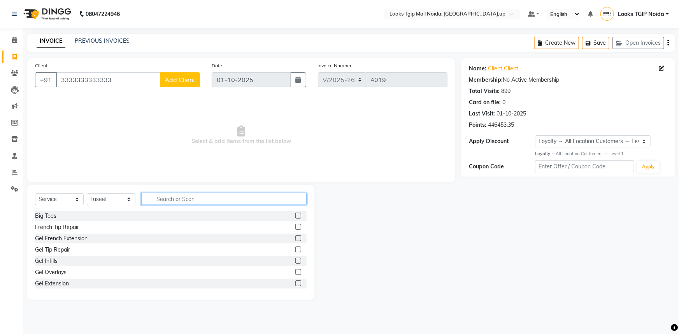
click at [152, 199] on input "text" at bounding box center [223, 199] width 165 height 12
type input "cut"
drag, startPoint x: 171, startPoint y: 201, endPoint x: 0, endPoint y: 192, distance: 170.8
click at [0, 196] on app-home "08047224946 Select Location × Looks Tgip Mall Noida, Noida,up Default Panel My …" at bounding box center [339, 156] width 679 height 312
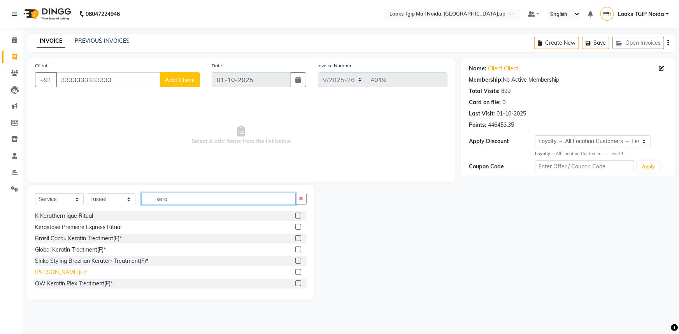
type input "kera"
click at [72, 272] on div "Kera Smoothening(F)*" at bounding box center [61, 273] width 52 height 8
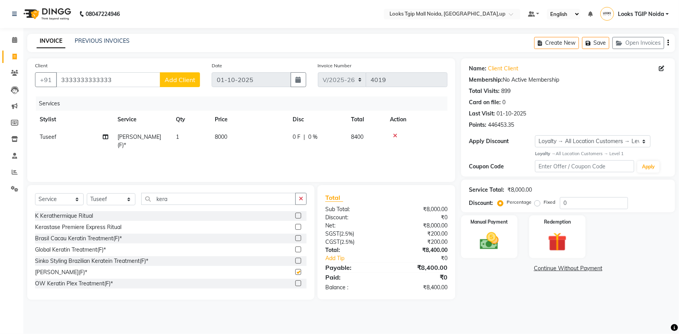
checkbox input "false"
click at [394, 137] on icon at bounding box center [395, 135] width 4 height 5
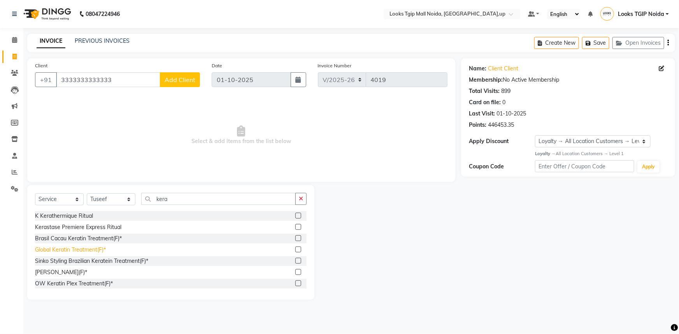
click at [74, 250] on div "Global Keratin Treatment(F)*" at bounding box center [70, 250] width 71 height 8
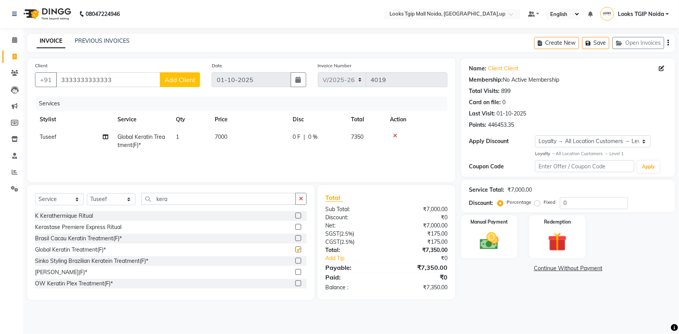
checkbox input "false"
click at [255, 198] on input "kera" at bounding box center [218, 199] width 155 height 12
drag, startPoint x: 115, startPoint y: 201, endPoint x: 32, endPoint y: 204, distance: 83.4
click at [73, 201] on div "Select Service Product Membership Package Voucher Prepaid Gift Card Select Styl…" at bounding box center [171, 202] width 272 height 18
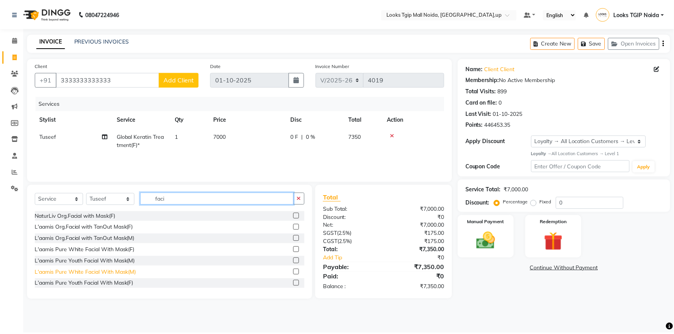
scroll to position [181, 0]
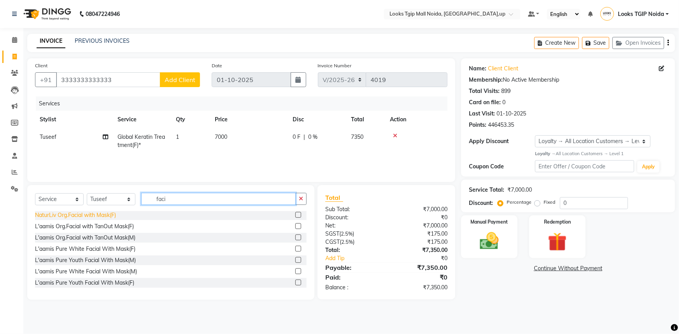
type input "faci"
click at [97, 217] on div "NaturLiv Org.Facial with Mask(F)" at bounding box center [75, 215] width 81 height 8
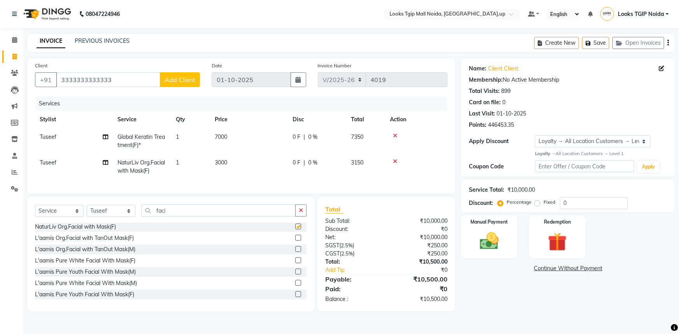
checkbox input "false"
click at [255, 140] on td "7000" at bounding box center [249, 141] width 78 height 26
select select "23814"
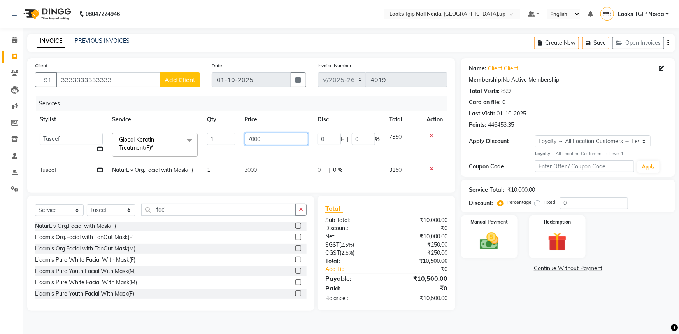
drag, startPoint x: 244, startPoint y: 136, endPoint x: 236, endPoint y: 136, distance: 8.2
click at [238, 136] on tr "Amaan Salmani Arjun_pdct Arun_pdct Atique Counter Sales Farooq Gautam_pdct Guri…" at bounding box center [241, 144] width 413 height 33
type input "5000"
click at [387, 241] on div "₹10,000.00" at bounding box center [420, 237] width 67 height 8
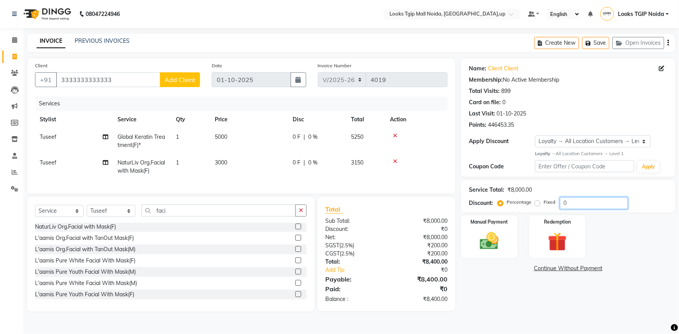
click at [568, 205] on input "0" at bounding box center [594, 203] width 68 height 12
click at [544, 201] on label "Fixed" at bounding box center [550, 202] width 12 height 7
click at [537, 201] on input "Fixed" at bounding box center [539, 202] width 5 height 5
radio input "true"
click at [568, 206] on input "0" at bounding box center [594, 203] width 68 height 12
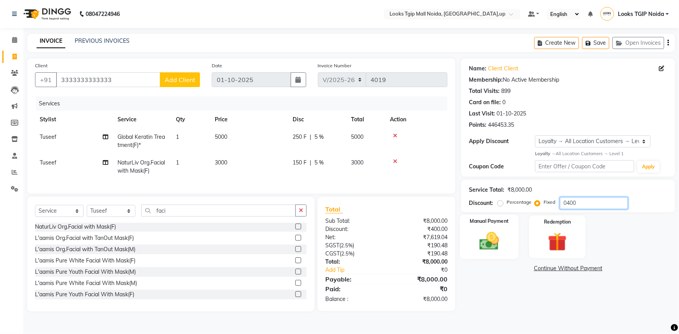
type input "0400"
click at [489, 250] on img at bounding box center [490, 241] width 32 height 23
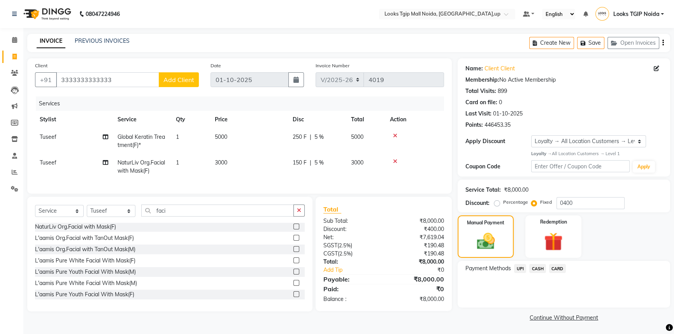
click at [526, 270] on div "CASH" at bounding box center [536, 269] width 20 height 11
click at [521, 266] on span "UPI" at bounding box center [520, 268] width 12 height 9
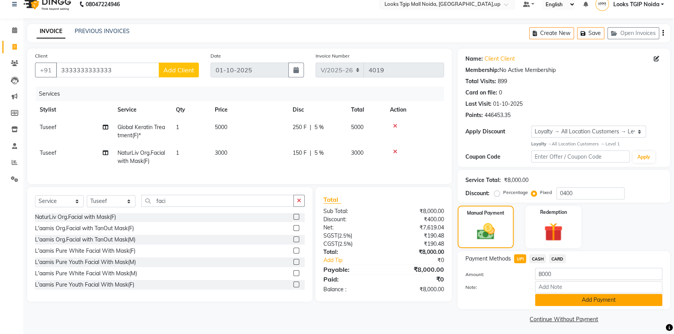
scroll to position [12, 0]
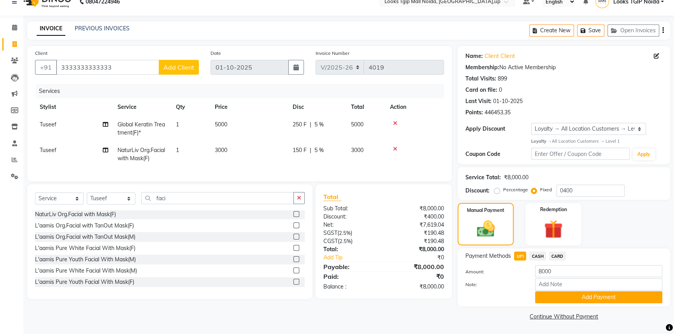
click at [540, 248] on div "Name: Client Client Membership: No Active Membership Total Visits: 899 Card on …" at bounding box center [567, 184] width 218 height 277
click at [541, 255] on span "CASH" at bounding box center [538, 256] width 17 height 9
click at [577, 300] on button "Add Payment" at bounding box center [598, 298] width 127 height 12
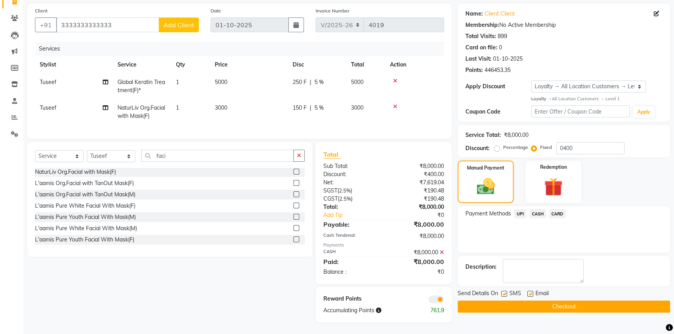
scroll to position [61, 0]
click at [504, 291] on label at bounding box center [505, 294] width 6 height 6
click at [504, 292] on input "checkbox" at bounding box center [504, 294] width 5 height 5
checkbox input "false"
click at [507, 301] on button "Checkout" at bounding box center [564, 307] width 213 height 12
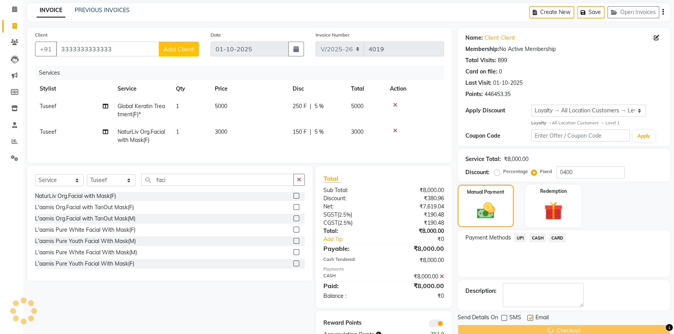
scroll to position [1, 0]
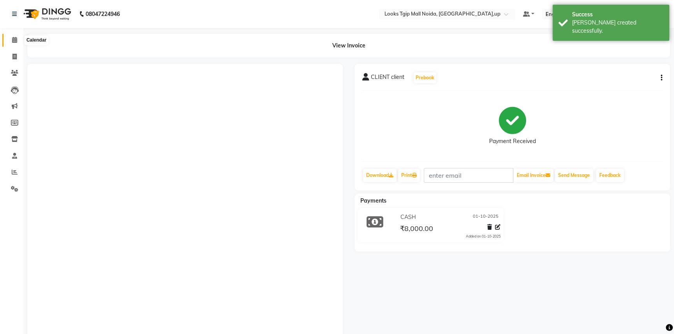
click at [18, 42] on span at bounding box center [15, 40] width 14 height 9
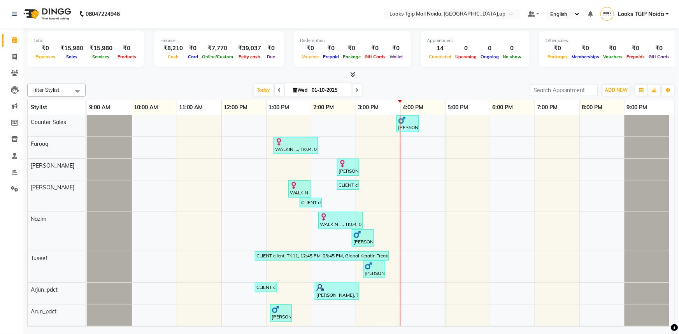
click at [610, 81] on div "Filter Stylist Select All Counter Sales Farooq Waseem Neeta Nazim Tuseef Arjun_…" at bounding box center [351, 204] width 648 height 246
drag, startPoint x: 611, startPoint y: 86, endPoint x: 610, endPoint y: 97, distance: 10.1
click at [611, 87] on span "ADD NEW" at bounding box center [616, 90] width 23 height 6
click at [601, 128] on link "Add Expense" at bounding box center [599, 125] width 62 height 10
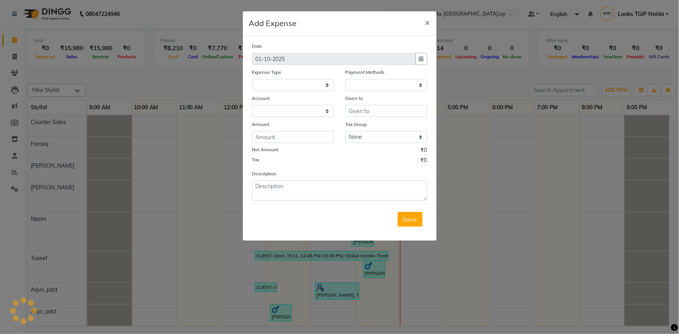
select select
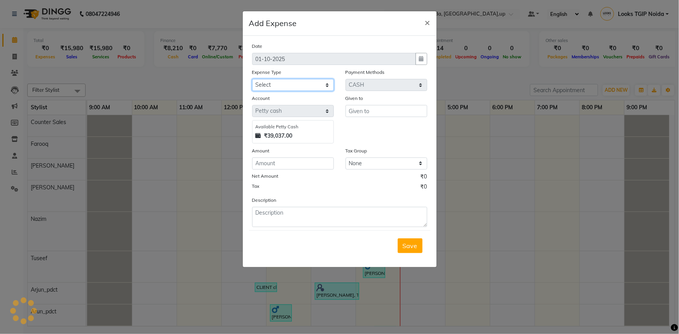
click at [295, 88] on select "Select Accommodation Aesthetics Bank Deposit BLINKIT Cash Handover Client Refun…" at bounding box center [293, 85] width 82 height 12
click at [252, 79] on select "Select Accommodation Aesthetics Bank Deposit BLINKIT Cash Handover Client Refun…" at bounding box center [293, 85] width 82 height 12
click at [371, 107] on input "text" at bounding box center [387, 111] width 82 height 12
click at [416, 250] on span "Save" at bounding box center [410, 246] width 15 height 8
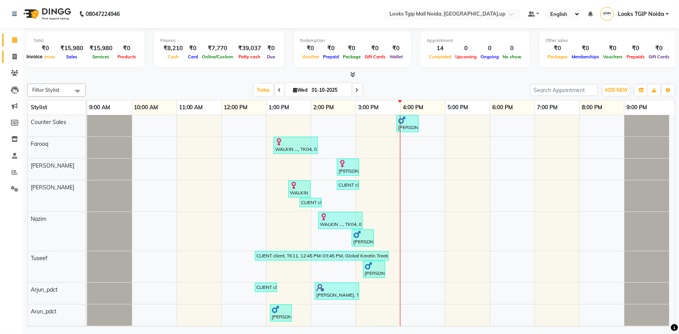
click at [10, 57] on span at bounding box center [15, 57] width 14 height 9
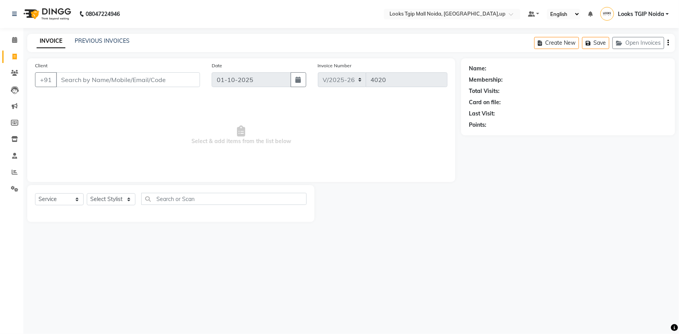
click at [116, 211] on div at bounding box center [171, 212] width 272 height 3
click at [115, 206] on div "Select Service Product Membership Package Voucher Prepaid Gift Card Select Styl…" at bounding box center [171, 202] width 272 height 18
click at [122, 195] on select "Select Stylist" at bounding box center [111, 200] width 49 height 12
click at [87, 194] on select "Select Stylist Amaan Salmani Arjun_pdct Arun_pdct Atique Counter Sales Farooq G…" at bounding box center [111, 200] width 49 height 12
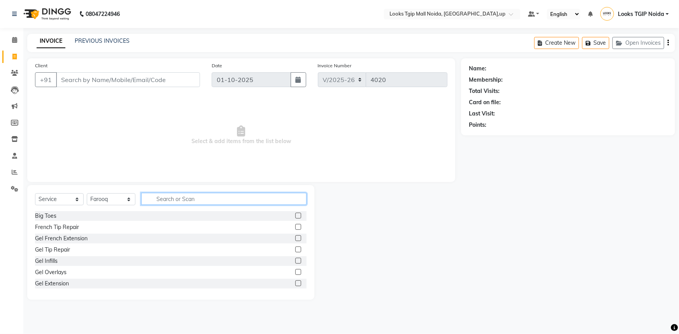
click at [199, 200] on input "text" at bounding box center [223, 199] width 165 height 12
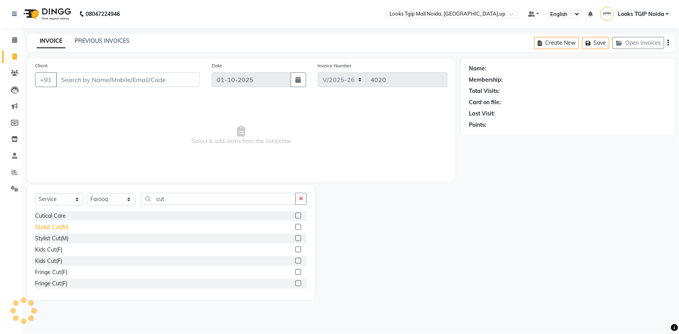
click at [46, 228] on div "Stylist Cut(M)" at bounding box center [51, 227] width 33 height 8
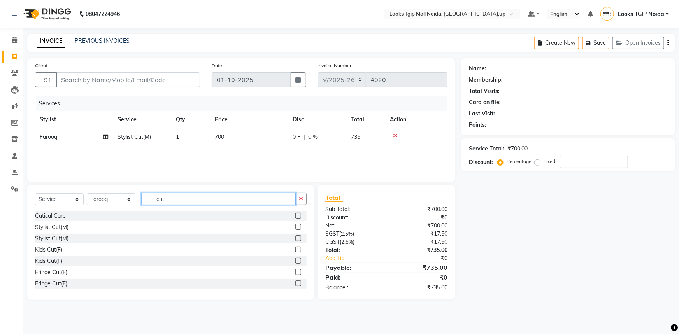
click at [191, 202] on input "cut" at bounding box center [218, 199] width 155 height 12
drag, startPoint x: 184, startPoint y: 201, endPoint x: 0, endPoint y: 213, distance: 184.2
click at [0, 206] on app-home "08047224946 Select Location × Looks Tgip Mall Noida, Noida,up Default Panel My …" at bounding box center [339, 156] width 679 height 312
click at [60, 214] on div "Beard Trimming" at bounding box center [54, 216] width 39 height 8
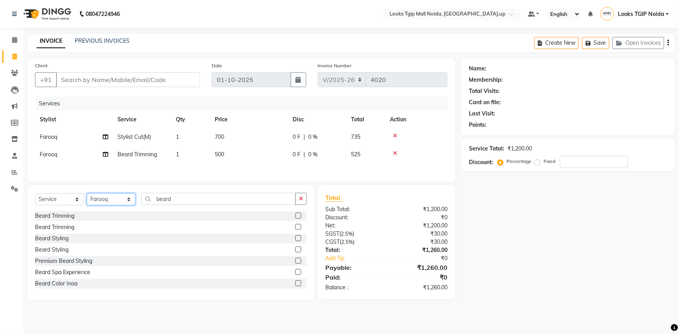
click at [113, 205] on select "Select Stylist Amaan Salmani Arjun_pdct Arun_pdct Atique Counter Sales Farooq G…" at bounding box center [111, 200] width 49 height 12
click at [87, 194] on select "Select Stylist Amaan Salmani Arjun_pdct Arun_pdct Atique Counter Sales Farooq G…" at bounding box center [111, 200] width 49 height 12
click at [177, 196] on input "beard" at bounding box center [218, 199] width 155 height 12
drag, startPoint x: 179, startPoint y: 196, endPoint x: 139, endPoint y: 200, distance: 41.1
click at [139, 200] on div "Select Service Product Membership Package Voucher Prepaid Gift Card Select Styl…" at bounding box center [171, 202] width 272 height 18
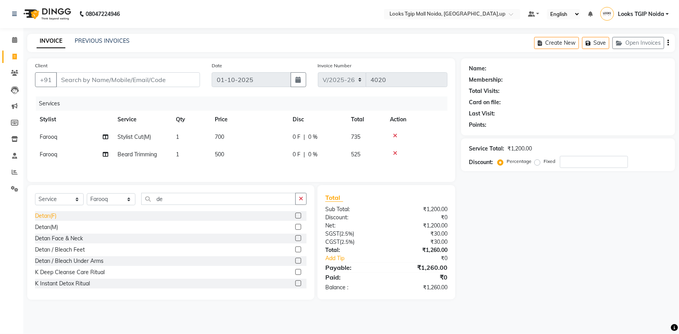
click at [48, 218] on div "Detan(F)" at bounding box center [45, 216] width 21 height 8
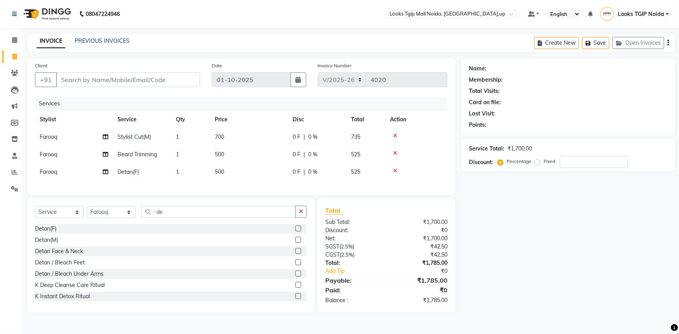
click at [273, 172] on td "500" at bounding box center [249, 173] width 78 height 18
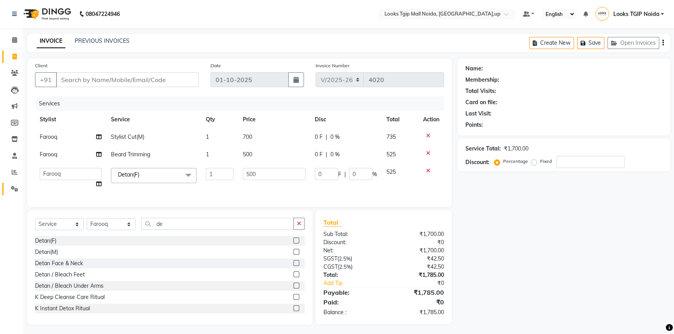
click at [31, 185] on div "Client +91 Date 01-10-2025 Invoice Number V/2025 V/2025-26 4020 Services Stylis…" at bounding box center [239, 132] width 425 height 149
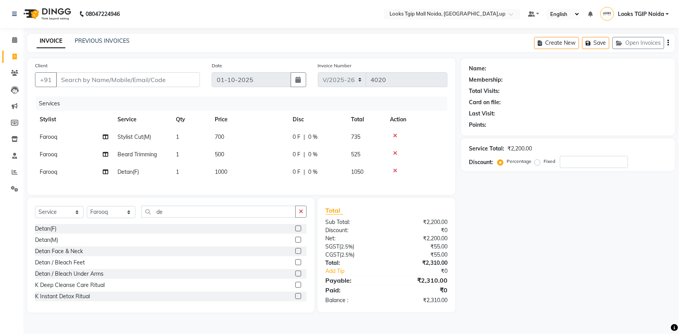
click at [333, 255] on div "Total Sub Total: ₹2,200.00 Discount: ₹0 Net: ₹2,200.00 SGST ( 2.5% ) ₹55.00 CGS…" at bounding box center [387, 255] width 122 height 99
drag, startPoint x: 190, startPoint y: 211, endPoint x: 176, endPoint y: 218, distance: 15.7
click at [183, 215] on input "de" at bounding box center [218, 212] width 155 height 12
drag, startPoint x: 173, startPoint y: 220, endPoint x: 0, endPoint y: 220, distance: 172.9
click at [79, 220] on div "Select Service Product Membership Package Voucher Prepaid Gift Card Select Styl…" at bounding box center [171, 215] width 272 height 18
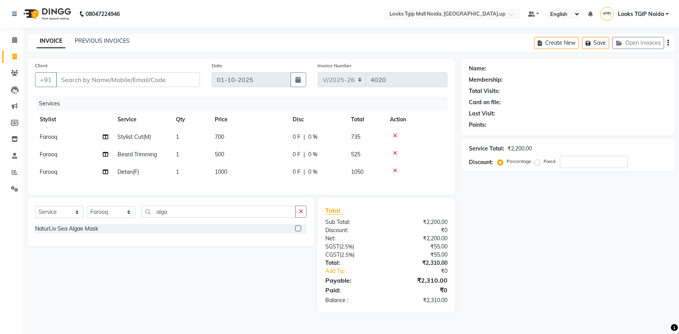
click at [76, 234] on div "NaturLiv Sea Algae Mask" at bounding box center [171, 229] width 272 height 10
click at [75, 232] on div "NaturLiv Sea Algae Mask" at bounding box center [66, 229] width 63 height 8
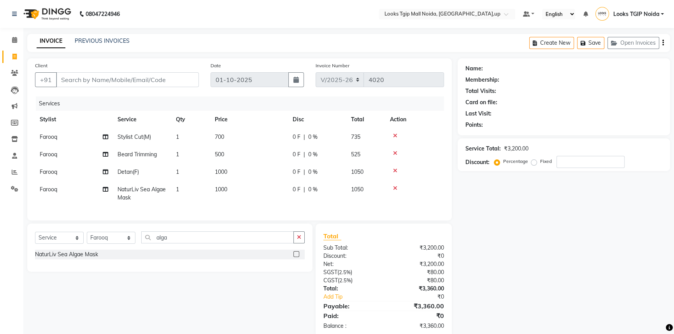
click at [246, 191] on td "1000" at bounding box center [249, 194] width 78 height 26
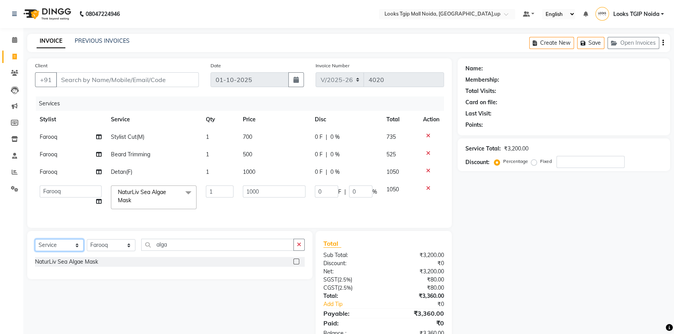
drag, startPoint x: 66, startPoint y: 245, endPoint x: 66, endPoint y: 252, distance: 6.6
click at [66, 245] on select "Select Service Product Membership Package Voucher Prepaid Gift Card" at bounding box center [59, 245] width 49 height 12
click at [35, 245] on select "Select Service Product Membership Package Voucher Prepaid Gift Card" at bounding box center [59, 245] width 49 height 12
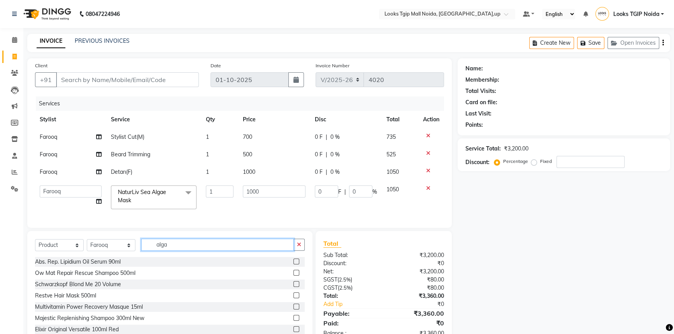
click at [211, 248] on input "alga" at bounding box center [217, 245] width 153 height 12
click at [60, 271] on div "Select Service Product Membership Package Voucher Prepaid Gift Card Select Styl…" at bounding box center [169, 288] width 285 height 115
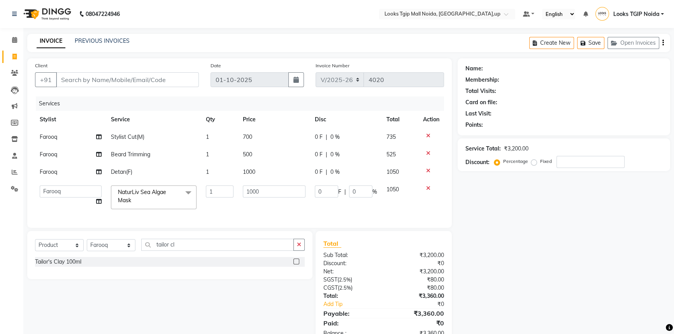
click at [70, 263] on div "Tailor's Clay 100ml" at bounding box center [170, 262] width 270 height 10
click at [79, 265] on div "Tailor's Clay 100ml" at bounding box center [58, 262] width 46 height 8
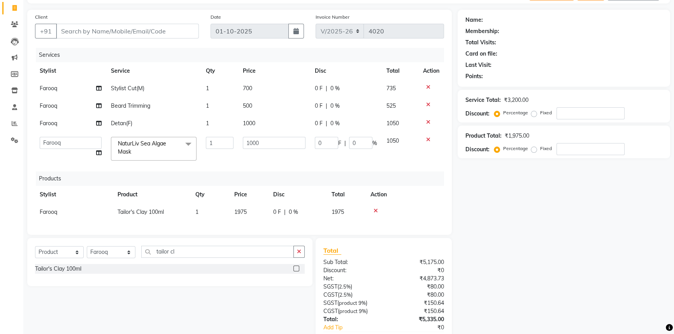
scroll to position [100, 0]
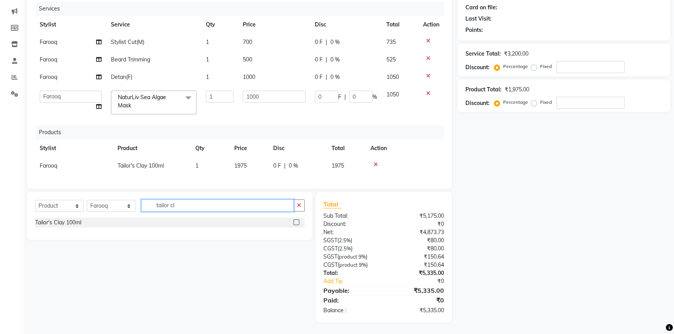
click at [181, 204] on input "tailor cl" at bounding box center [217, 206] width 153 height 12
drag, startPoint x: 49, startPoint y: 201, endPoint x: 55, endPoint y: 211, distance: 11.2
click at [49, 201] on select "Select Service Product Membership Package Voucher Prepaid Gift Card" at bounding box center [59, 206] width 49 height 12
click at [35, 200] on select "Select Service Product Membership Package Voucher Prepaid Gift Card" at bounding box center [59, 206] width 49 height 12
click at [239, 207] on input "tailor cl" at bounding box center [217, 206] width 153 height 12
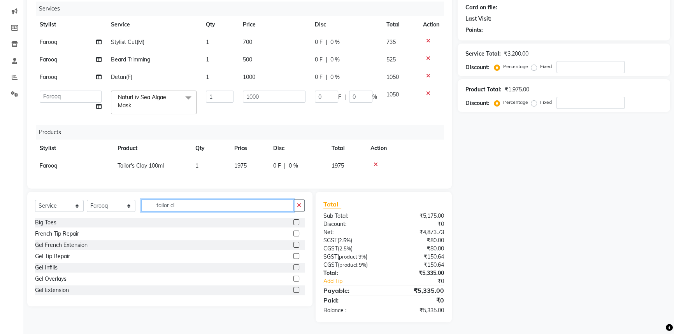
drag, startPoint x: 238, startPoint y: 206, endPoint x: 0, endPoint y: 145, distance: 245.2
click at [0, 206] on app-home "08047224946 Select Location × Looks Tgip Mall Noida, Noida,up Default Panel My …" at bounding box center [337, 119] width 674 height 429
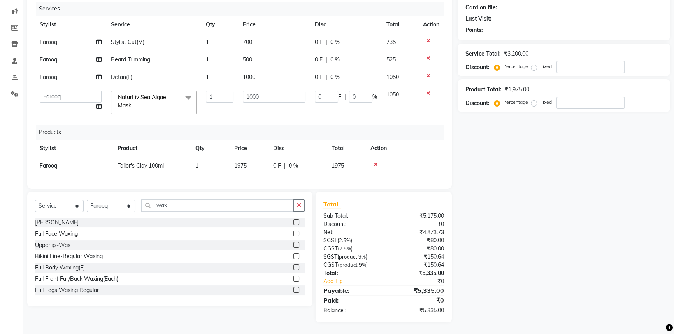
click at [62, 227] on div "Chin Waxing Full Face Waxing Upperlip~Wax Bikini Line-Regular Waxing Full Body …" at bounding box center [170, 257] width 270 height 78
click at [55, 237] on div "Full Face Waxing" at bounding box center [56, 234] width 43 height 8
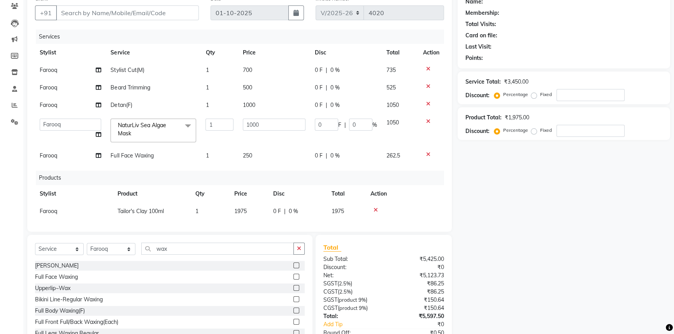
scroll to position [0, 0]
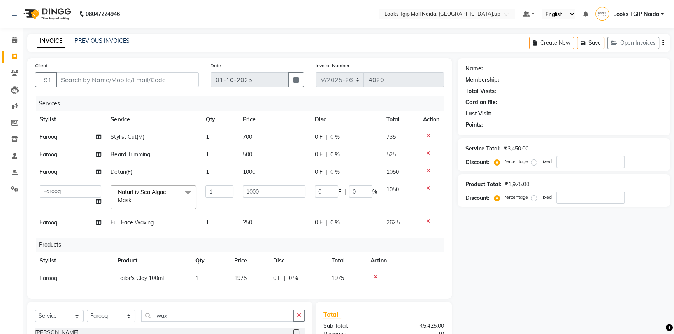
click at [270, 218] on td "250" at bounding box center [274, 223] width 72 height 18
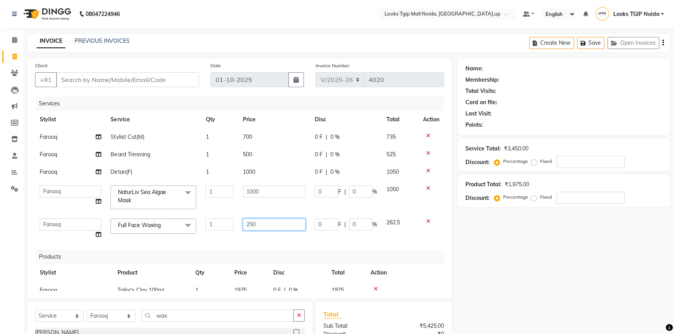
drag, startPoint x: 272, startPoint y: 223, endPoint x: 121, endPoint y: 198, distance: 153.6
click at [139, 202] on tbody "Farooq Stylist Cut(M) 1 700 0 F | 0 % 735 Farooq Beard Trimming 1 500 0 F | 0 %…" at bounding box center [239, 185] width 409 height 115
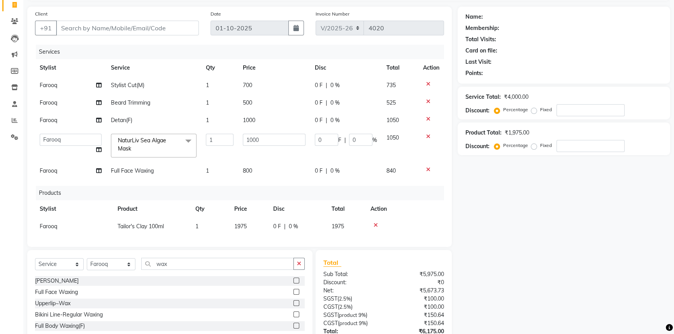
scroll to position [111, 0]
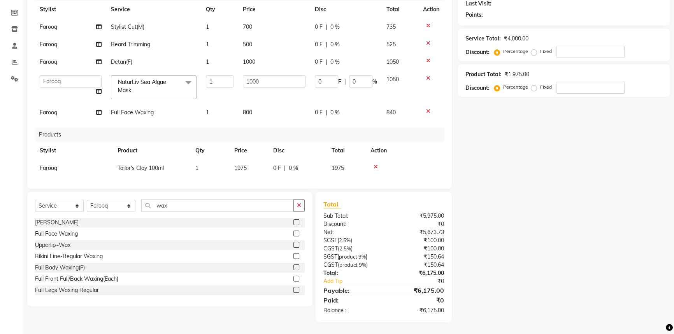
click at [415, 296] on div "₹0" at bounding box center [417, 300] width 66 height 9
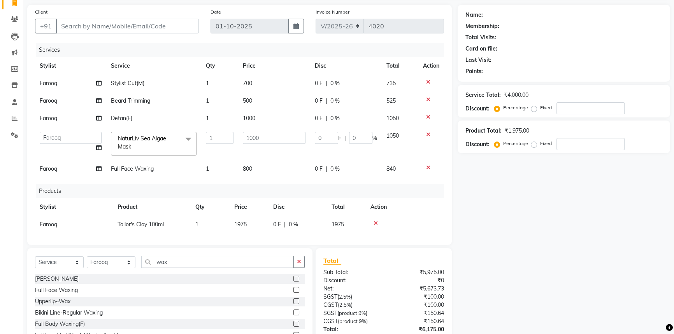
scroll to position [0, 0]
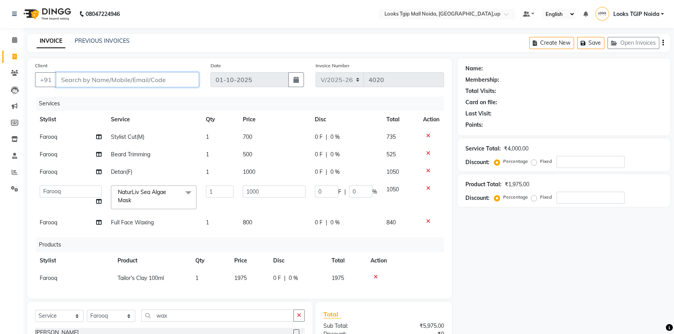
click at [130, 75] on input "Client" at bounding box center [127, 79] width 143 height 15
click at [129, 87] on input "Client" at bounding box center [127, 79] width 143 height 15
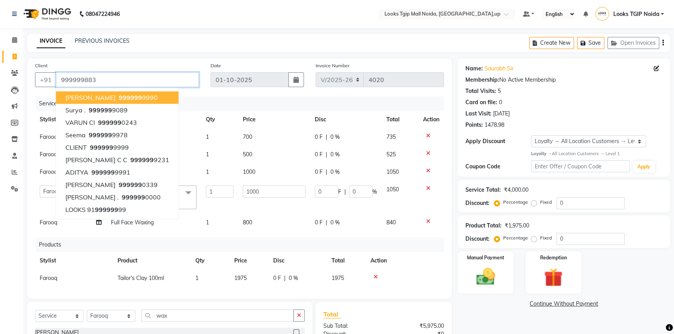
click at [128, 82] on input "999999883" at bounding box center [127, 79] width 143 height 15
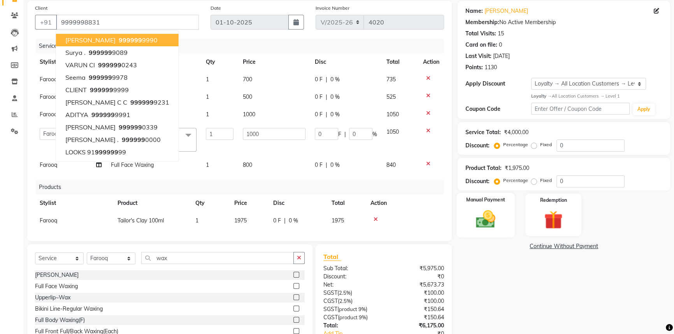
scroll to position [111, 0]
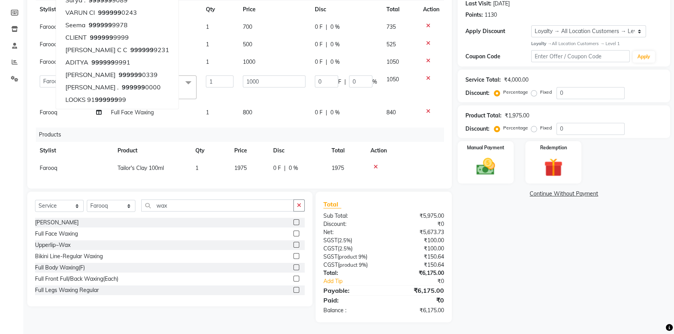
click at [421, 266] on div "₹150.64" at bounding box center [417, 265] width 66 height 8
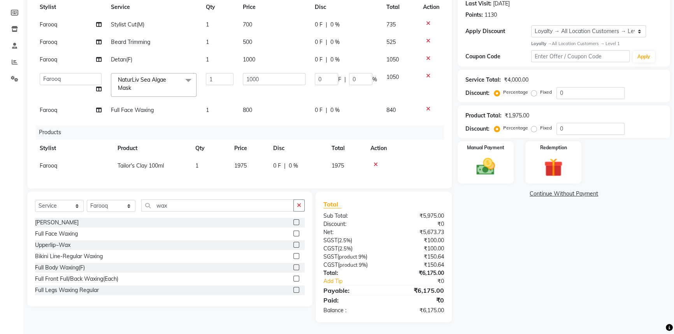
scroll to position [7, 0]
click at [487, 167] on img at bounding box center [486, 167] width 32 height 22
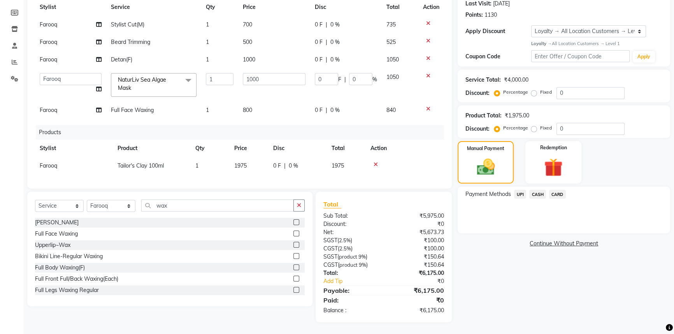
click at [541, 194] on span "CASH" at bounding box center [538, 194] width 17 height 9
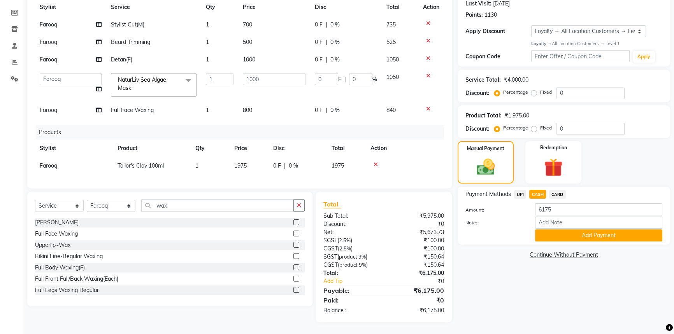
drag, startPoint x: 547, startPoint y: 239, endPoint x: 545, endPoint y: 233, distance: 6.8
click at [547, 238] on button "Add Payment" at bounding box center [598, 236] width 127 height 12
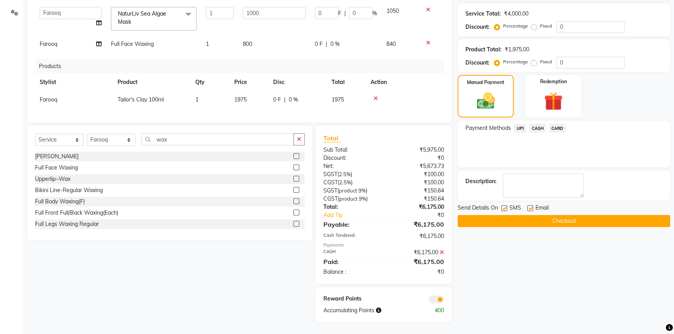
click at [524, 222] on button "Checkout" at bounding box center [564, 221] width 213 height 12
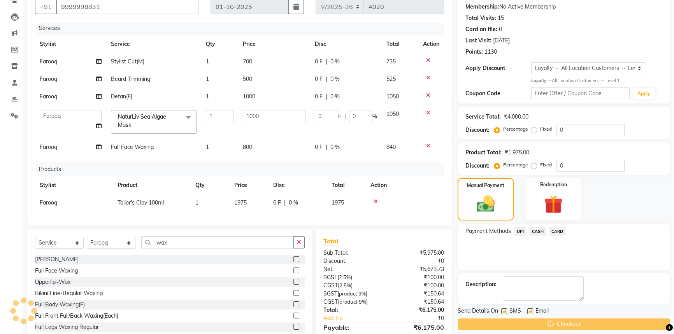
scroll to position [0, 0]
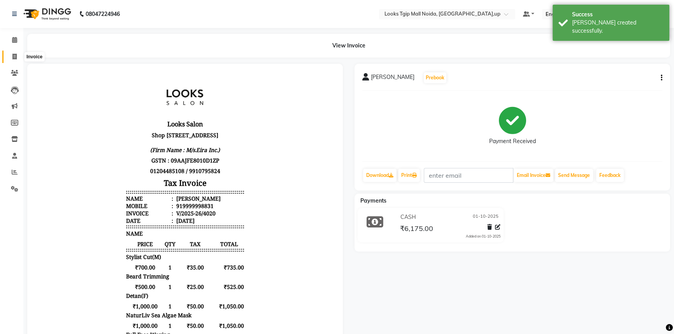
click at [13, 58] on icon at bounding box center [14, 57] width 4 height 6
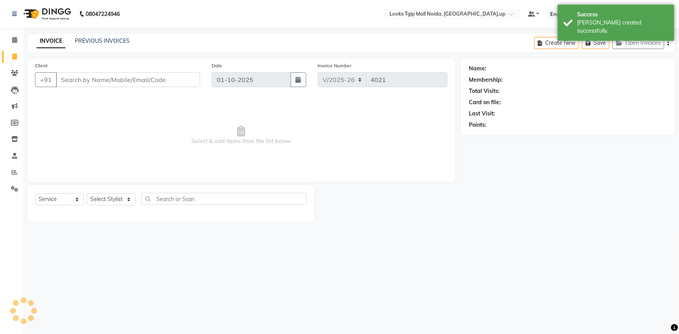
click at [135, 83] on input "Client" at bounding box center [128, 79] width 144 height 15
drag, startPoint x: 95, startPoint y: 209, endPoint x: 97, endPoint y: 203, distance: 6.7
click at [95, 206] on div "Select Service Product Membership Package Voucher Prepaid Gift Card Select Styl…" at bounding box center [171, 204] width 272 height 18
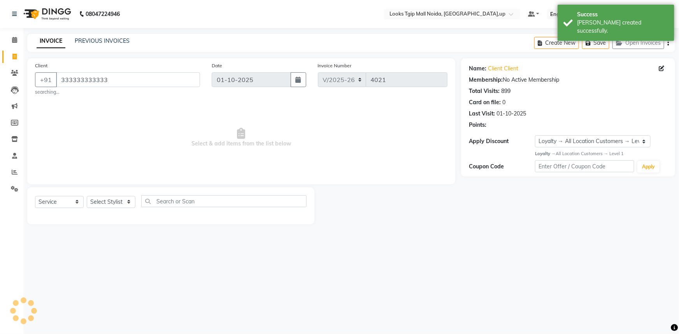
click at [105, 193] on div "Select Service Product Membership Package Voucher Prepaid Gift Card Select Styl…" at bounding box center [170, 206] width 287 height 37
click at [125, 200] on select "Select Stylist Amaan Salmani Arjun_pdct Arun_pdct Atique Counter Sales Farooq G…" at bounding box center [111, 202] width 49 height 12
click at [87, 196] on select "Select Stylist Amaan Salmani Arjun_pdct Arun_pdct Atique Counter Sales Farooq G…" at bounding box center [111, 202] width 49 height 12
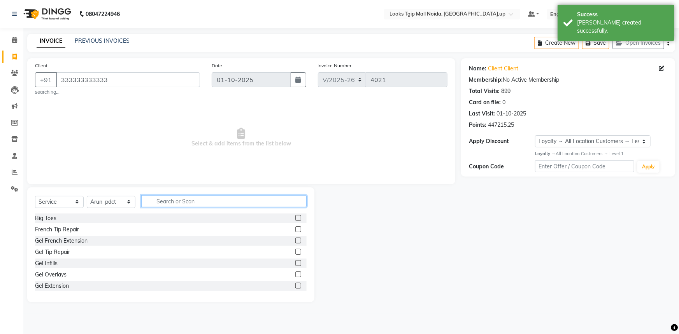
drag, startPoint x: 165, startPoint y: 196, endPoint x: 161, endPoint y: 199, distance: 4.7
click at [165, 197] on input "text" at bounding box center [223, 201] width 165 height 12
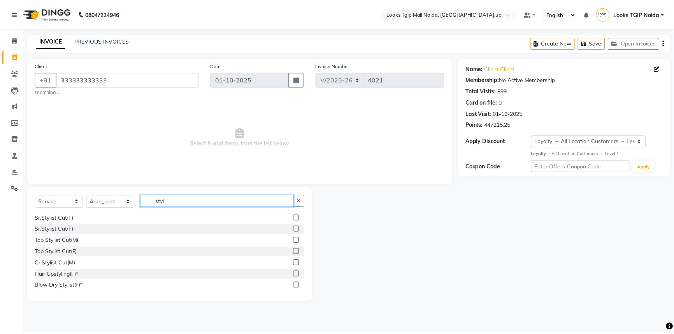
scroll to position [141, 0]
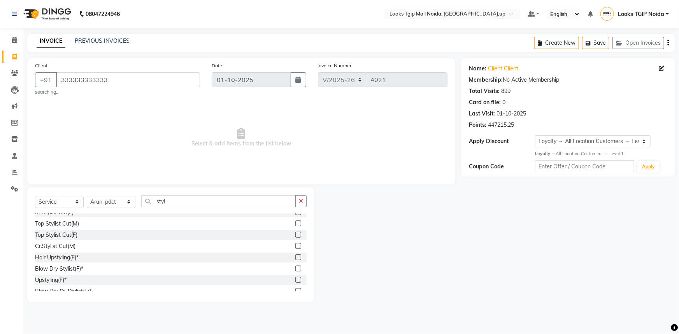
click at [63, 279] on div "Upstyling(F)*" at bounding box center [51, 280] width 32 height 8
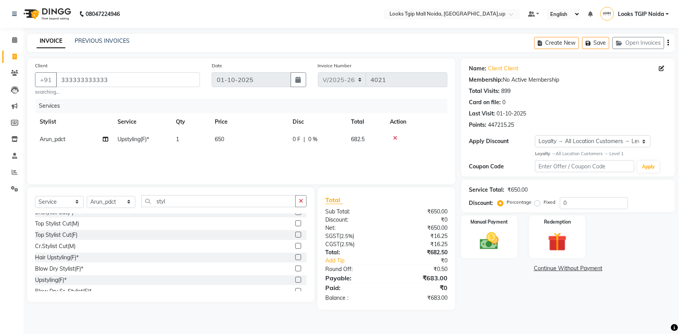
click at [241, 139] on td "650" at bounding box center [249, 140] width 78 height 18
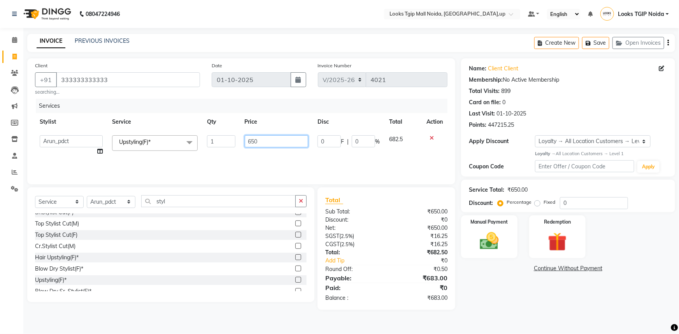
click at [165, 131] on tr "Amaan Salmani Arjun_pdct Arun_pdct Atique Counter Sales Farooq Gautam_pdct Guri…" at bounding box center [241, 146] width 413 height 30
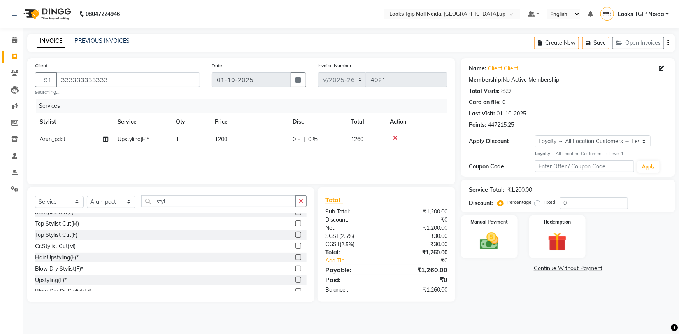
click at [414, 226] on div "₹1,200.00" at bounding box center [420, 228] width 67 height 8
click at [495, 236] on img at bounding box center [490, 241] width 32 height 23
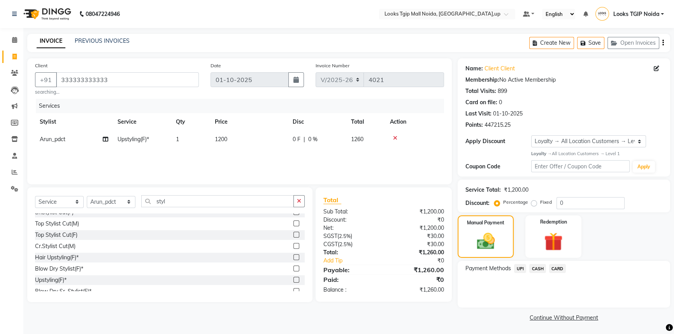
click at [535, 267] on span "CASH" at bounding box center [538, 268] width 17 height 9
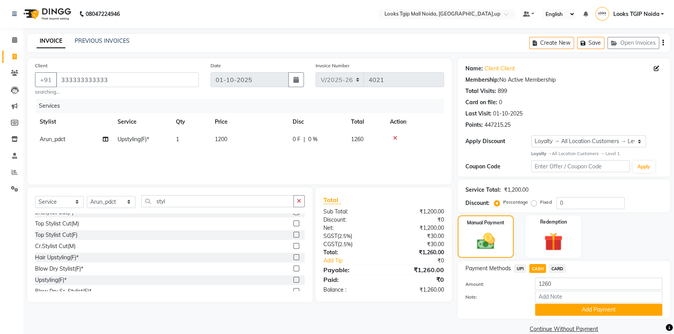
click at [537, 311] on button "Add Payment" at bounding box center [598, 310] width 127 height 12
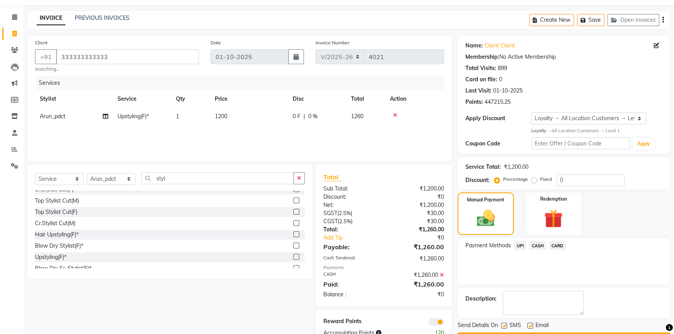
scroll to position [46, 0]
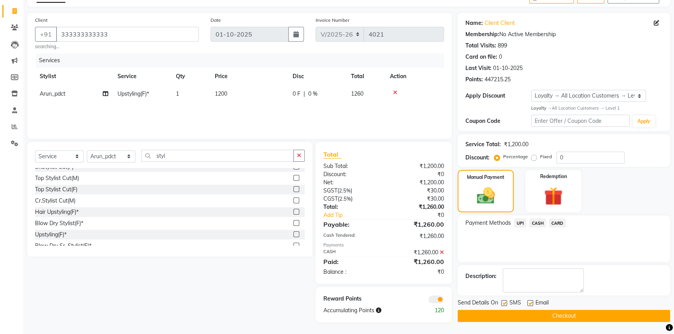
click at [503, 302] on label at bounding box center [505, 304] width 6 height 6
click at [503, 302] on input "checkbox" at bounding box center [504, 303] width 5 height 5
drag, startPoint x: 510, startPoint y: 317, endPoint x: 487, endPoint y: 324, distance: 24.0
click at [510, 318] on button "Checkout" at bounding box center [564, 316] width 213 height 12
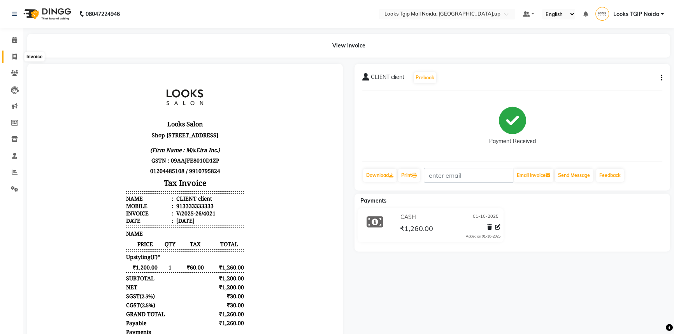
click at [15, 55] on icon at bounding box center [14, 57] width 4 height 6
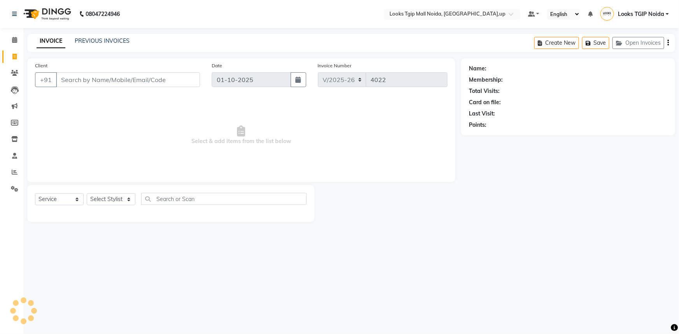
click at [87, 77] on input "Client" at bounding box center [128, 79] width 144 height 15
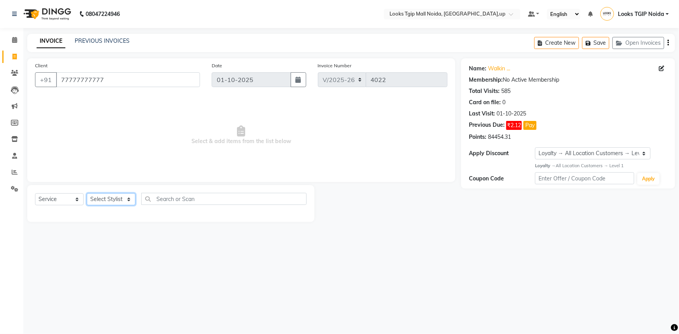
click at [124, 201] on select "Select Stylist Amaan Salmani Arjun_pdct Arun_pdct Atique Counter Sales Farooq G…" at bounding box center [111, 200] width 49 height 12
click at [87, 194] on select "Select Stylist Amaan Salmani Arjun_pdct Arun_pdct Atique Counter Sales Farooq G…" at bounding box center [111, 200] width 49 height 12
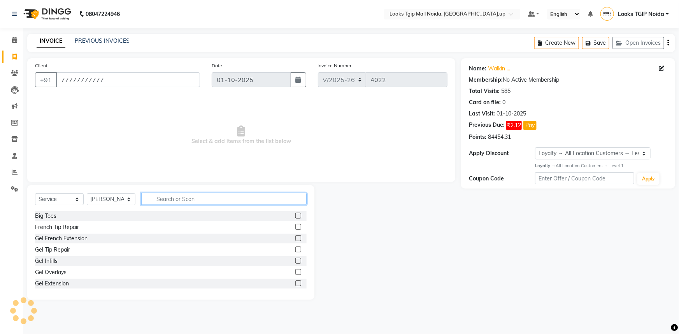
click at [179, 203] on input "text" at bounding box center [223, 199] width 165 height 12
click at [180, 196] on input "text" at bounding box center [223, 199] width 165 height 12
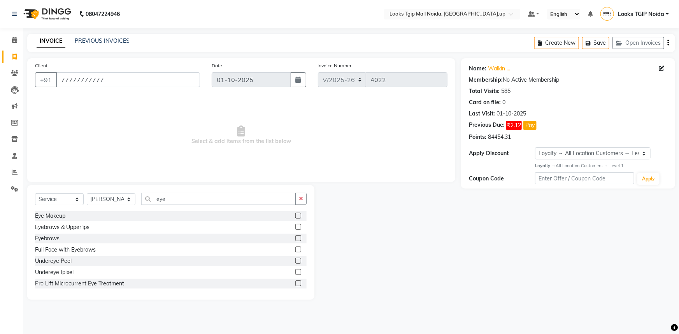
click at [296, 238] on label at bounding box center [299, 239] width 6 height 6
click at [296, 238] on input "checkbox" at bounding box center [298, 238] width 5 height 5
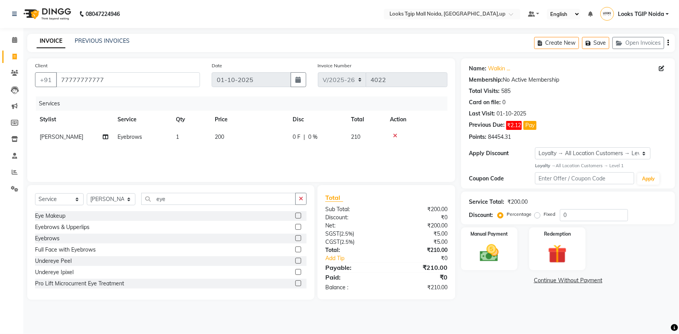
click at [229, 132] on td "200" at bounding box center [249, 137] width 78 height 18
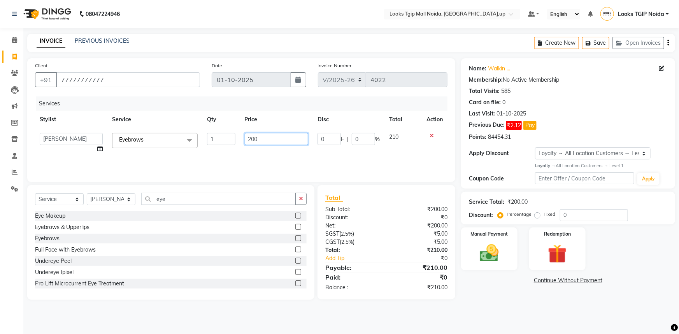
click at [269, 139] on input "200" at bounding box center [277, 139] width 64 height 12
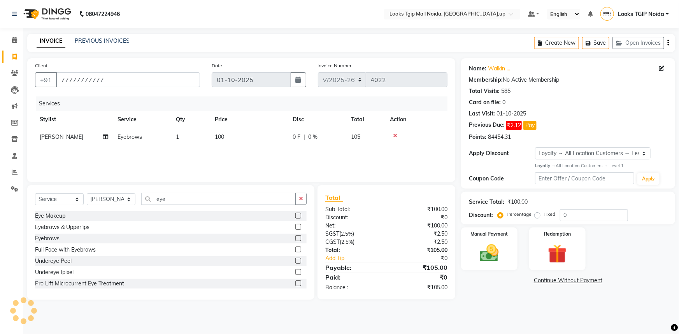
drag, startPoint x: 431, startPoint y: 136, endPoint x: 434, endPoint y: 156, distance: 20.0
click at [431, 136] on div at bounding box center [416, 135] width 53 height 5
click at [488, 242] on img at bounding box center [490, 253] width 32 height 23
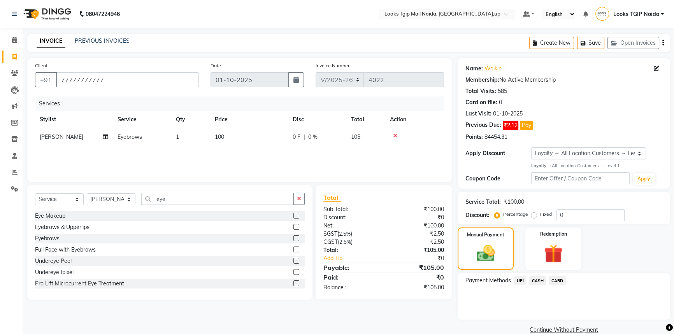
click at [538, 280] on span "CASH" at bounding box center [538, 280] width 17 height 9
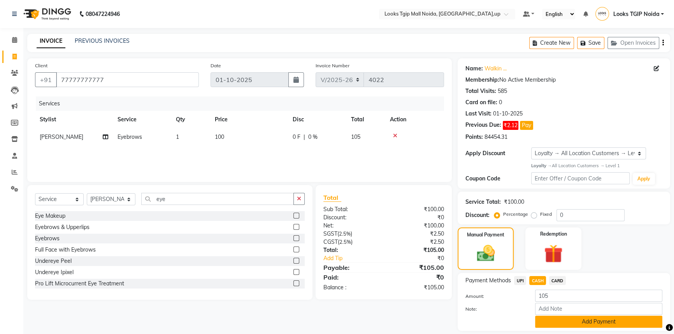
click at [590, 319] on button "Add Payment" at bounding box center [598, 322] width 127 height 12
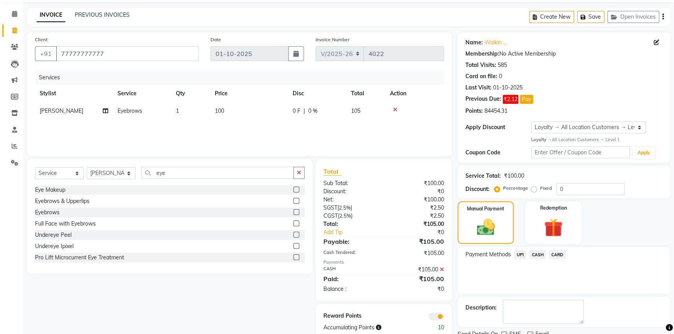
scroll to position [57, 0]
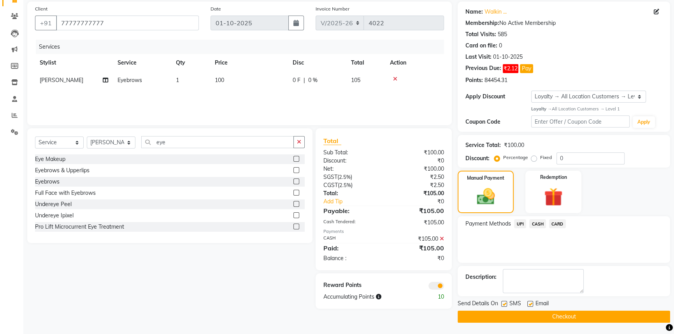
click at [562, 318] on button "Checkout" at bounding box center [564, 317] width 213 height 12
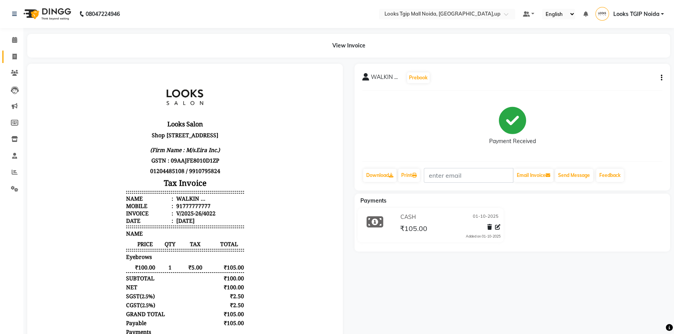
drag, startPoint x: 12, startPoint y: 51, endPoint x: 15, endPoint y: 55, distance: 5.4
click at [12, 51] on link "Invoice" at bounding box center [11, 57] width 19 height 13
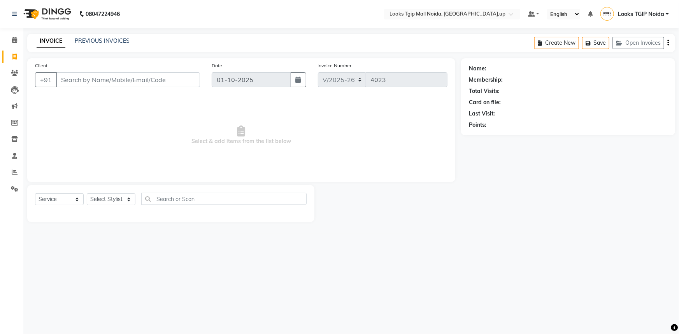
click at [70, 79] on input "Client" at bounding box center [128, 79] width 144 height 15
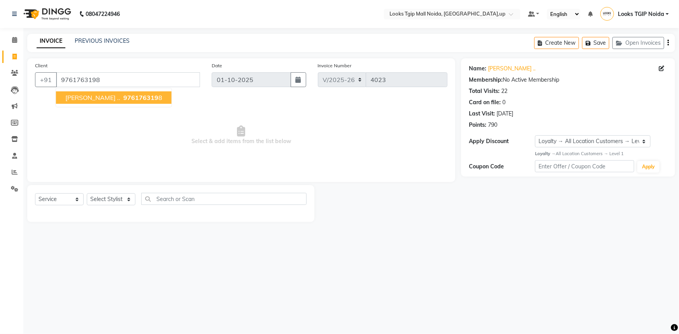
click at [123, 99] on span "976176319" at bounding box center [140, 98] width 35 height 8
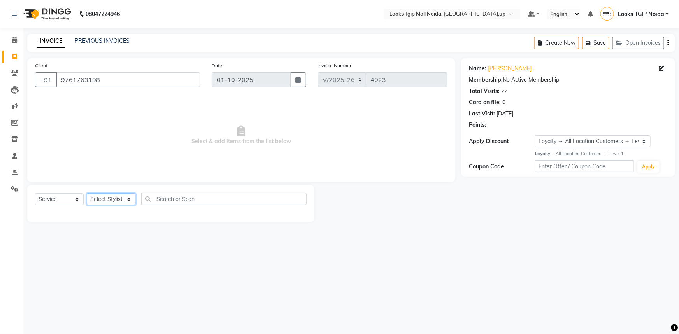
click at [107, 204] on select "Select Stylist Amaan Salmani Arjun_pdct Arun_pdct Atique Counter Sales Farooq G…" at bounding box center [111, 200] width 49 height 12
click at [87, 194] on select "Select Stylist Amaan Salmani Arjun_pdct Arun_pdct Atique Counter Sales Farooq G…" at bounding box center [111, 200] width 49 height 12
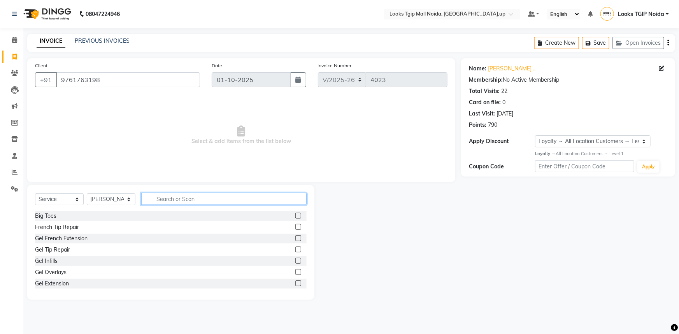
click at [192, 199] on input "text" at bounding box center [223, 199] width 165 height 12
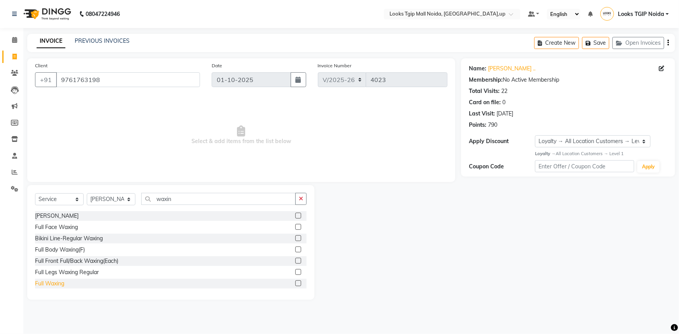
click at [53, 286] on div "Full Waxing" at bounding box center [49, 284] width 29 height 8
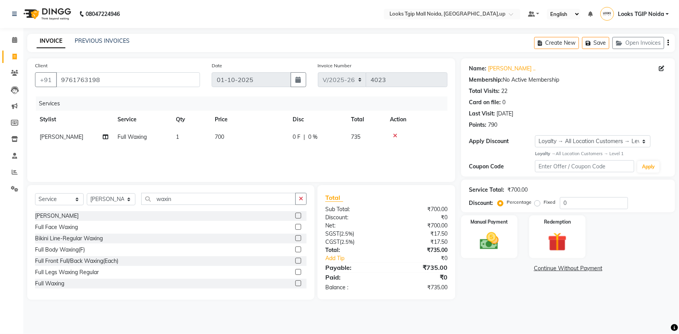
click at [254, 136] on td "700" at bounding box center [249, 137] width 78 height 18
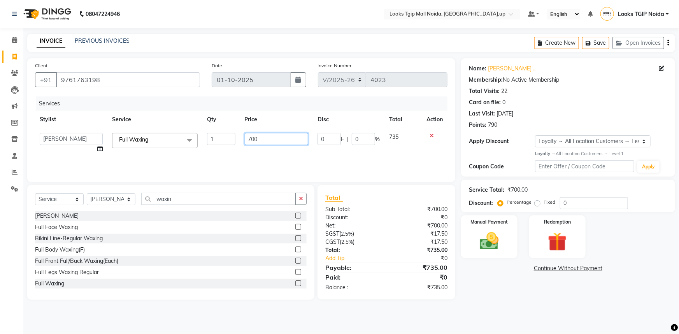
click at [113, 150] on tr "Amaan Salmani Arjun_pdct Arun_pdct Atique Counter Sales Farooq Gautam_pdct Guri…" at bounding box center [241, 143] width 413 height 30
drag, startPoint x: 337, startPoint y: 229, endPoint x: 322, endPoint y: 227, distance: 15.7
click at [335, 229] on div "Net:" at bounding box center [353, 226] width 67 height 8
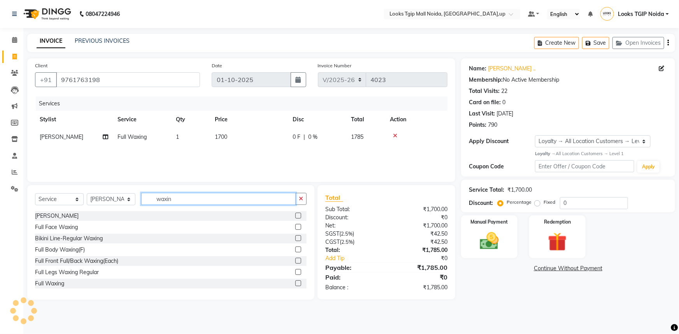
click at [152, 198] on input "waxin" at bounding box center [218, 199] width 155 height 12
click at [95, 197] on div "Select Service Product Membership Package Voucher Prepaid Gift Card Select Styl…" at bounding box center [171, 202] width 272 height 18
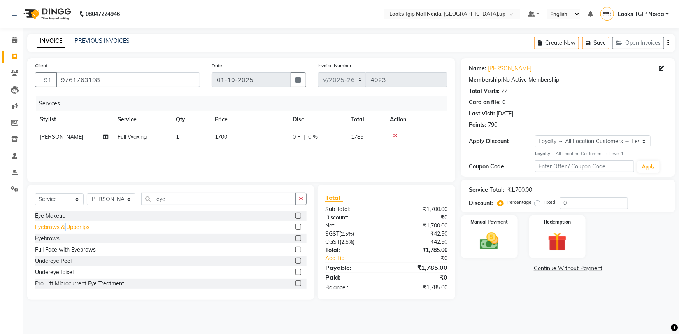
click at [66, 227] on div "Eyebrows & Upperlips" at bounding box center [62, 227] width 55 height 8
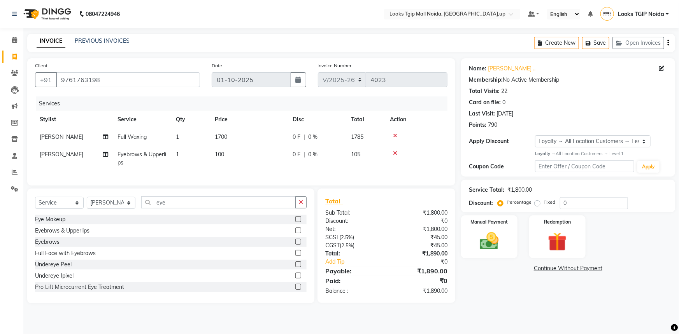
click at [248, 157] on td "100" at bounding box center [249, 159] width 78 height 26
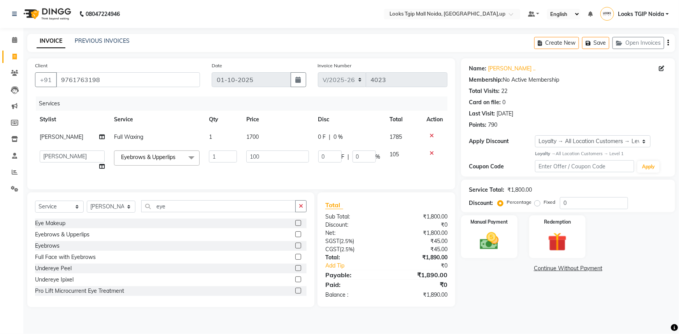
click at [187, 159] on tr "Amaan Salmani Arjun_pdct Arun_pdct Atique Counter Sales Farooq Gautam_pdct Guri…" at bounding box center [241, 161] width 413 height 30
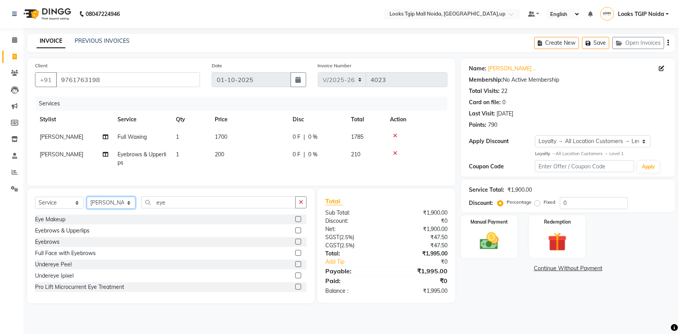
drag, startPoint x: 121, startPoint y: 216, endPoint x: 118, endPoint y: 204, distance: 12.8
click at [121, 215] on div "Select Service Product Membership Package Voucher Prepaid Gift Card Select Styl…" at bounding box center [171, 206] width 272 height 18
click at [87, 202] on select "Select Stylist Amaan Salmani Arjun_pdct Arun_pdct Atique Counter Sales Farooq G…" at bounding box center [111, 203] width 49 height 12
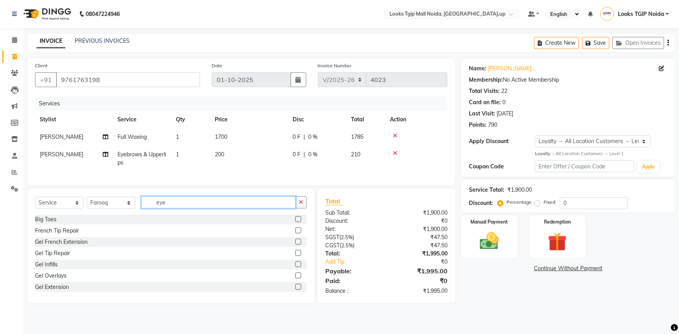
click at [225, 209] on input "eye" at bounding box center [218, 203] width 155 height 12
drag, startPoint x: 172, startPoint y: 214, endPoint x: 0, endPoint y: 204, distance: 172.4
click at [0, 210] on app-home "08047224946 Select Location × Looks Tgip Mall Noida, Noida,up Default Panel My …" at bounding box center [339, 157] width 679 height 315
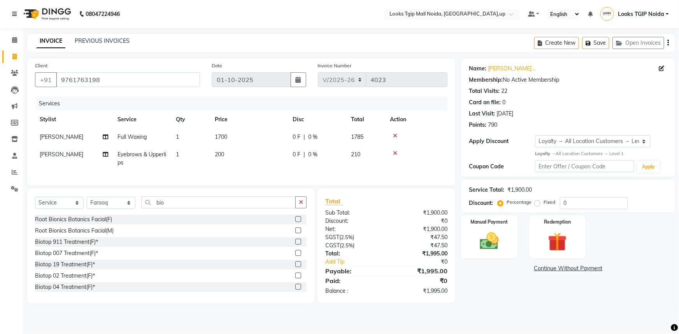
click at [80, 235] on div "Root Bionics Botanics Facial(M)" at bounding box center [74, 231] width 79 height 8
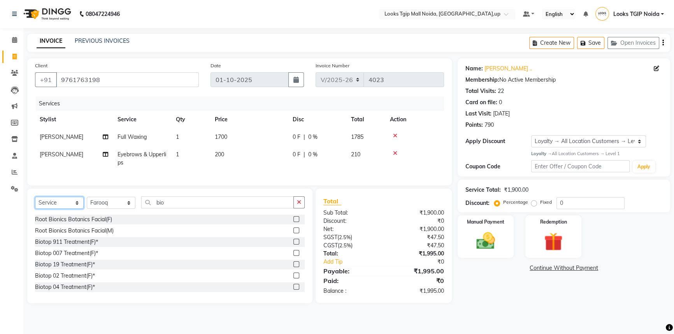
click at [80, 209] on select "Select Service Product Membership Package Voucher Prepaid Gift Card" at bounding box center [59, 203] width 49 height 12
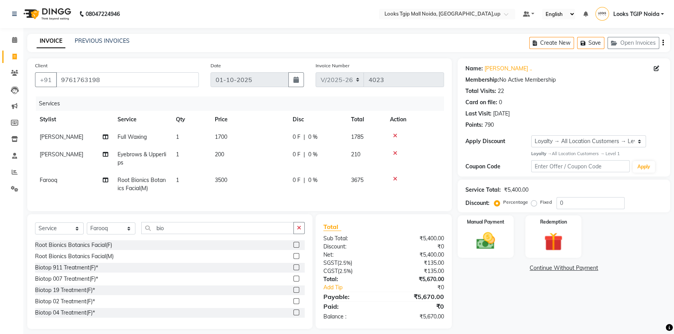
click at [355, 241] on div "Sub Total:" at bounding box center [351, 239] width 66 height 8
click at [397, 179] on icon at bounding box center [395, 178] width 4 height 5
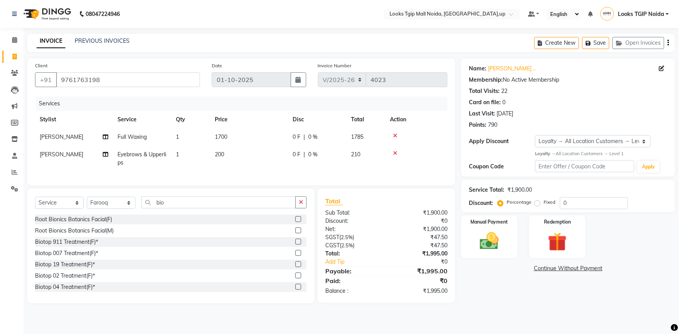
click at [71, 245] on div "Biotop 911 Treatment(F)*" at bounding box center [66, 242] width 63 height 8
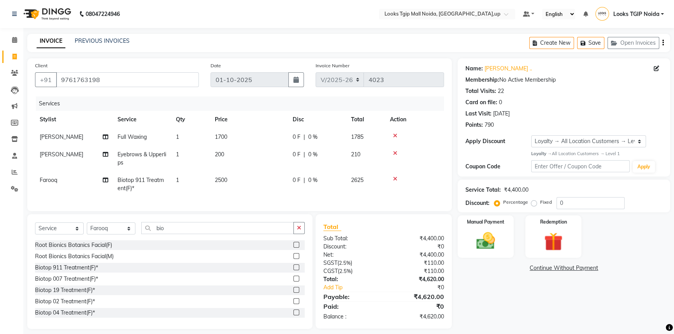
click at [280, 176] on td "2500" at bounding box center [249, 185] width 78 height 26
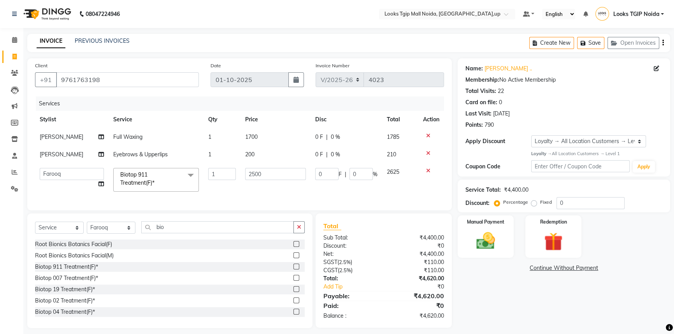
click at [157, 178] on tr "Amaan Salmani Arjun_pdct Arun_pdct Atique Counter Sales Farooq Gautam_pdct Guri…" at bounding box center [239, 180] width 409 height 33
click at [379, 291] on link "Add Tip" at bounding box center [356, 287] width 77 height 8
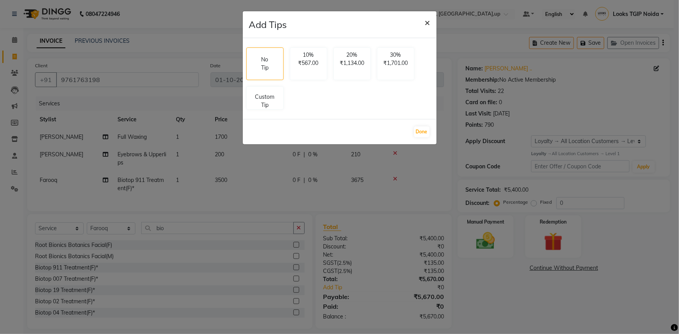
click at [422, 22] on button "×" at bounding box center [428, 22] width 18 height 22
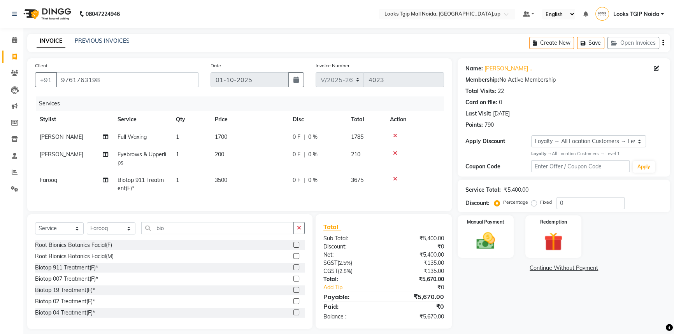
click at [461, 314] on div "Name: Harshita .. Membership: No Active Membership Total Visits: 22 Card on fil…" at bounding box center [567, 193] width 218 height 271
drag, startPoint x: 505, startPoint y: 131, endPoint x: 477, endPoint y: 125, distance: 29.0
click at [501, 131] on div "Name: Harshita .. Membership: No Active Membership Total Visits: 22 Card on fil…" at bounding box center [564, 117] width 213 height 118
drag, startPoint x: 127, startPoint y: 83, endPoint x: 19, endPoint y: 88, distance: 108.0
click at [19, 88] on app-home "08047224946 Select Location × Looks Tgip Mall Noida, Noida,up Default Panel My …" at bounding box center [337, 170] width 674 height 341
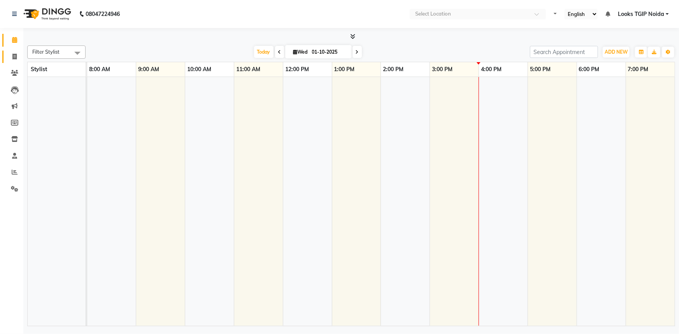
scroll to position [7, 0]
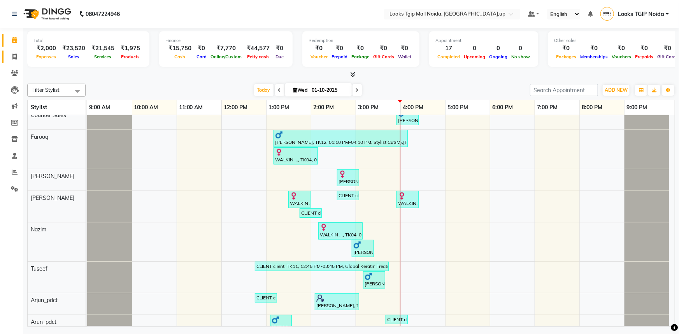
click at [4, 58] on link "Invoice" at bounding box center [11, 57] width 19 height 13
select select "4358"
select select "service"
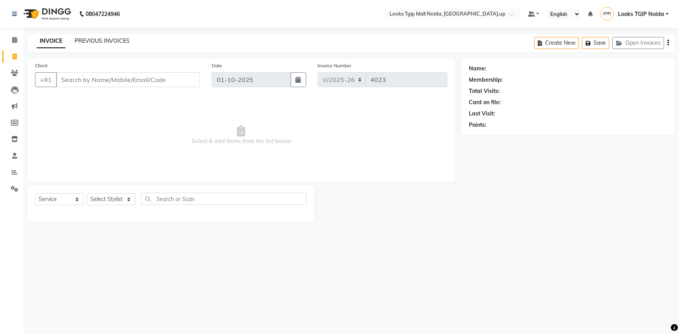
click at [115, 39] on link "PREVIOUS INVOICES" at bounding box center [102, 40] width 55 height 7
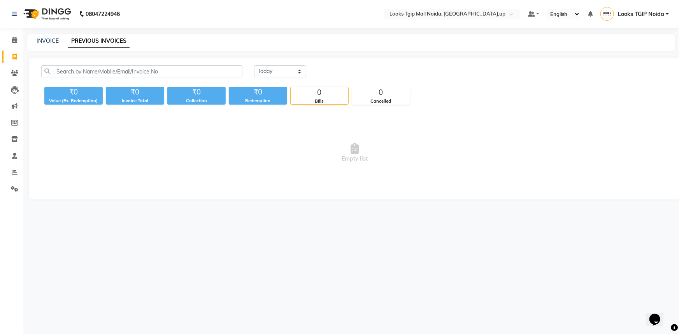
click at [138, 55] on main "INVOICE PREVIOUS INVOICES [DATE] [DATE] Custom Range ₹0 Value (Ex. Redemption) …" at bounding box center [351, 123] width 656 height 178
click at [135, 67] on input "text" at bounding box center [141, 71] width 201 height 12
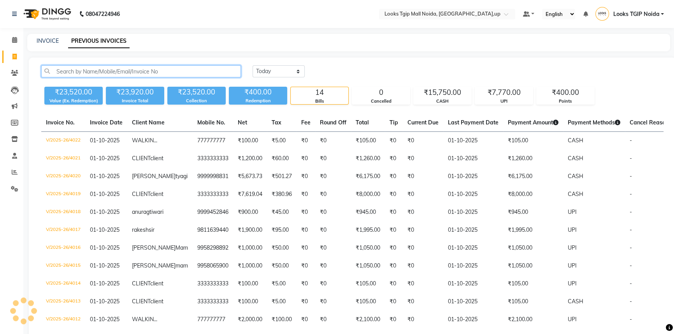
paste input "9761763198"
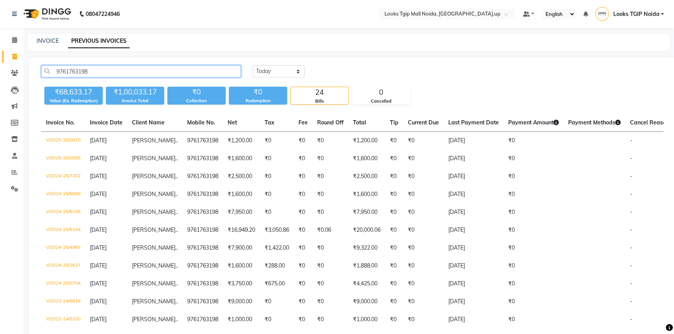
type input "9761763198"
